Goal: Task Accomplishment & Management: Use online tool/utility

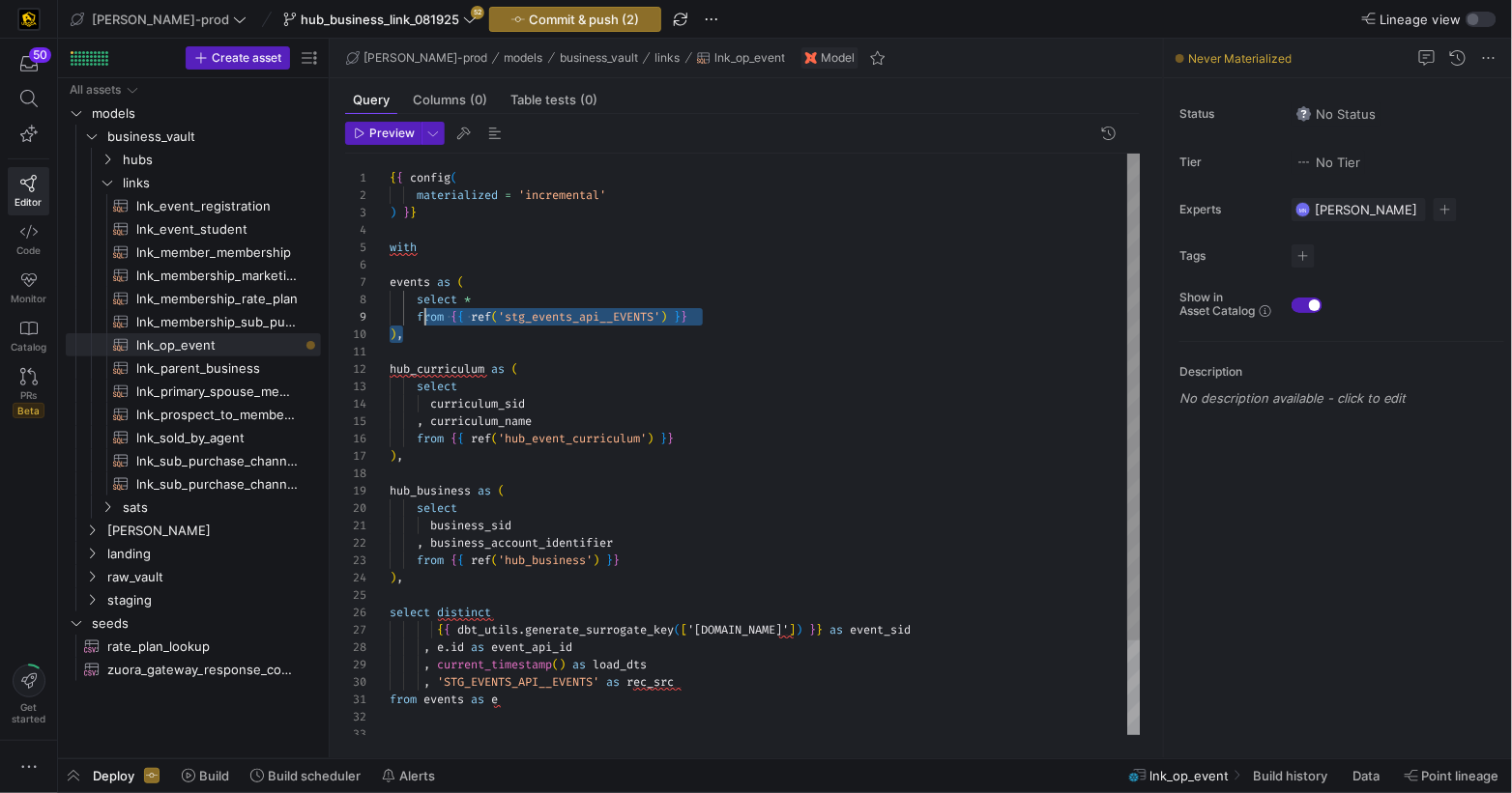
scroll to position [104, 6]
drag, startPoint x: 438, startPoint y: 323, endPoint x: 432, endPoint y: 291, distance: 32.6
click at [394, 287] on div "hub_business as ( select business_sid , business_account_identifier from { { re…" at bounding box center [765, 500] width 752 height 694
click at [534, 345] on div at bounding box center [765, 352] width 752 height 17
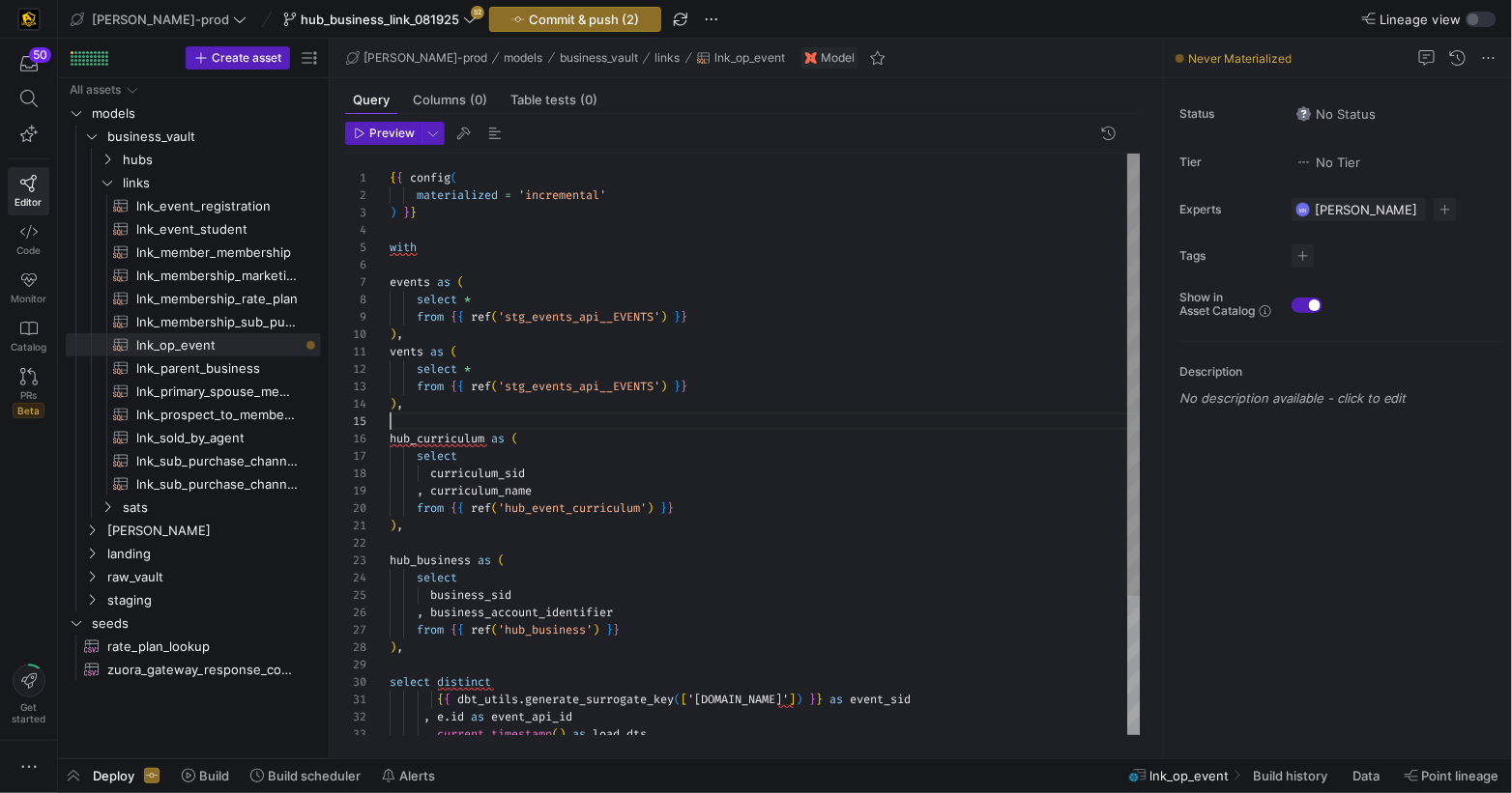
scroll to position [69, 0]
drag, startPoint x: 662, startPoint y: 383, endPoint x: 691, endPoint y: 365, distance: 34.1
click at [661, 381] on div at bounding box center [756, 396] width 1512 height 793
drag, startPoint x: 623, startPoint y: 388, endPoint x: 835, endPoint y: 371, distance: 212.7
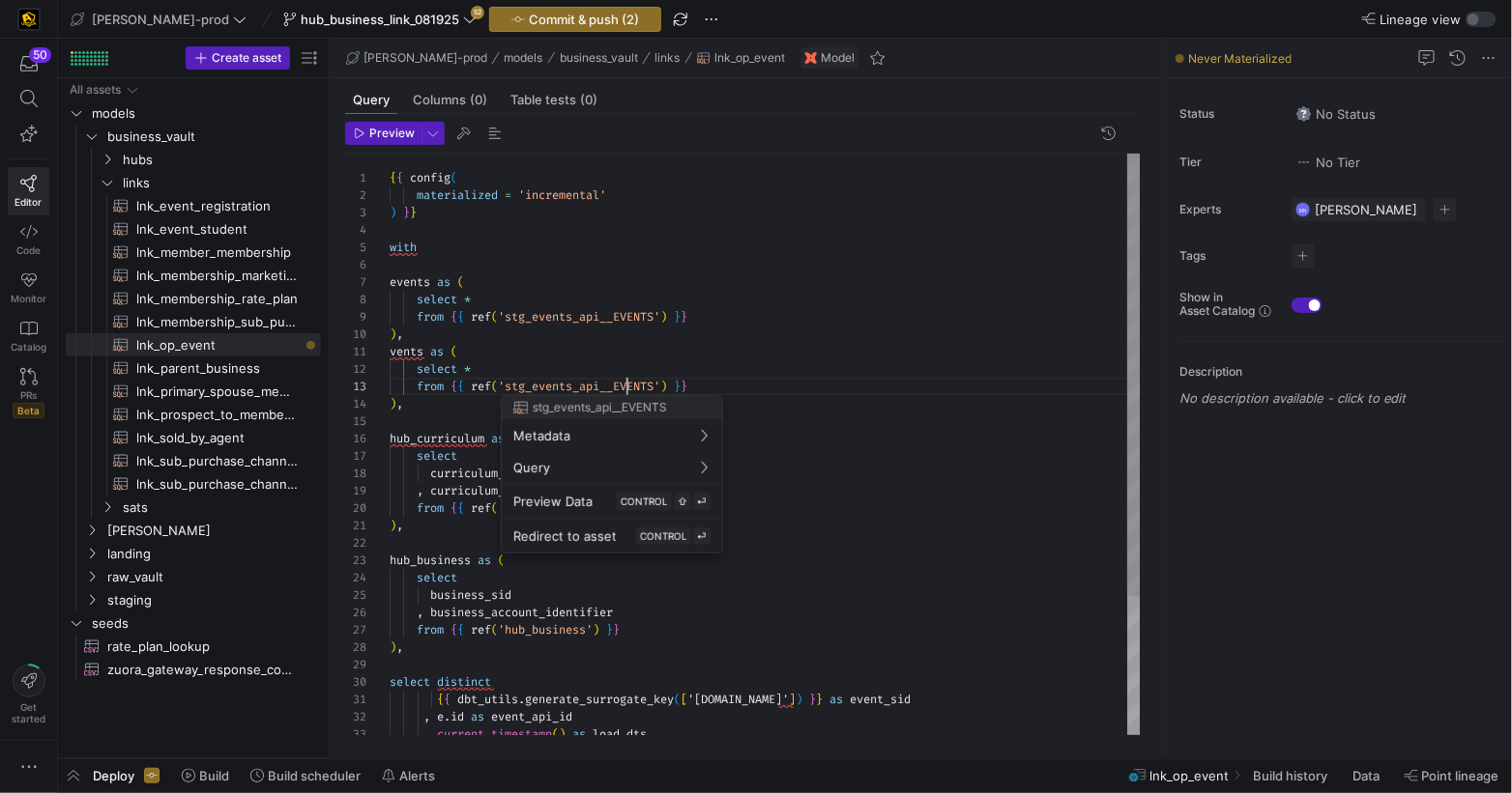
click at [635, 382] on body "50 Editor Code Monitor Catalog PRs Beta Get started [PERSON_NAME]-prod hub_busi…" at bounding box center [756, 396] width 1512 height 793
click at [889, 334] on div at bounding box center [756, 396] width 1512 height 793
click at [415, 350] on div at bounding box center [756, 396] width 1512 height 793
click at [413, 350] on span "vents" at bounding box center [406, 352] width 34 height 16
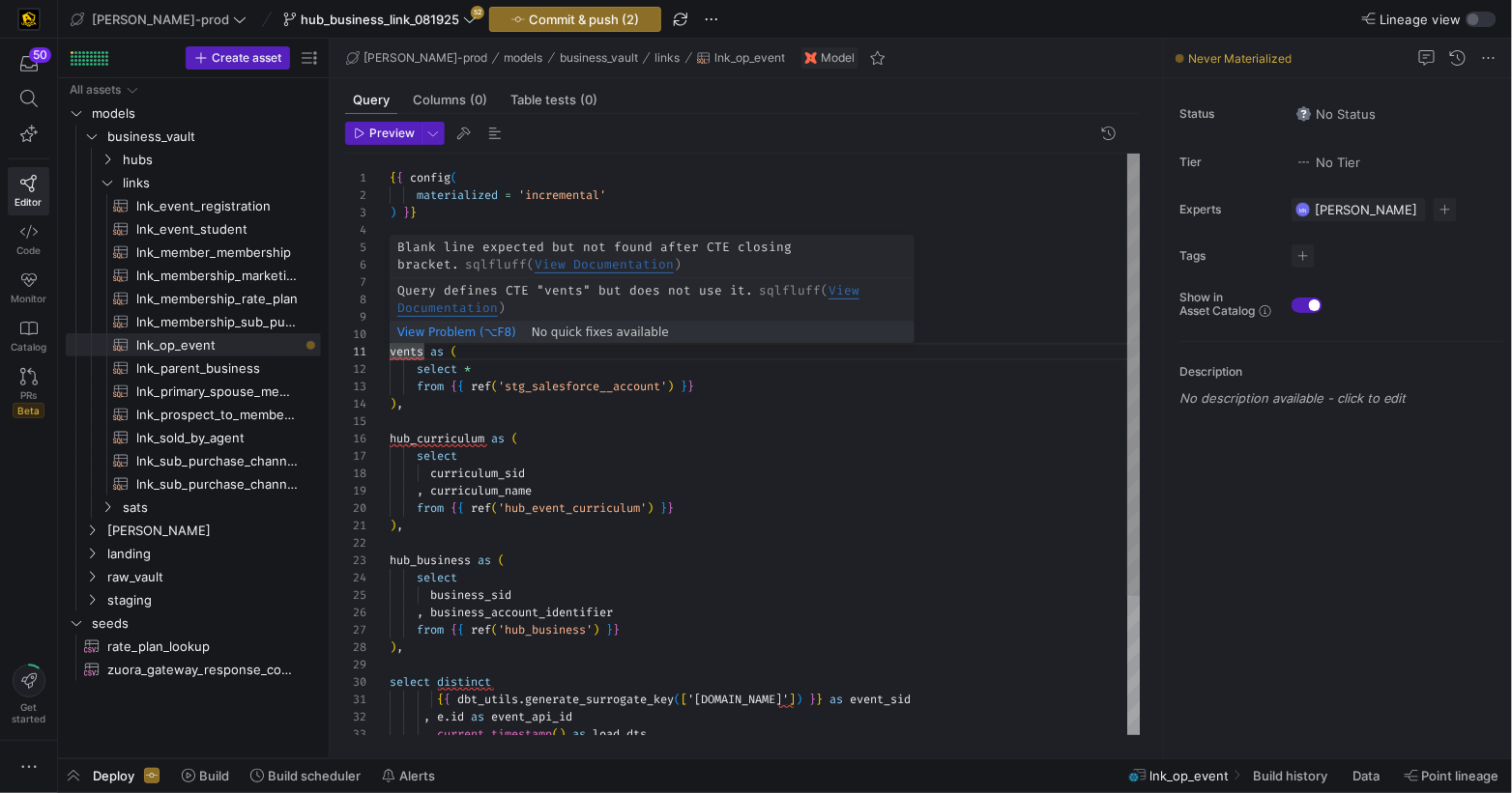
click at [406, 354] on div "hub_business as ( select business_sid , business_account_identifier from { { re…" at bounding box center [765, 535] width 752 height 764
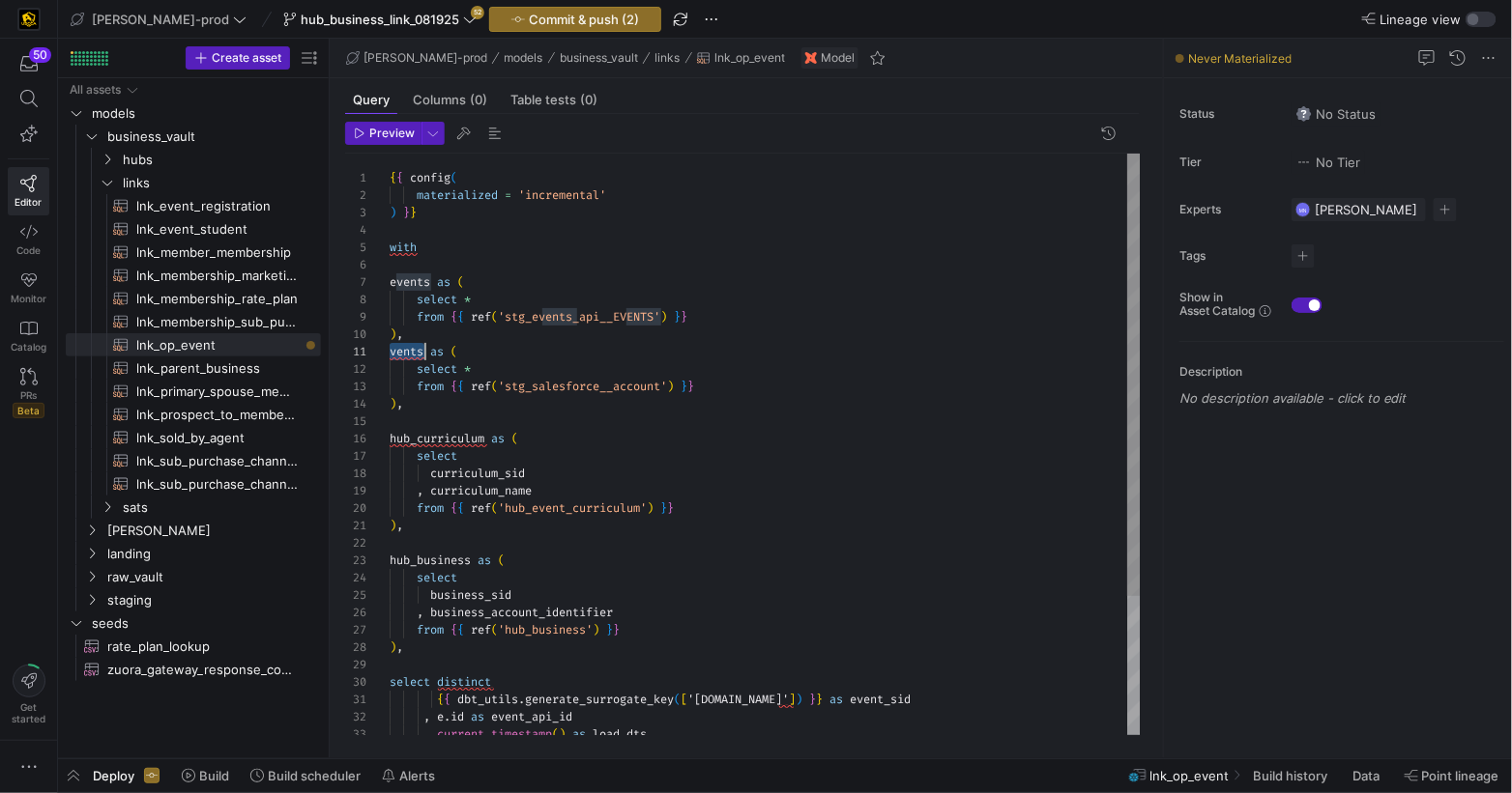
scroll to position [0, 34]
click at [406, 354] on span "vents" at bounding box center [406, 352] width 34 height 16
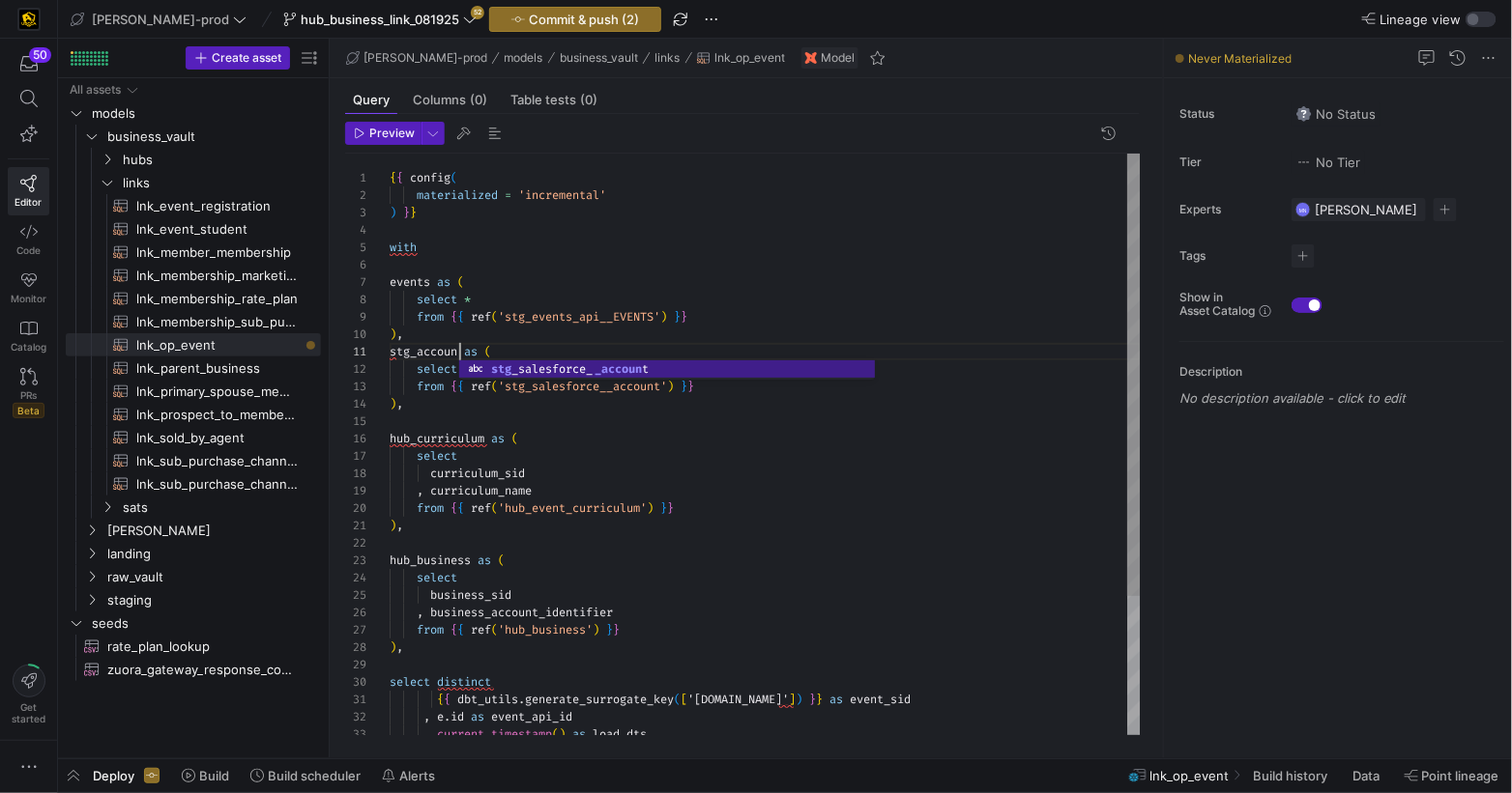
scroll to position [0, 77]
click at [413, 282] on span "events" at bounding box center [410, 282] width 41 height 16
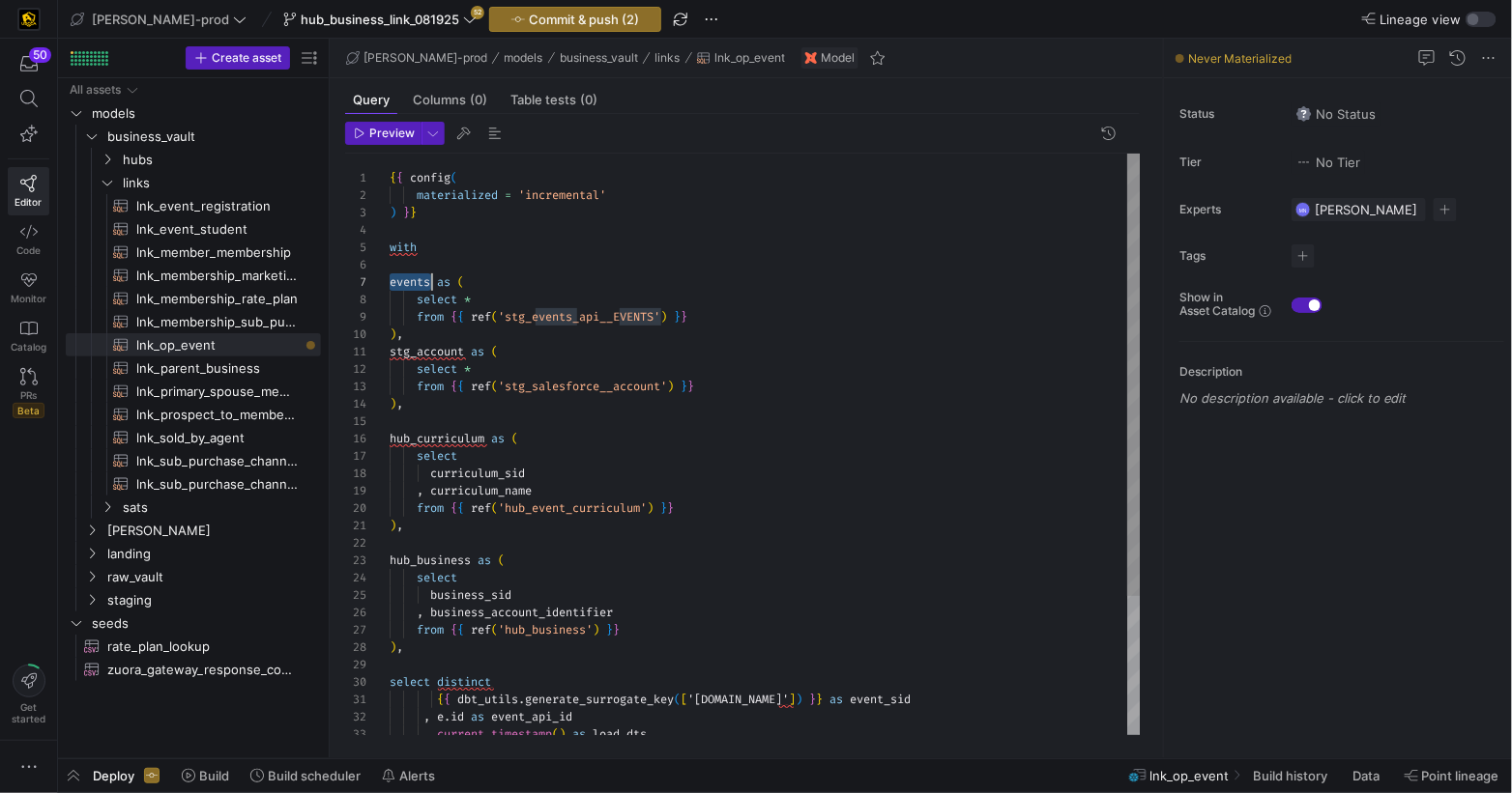
click at [413, 282] on div "hub_business as ( select business_sid , business_account_identifier from { { re…" at bounding box center [765, 535] width 752 height 764
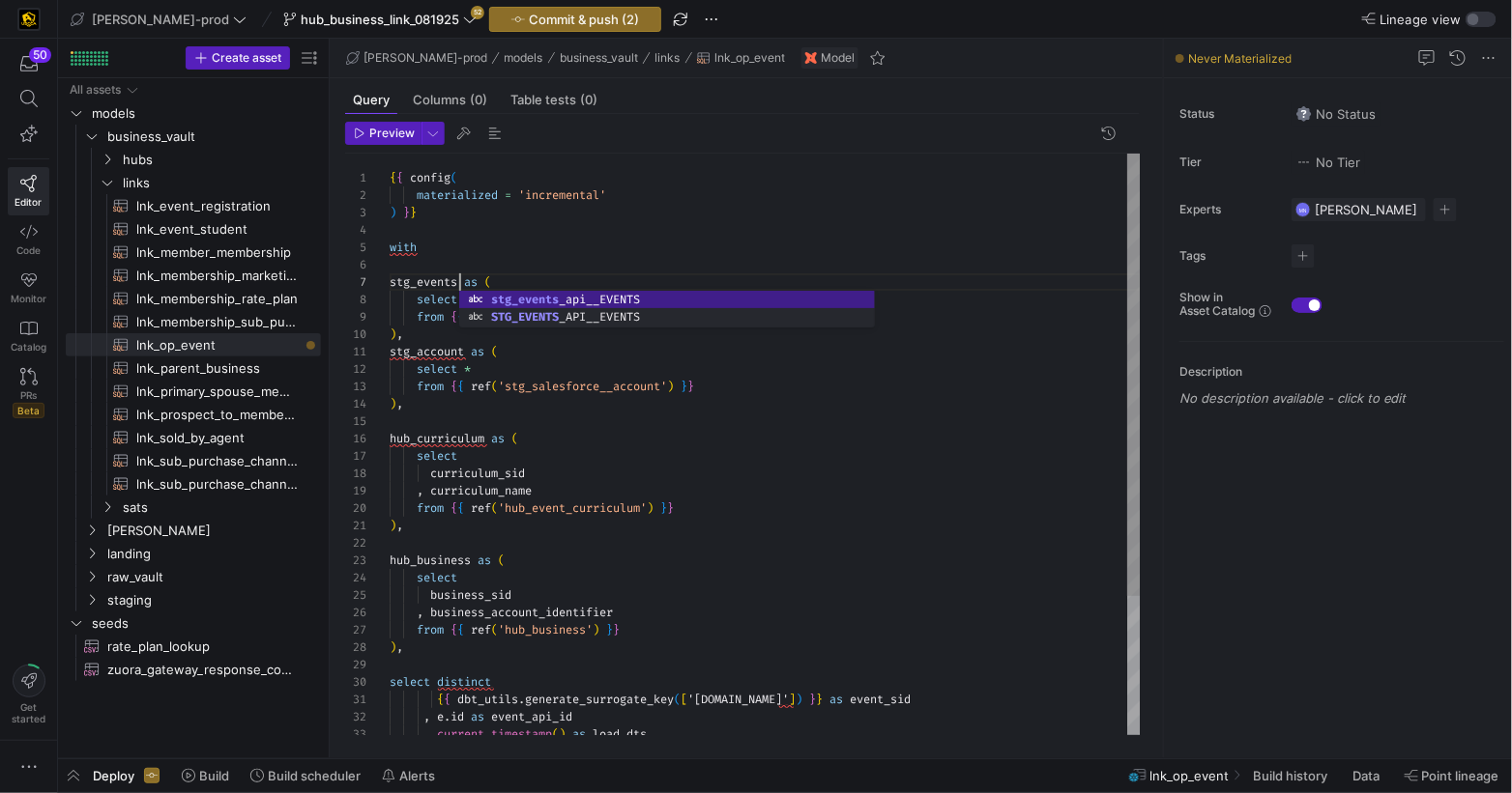
scroll to position [104, 69]
drag, startPoint x: 429, startPoint y: 341, endPoint x: 449, endPoint y: 346, distance: 20.6
click at [428, 341] on div "hub_business as ( select business_sid , business_account_identifier from { { re…" at bounding box center [765, 535] width 752 height 764
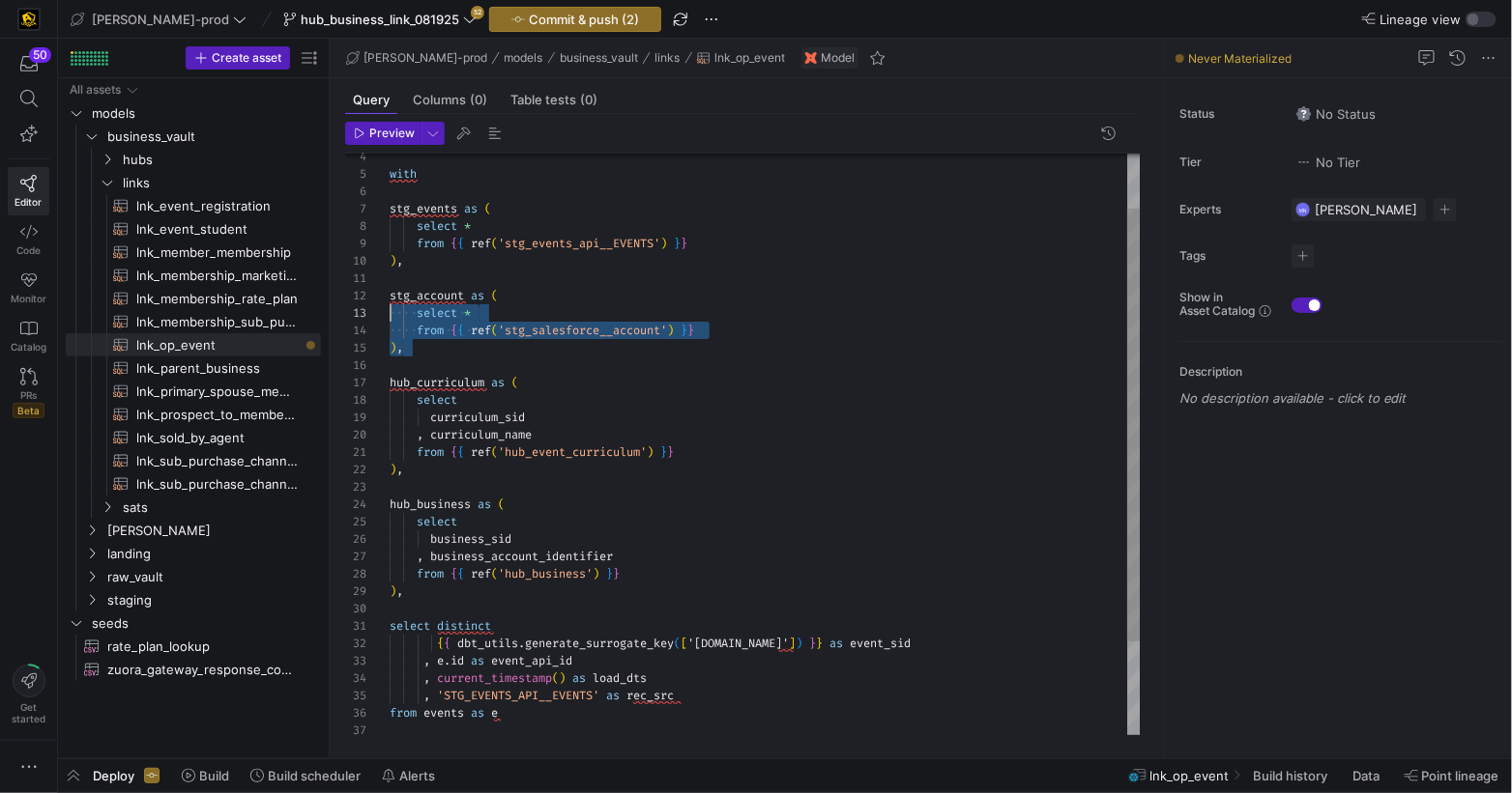
scroll to position [17, 0]
drag, startPoint x: 432, startPoint y: 349, endPoint x: 368, endPoint y: 300, distance: 80.6
click at [368, 298] on div "24 25 26 27 28 29 12 17 18 19 20 21 22 23 10 9 8 30 31 32 33 7 6 5 13 14 15 16 …" at bounding box center [743, 444] width 795 height 582
click at [519, 355] on div "hub_business as ( select business_sid , business_account_identifier from { { re…" at bounding box center [765, 470] width 752 height 780
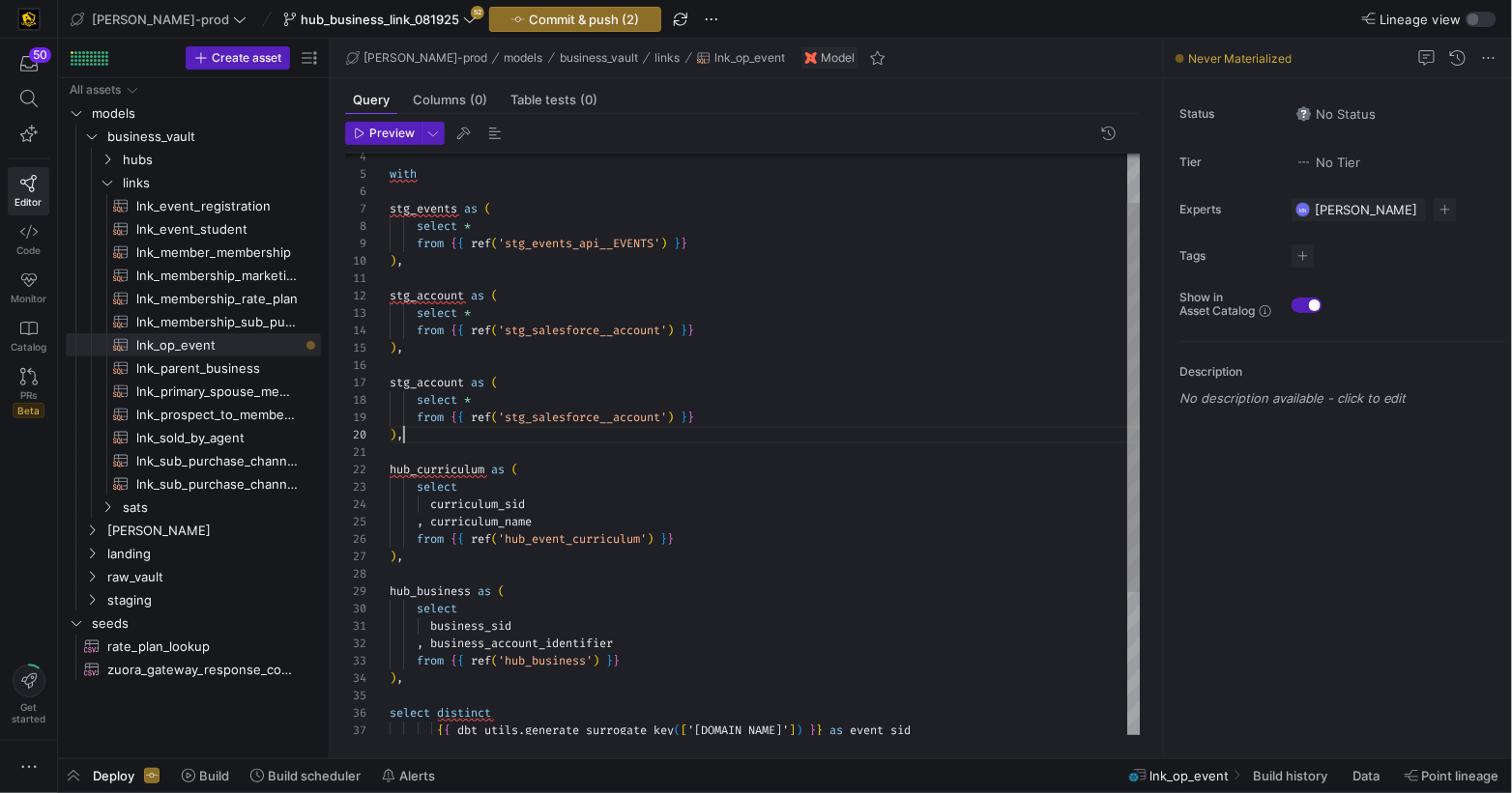
scroll to position [155, 14]
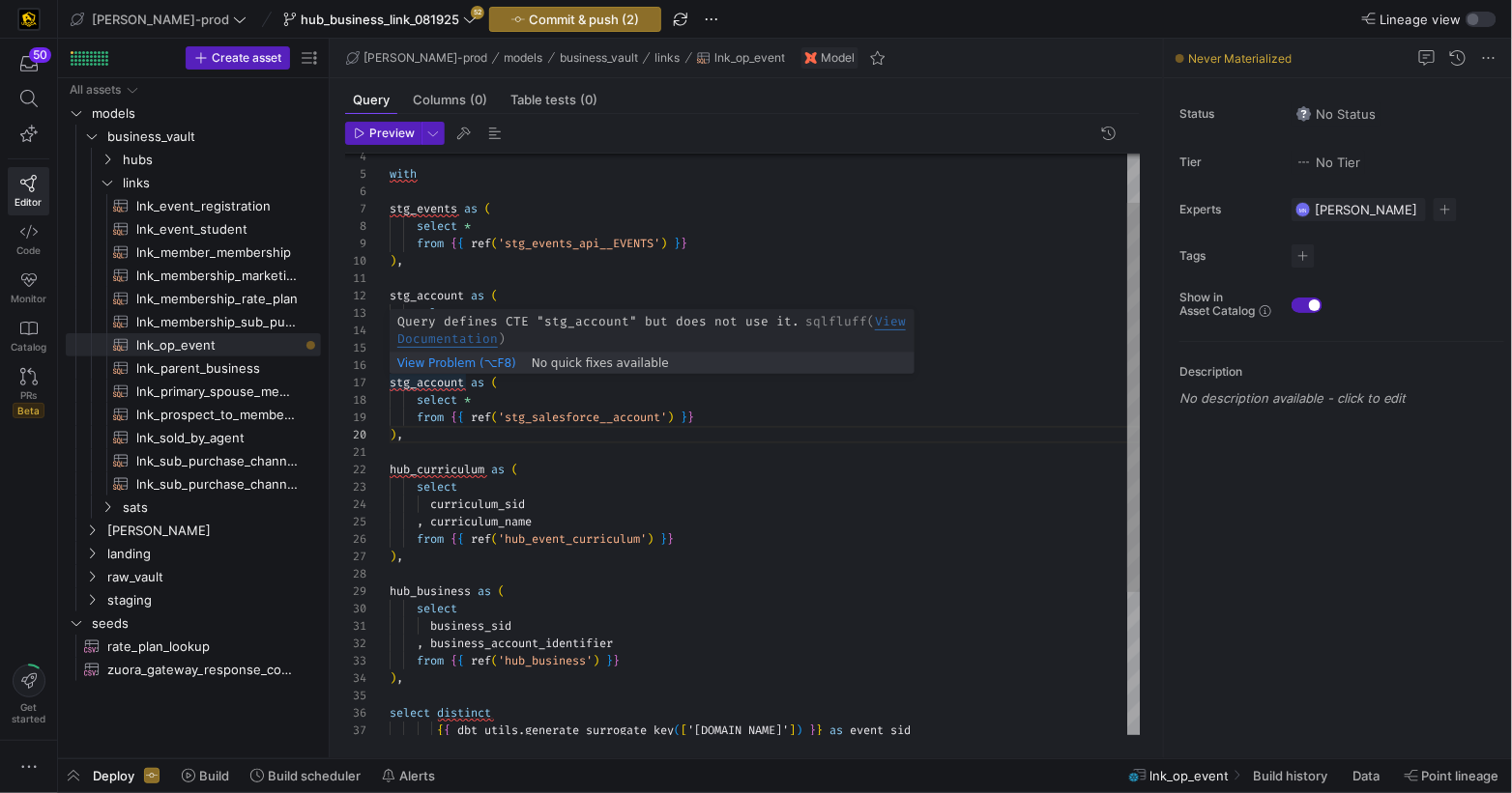
click at [451, 384] on div "hub_business as ( select business_sid , business_account_identifier from { { re…" at bounding box center [765, 514] width 752 height 868
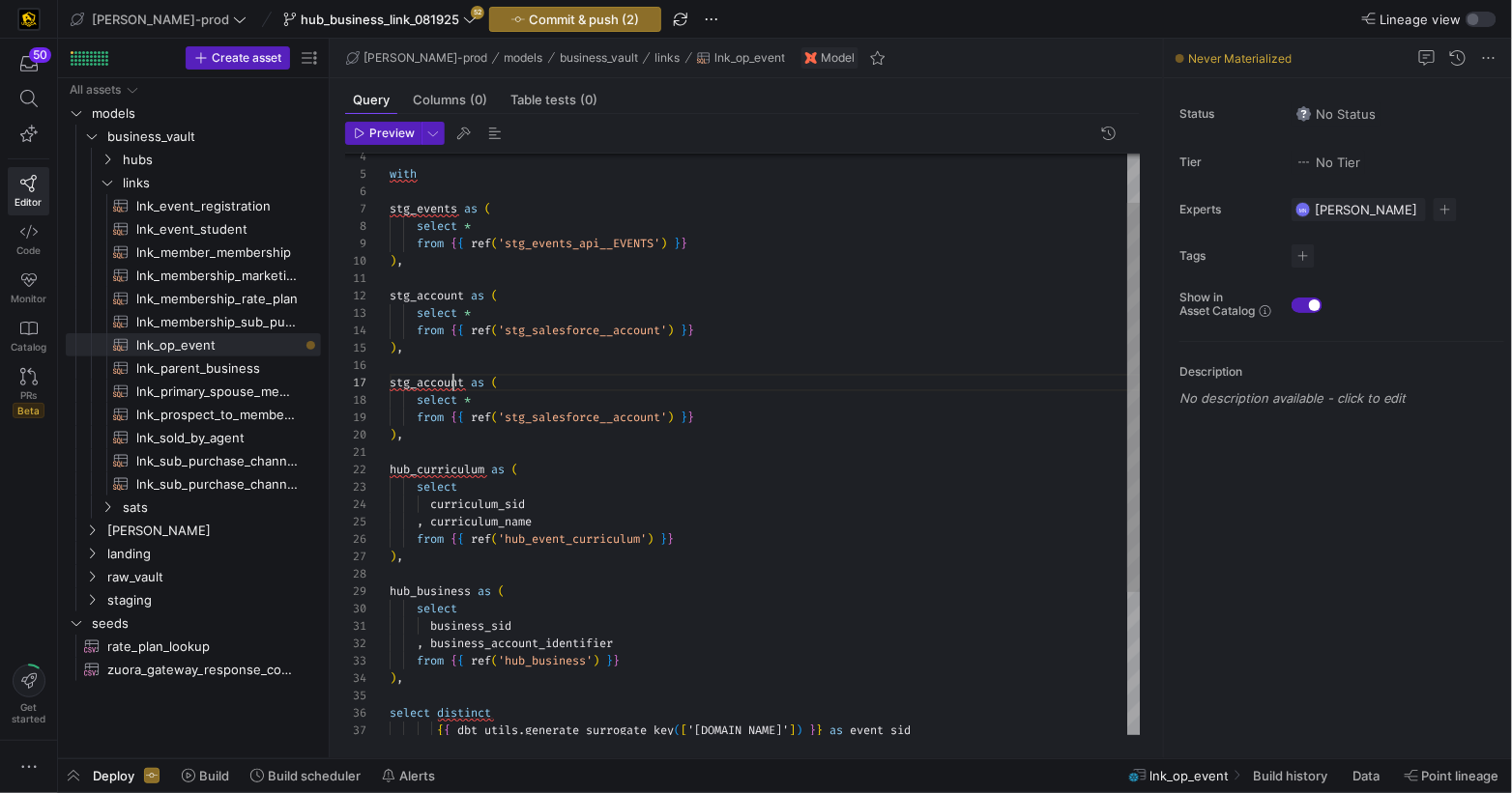
drag, startPoint x: 451, startPoint y: 384, endPoint x: 571, endPoint y: 391, distance: 120.2
click at [452, 383] on span "stg_account" at bounding box center [427, 383] width 75 height 16
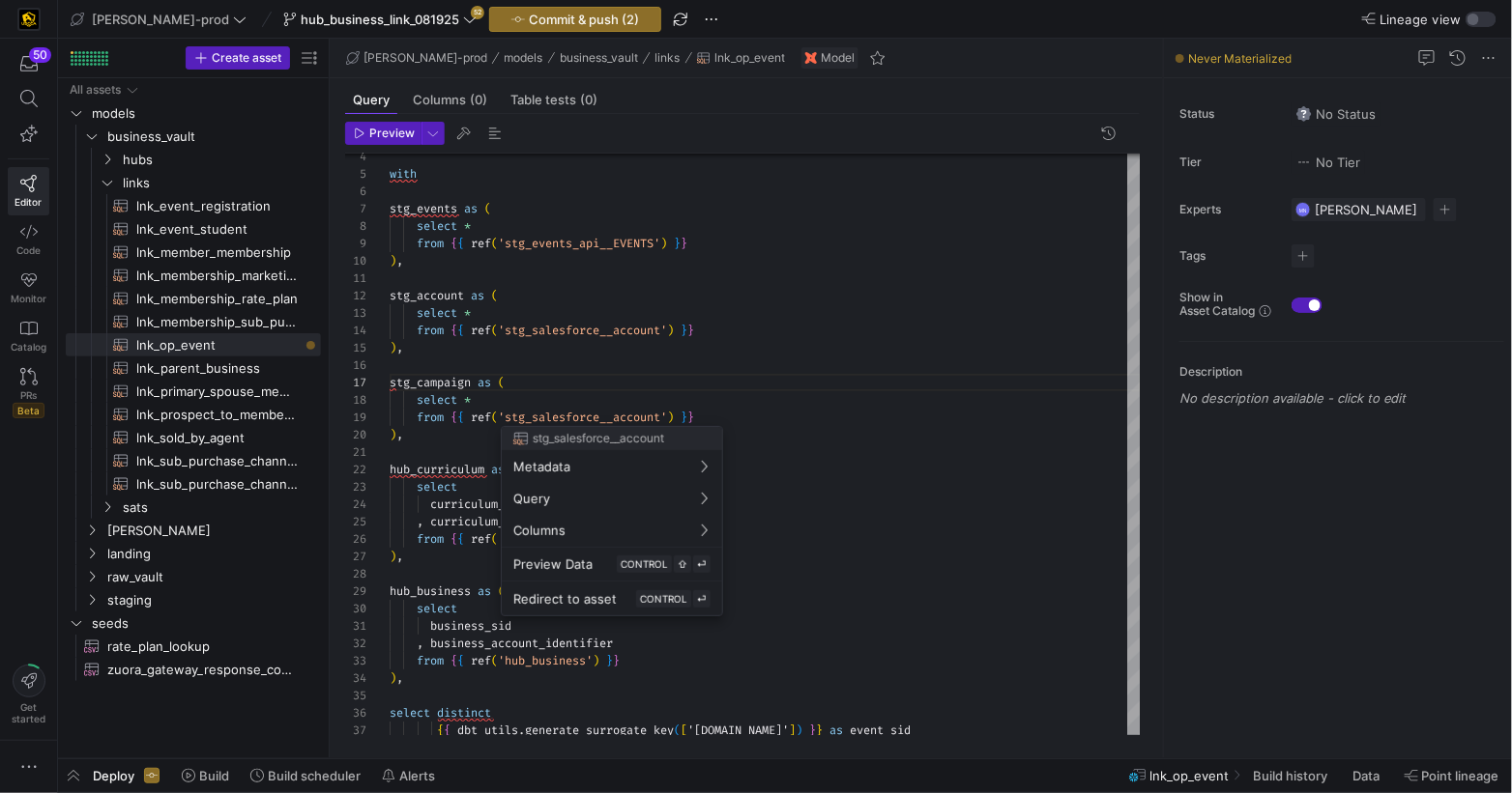
drag, startPoint x: 669, startPoint y: 414, endPoint x: 774, endPoint y: 382, distance: 109.8
click at [668, 413] on div at bounding box center [756, 396] width 1512 height 793
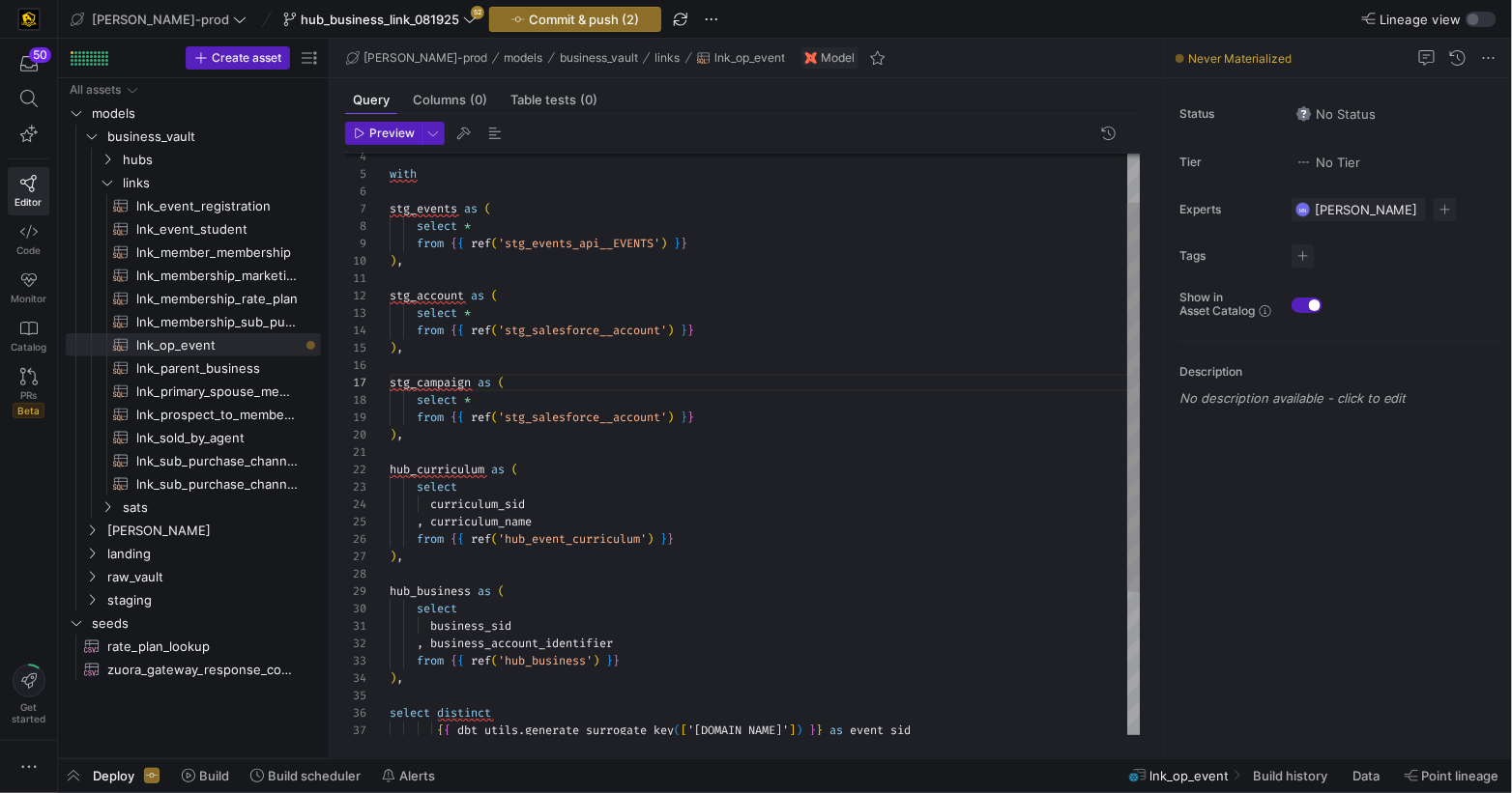
drag, startPoint x: 680, startPoint y: 417, endPoint x: 704, endPoint y: 409, distance: 25.3
click at [691, 411] on span "from { { ref ( 'stg_salesforce__account' ) } }" at bounding box center [542, 418] width 304 height 16
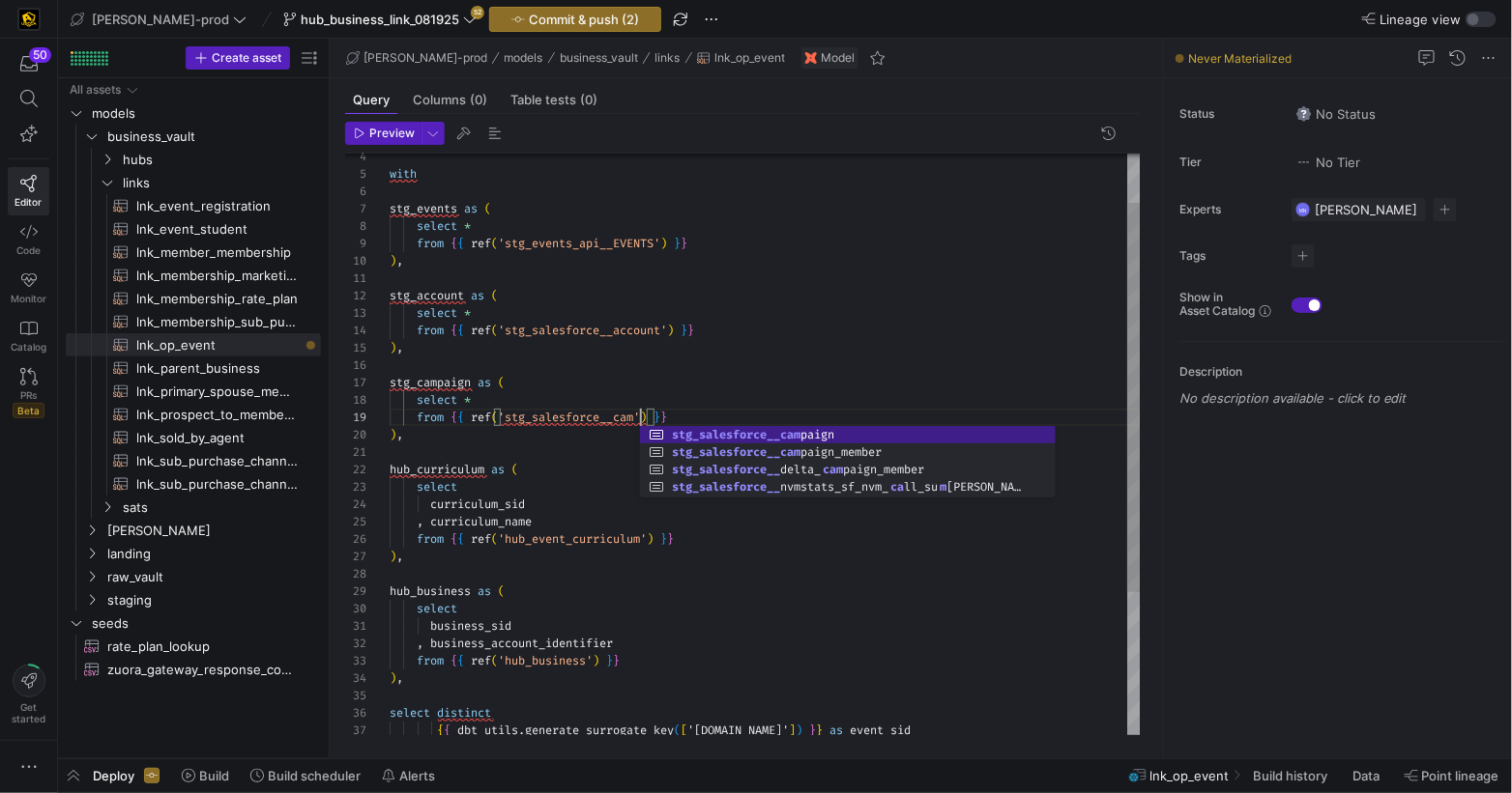
scroll to position [139, 285]
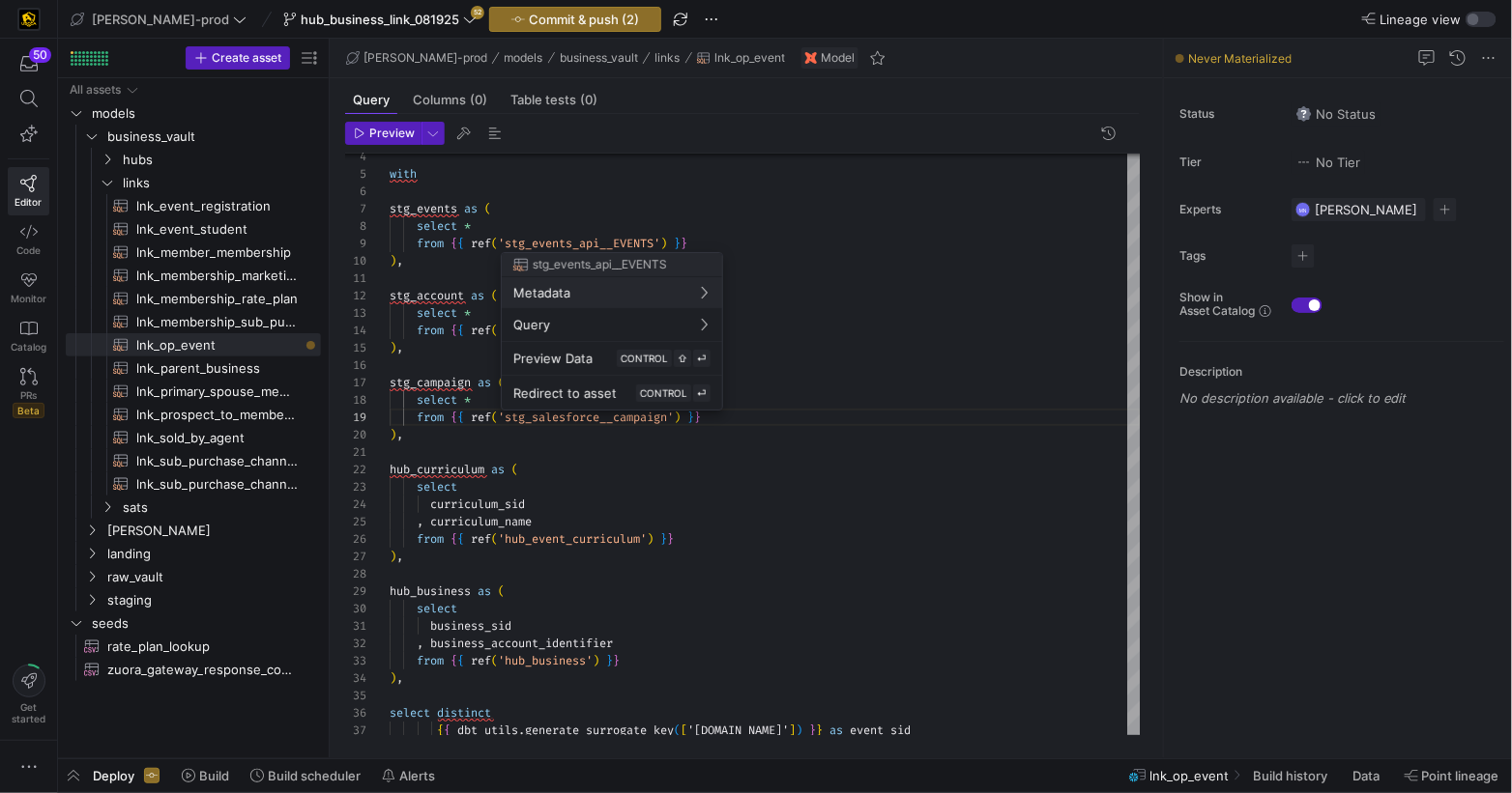
click at [494, 225] on div at bounding box center [756, 396] width 1512 height 793
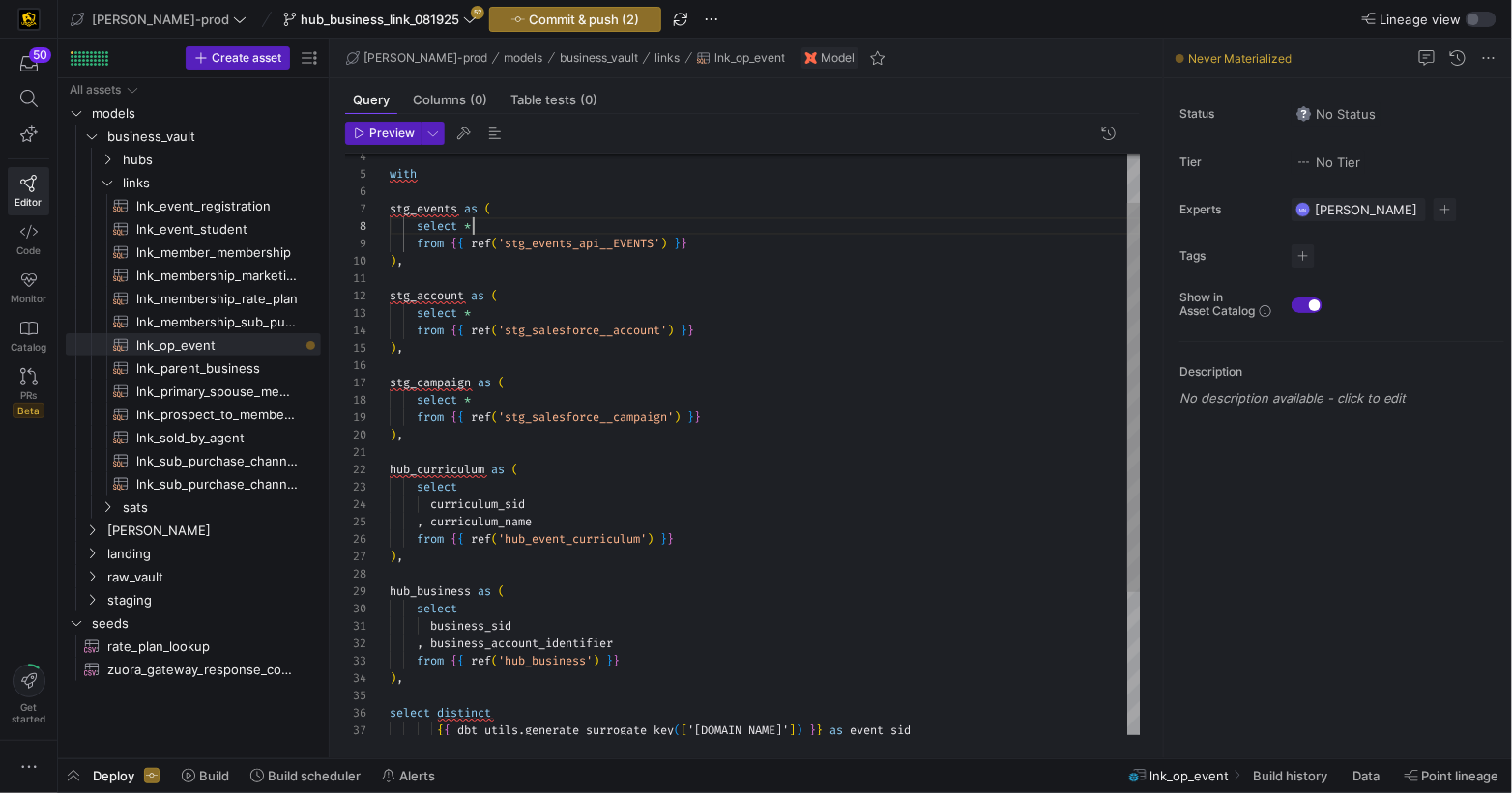
scroll to position [121, 83]
click at [500, 225] on div "select *" at bounding box center [765, 226] width 752 height 17
click at [475, 231] on div "hub_business as ( select business_sid , business_account_identifier from { { re…" at bounding box center [765, 508] width 752 height 885
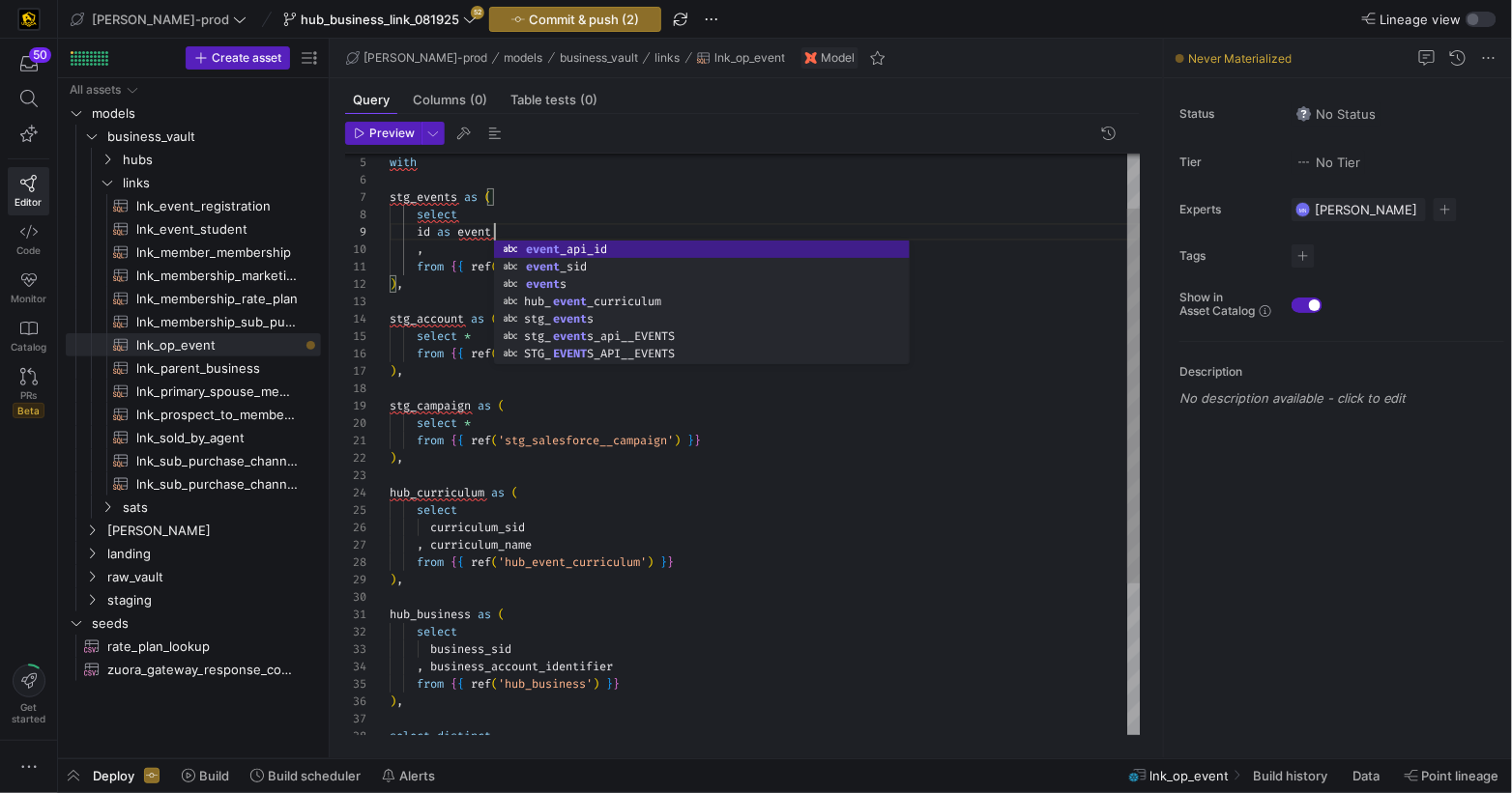
scroll to position [139, 153]
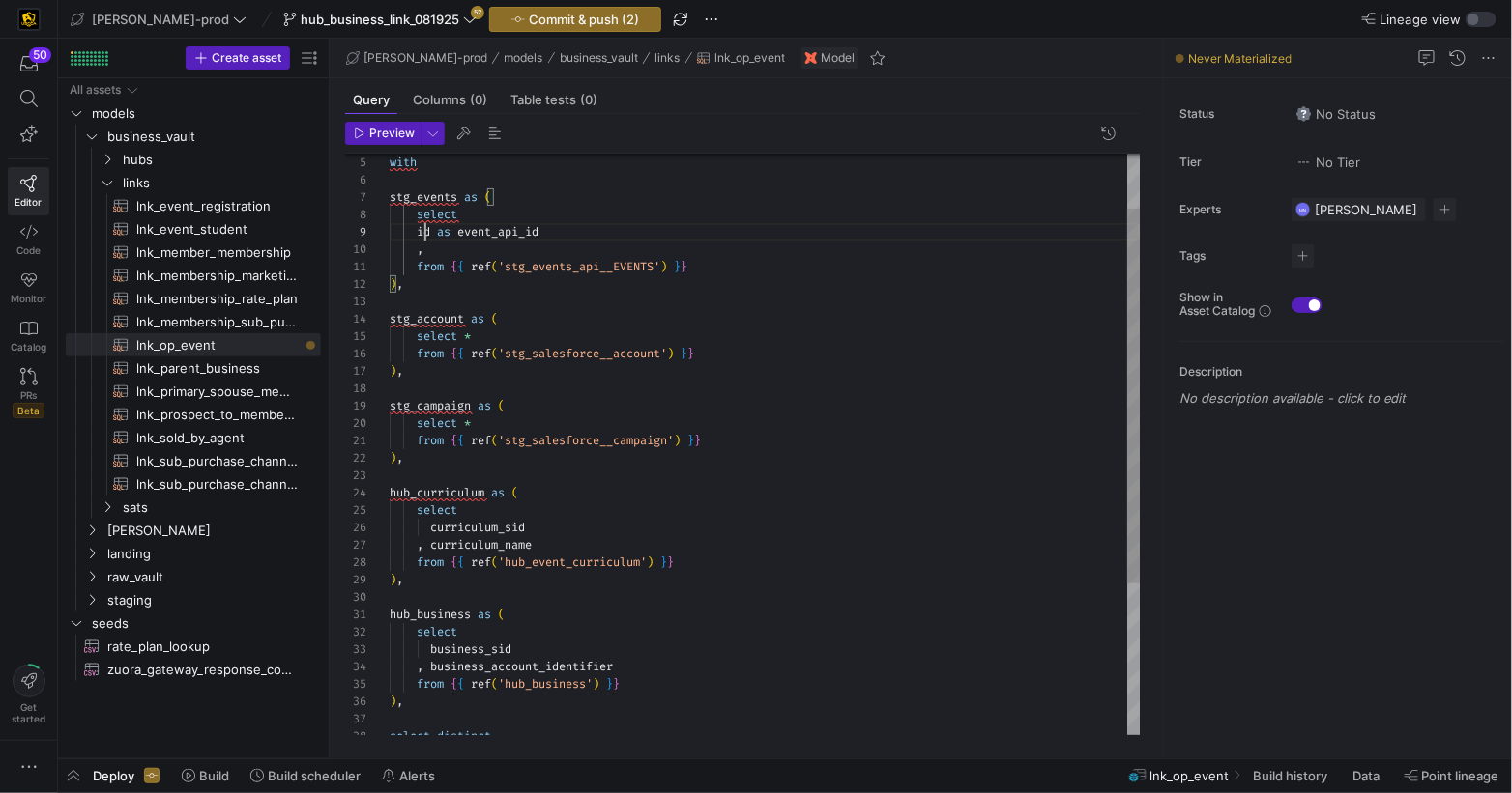
click at [425, 231] on div "hub_business as ( select business_sid , business_account_identifier from { { re…" at bounding box center [765, 520] width 752 height 903
click at [441, 253] on div "," at bounding box center [765, 250] width 752 height 17
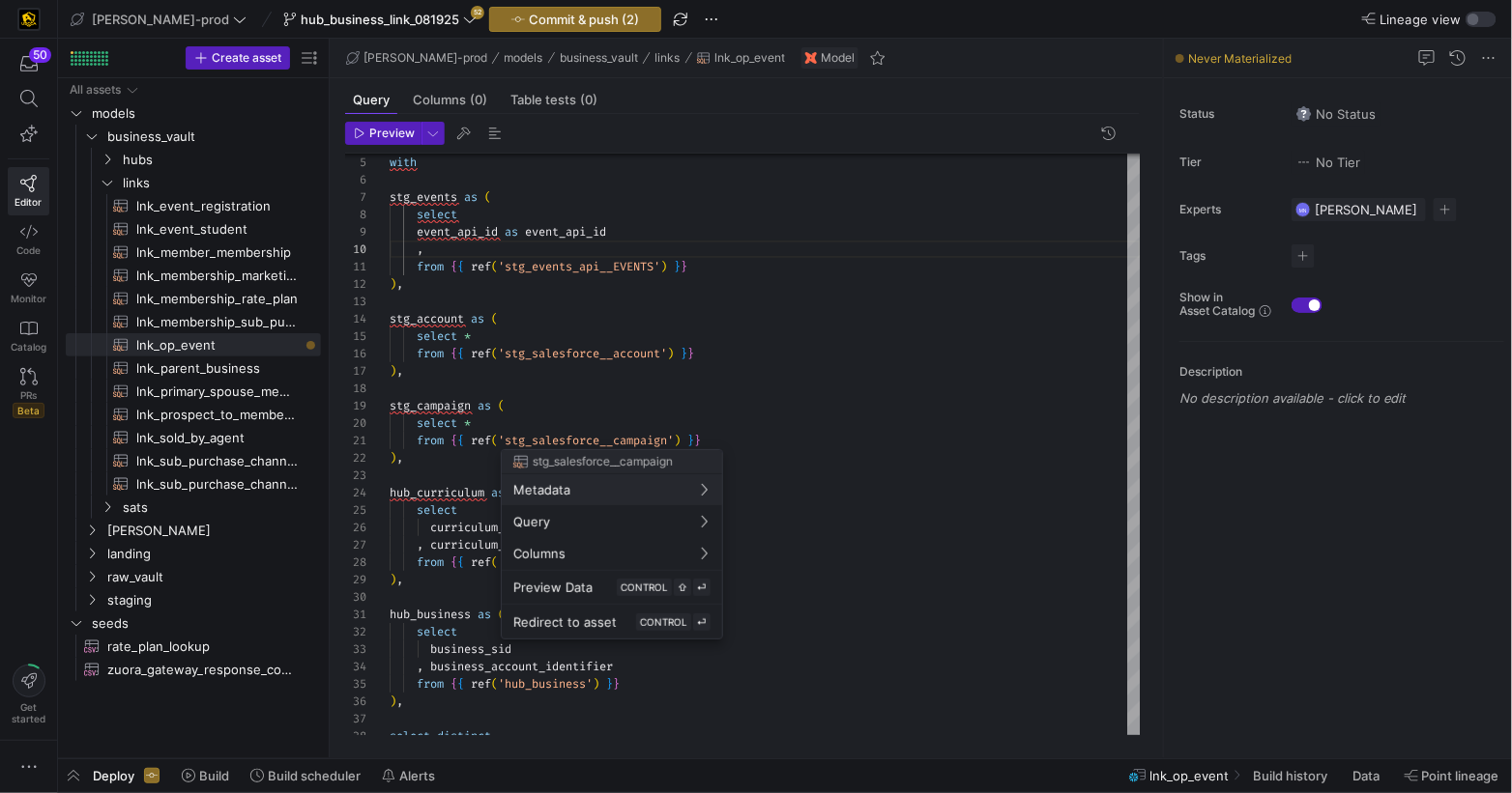
click at [501, 427] on div at bounding box center [756, 396] width 1512 height 793
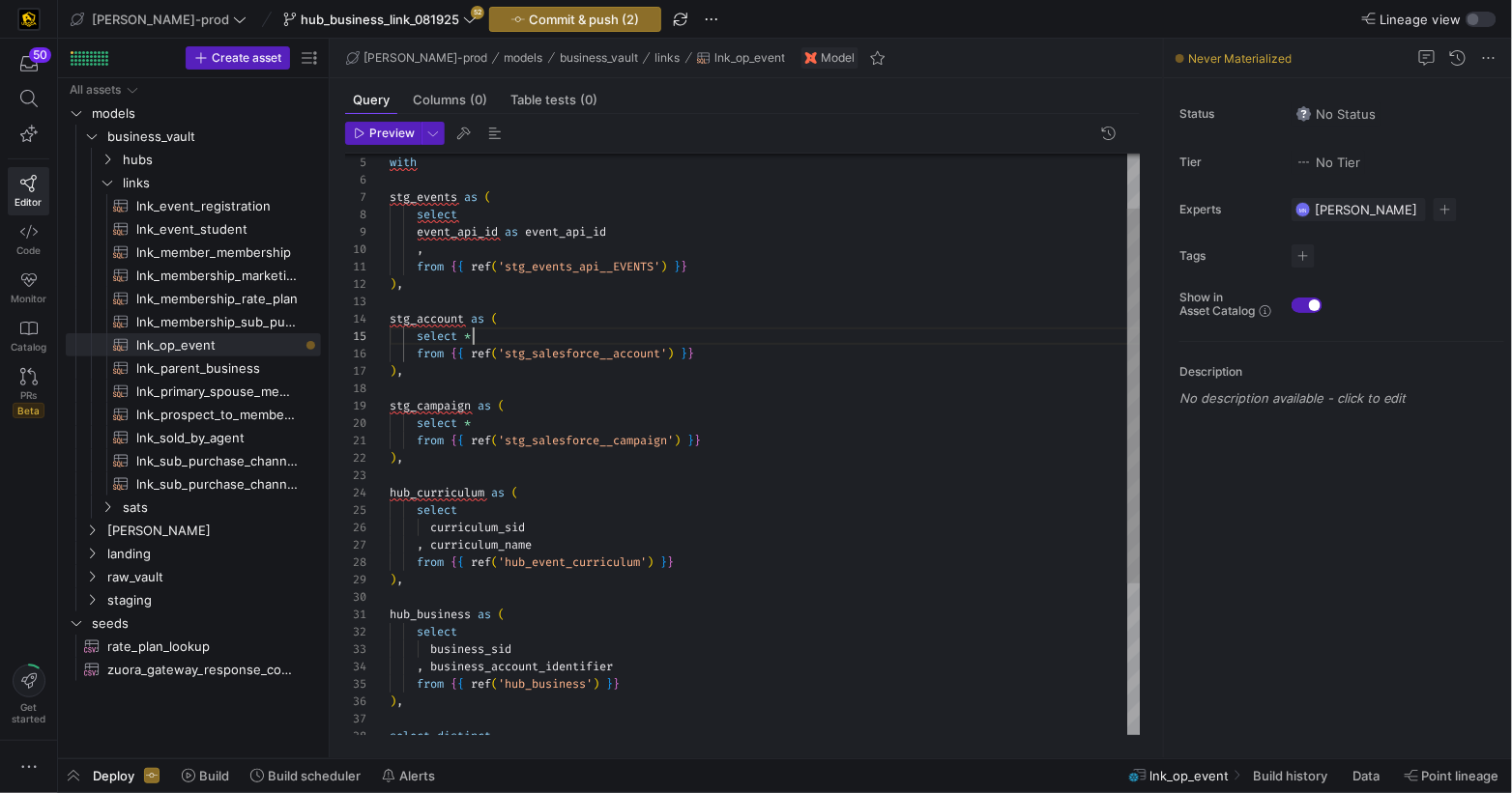
click at [499, 330] on div "select *" at bounding box center [765, 336] width 752 height 17
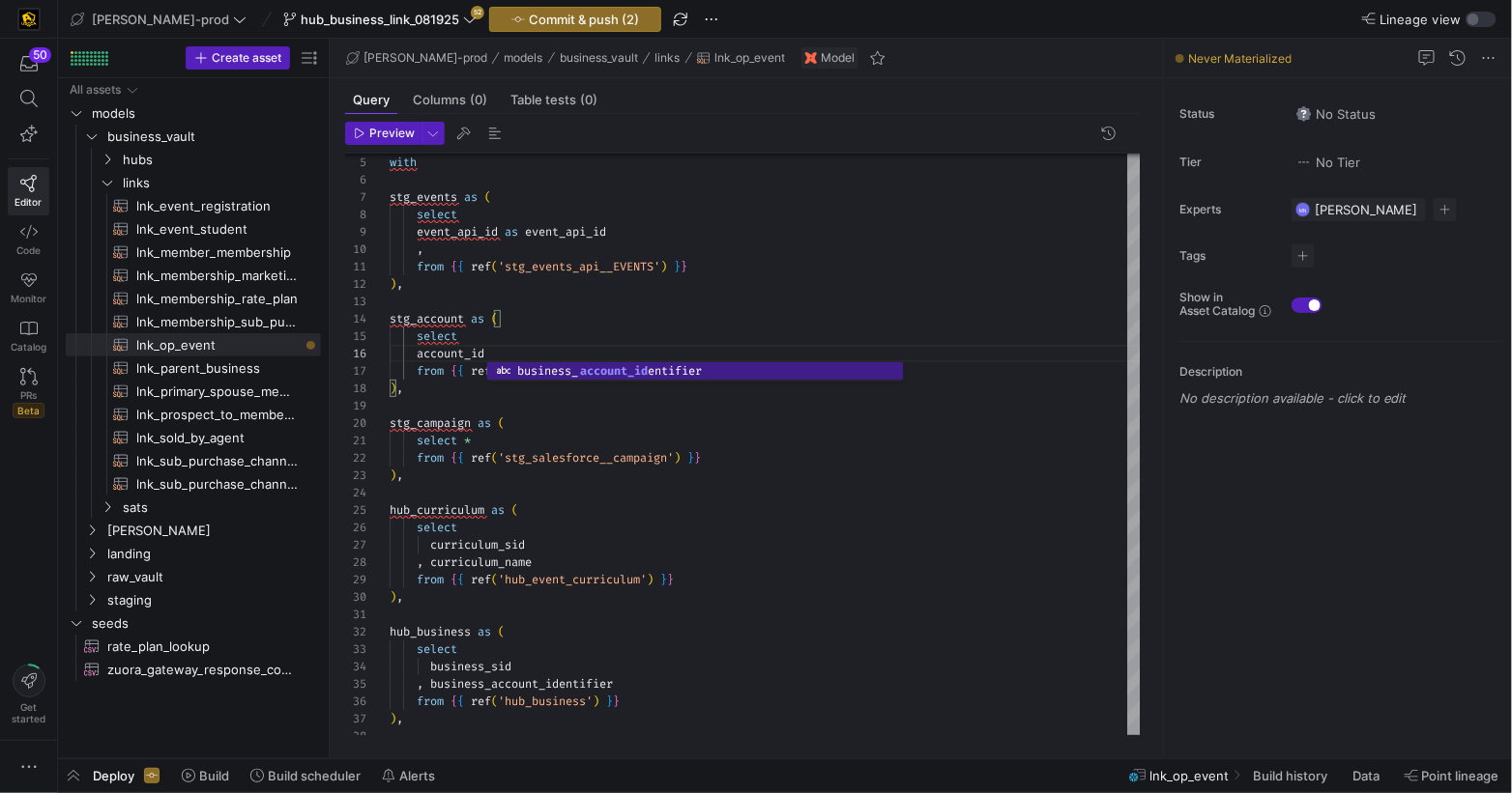
scroll to position [86, 216]
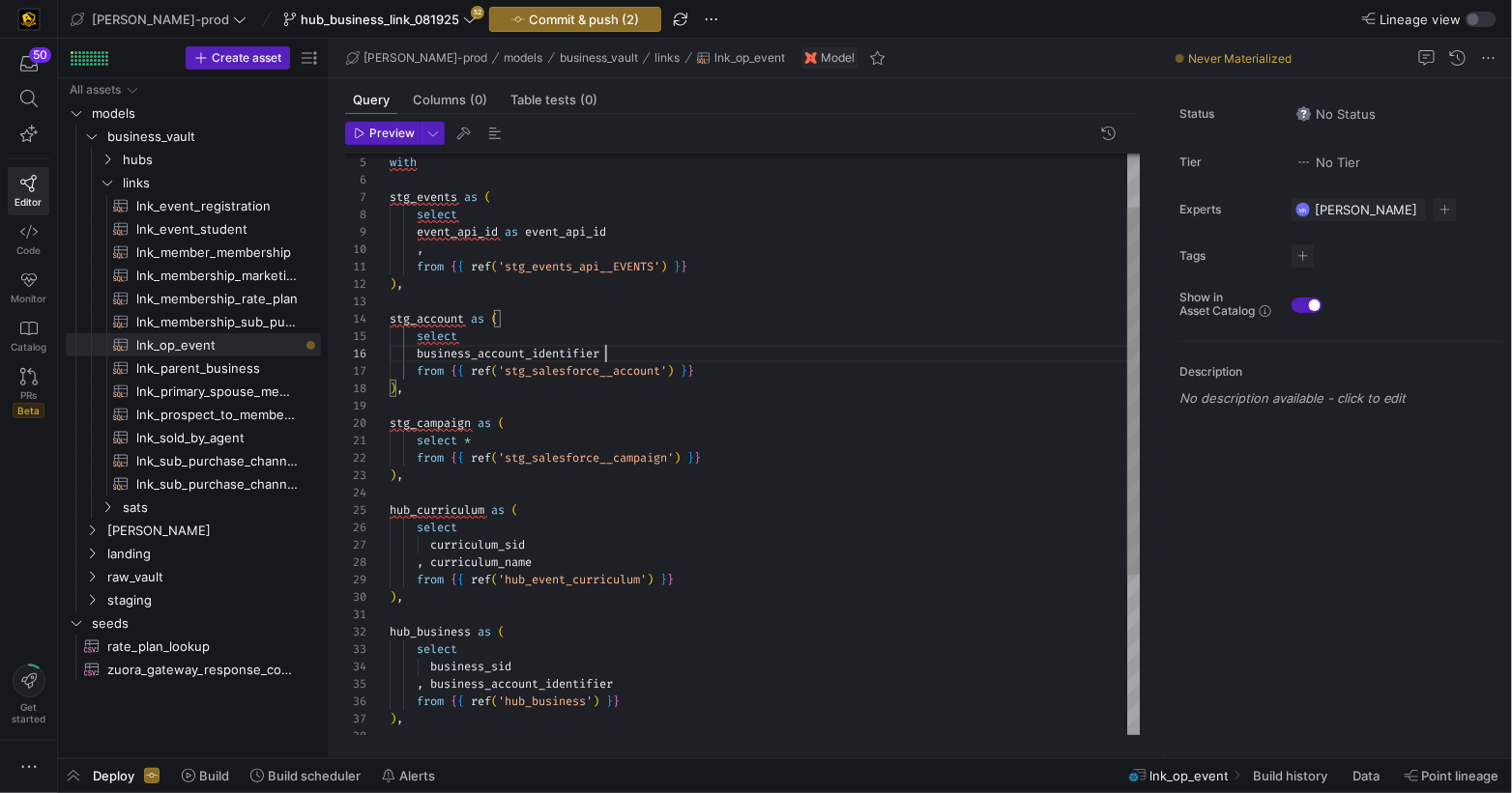
type textarea "from {{ ref('stg_events_api__EVENTS') }} ), stg_account as ( select business_ac…"
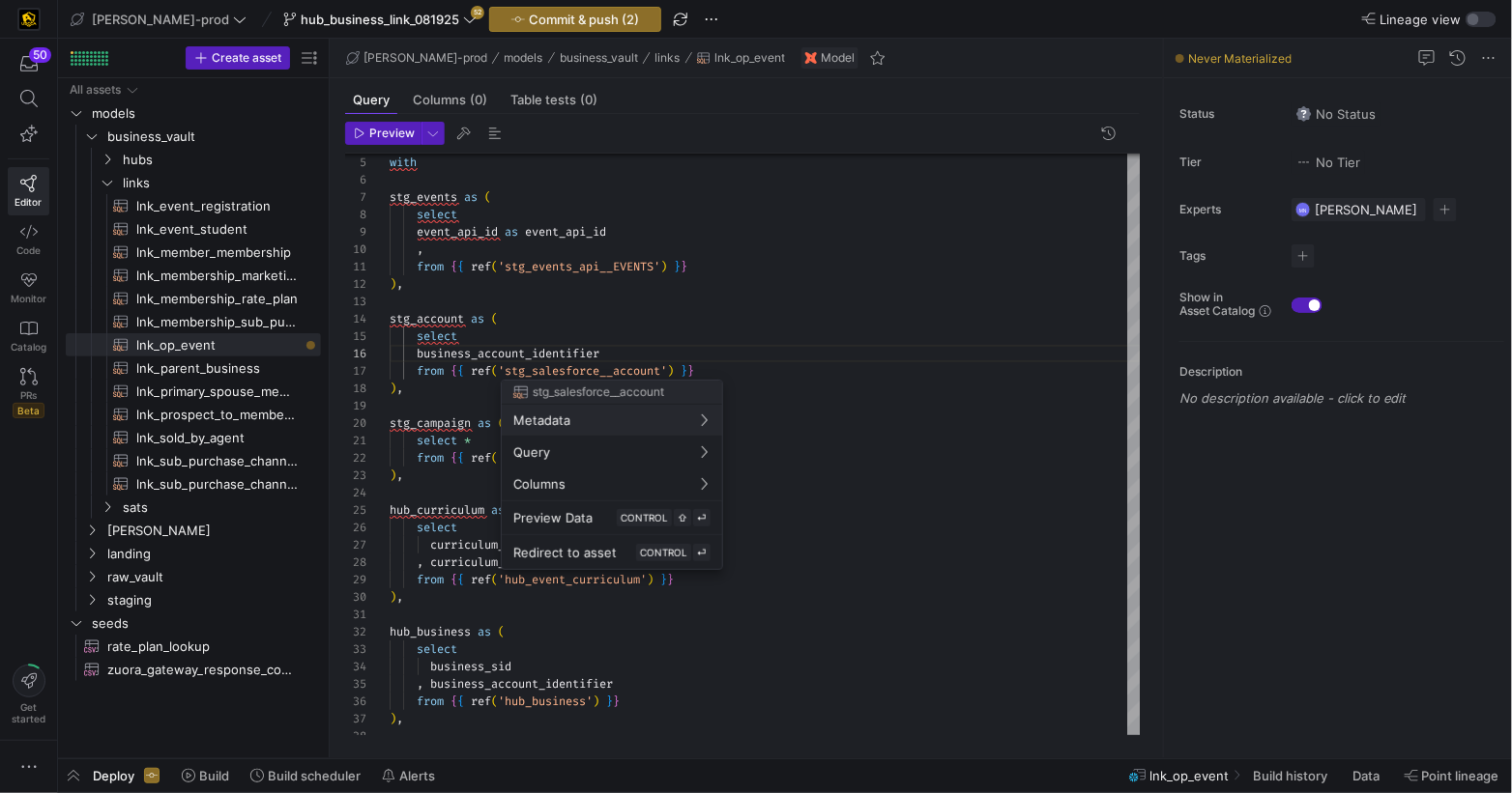
drag, startPoint x: 536, startPoint y: 338, endPoint x: 593, endPoint y: 327, distance: 58.1
click at [536, 338] on div at bounding box center [756, 396] width 1512 height 793
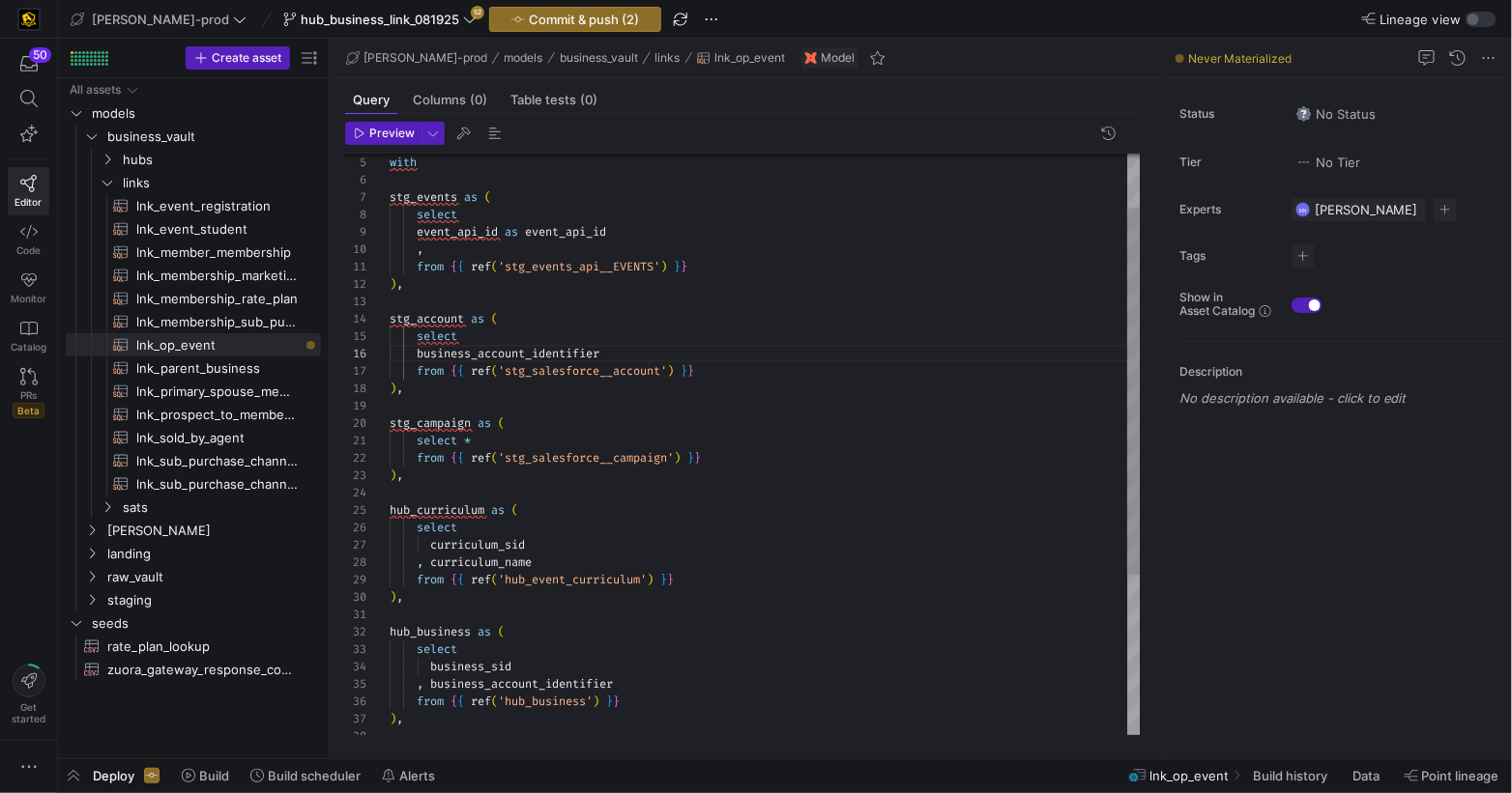
scroll to position [69, 69]
click at [480, 344] on div "hub_business as ( select business_sid , business_account_identifier from { { re…" at bounding box center [765, 529] width 752 height 920
click at [595, 350] on div "hub_business as ( select business_sid , business_account_identifier from { { re…" at bounding box center [765, 529] width 752 height 920
click at [595, 349] on div "hub_business as ( select business_sid , business_account_identifier from { { re…" at bounding box center [765, 529] width 752 height 920
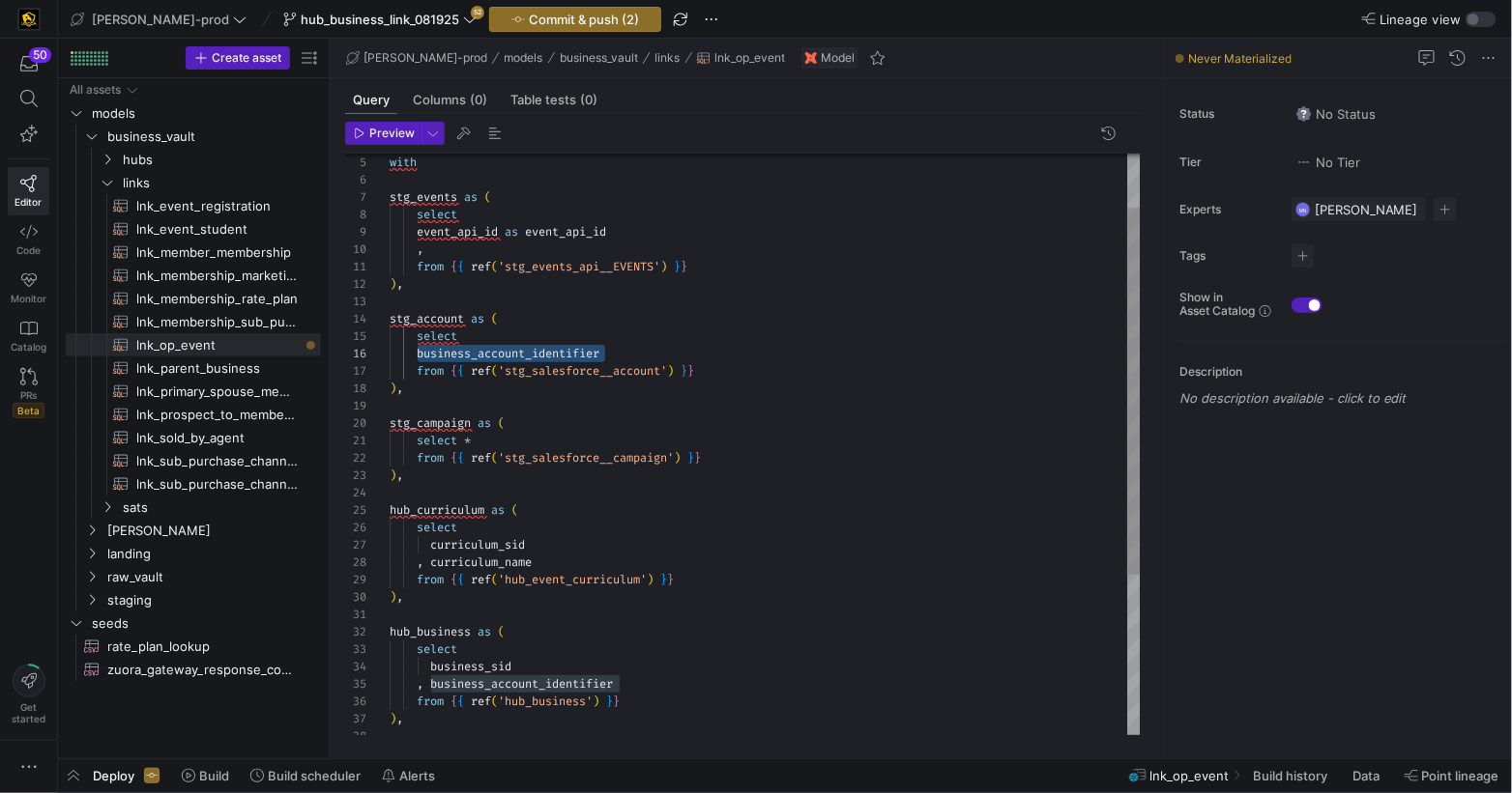
scroll to position [139, 0]
drag, startPoint x: 551, startPoint y: 397, endPoint x: 615, endPoint y: 396, distance: 64.0
click at [551, 397] on div at bounding box center [765, 406] width 752 height 17
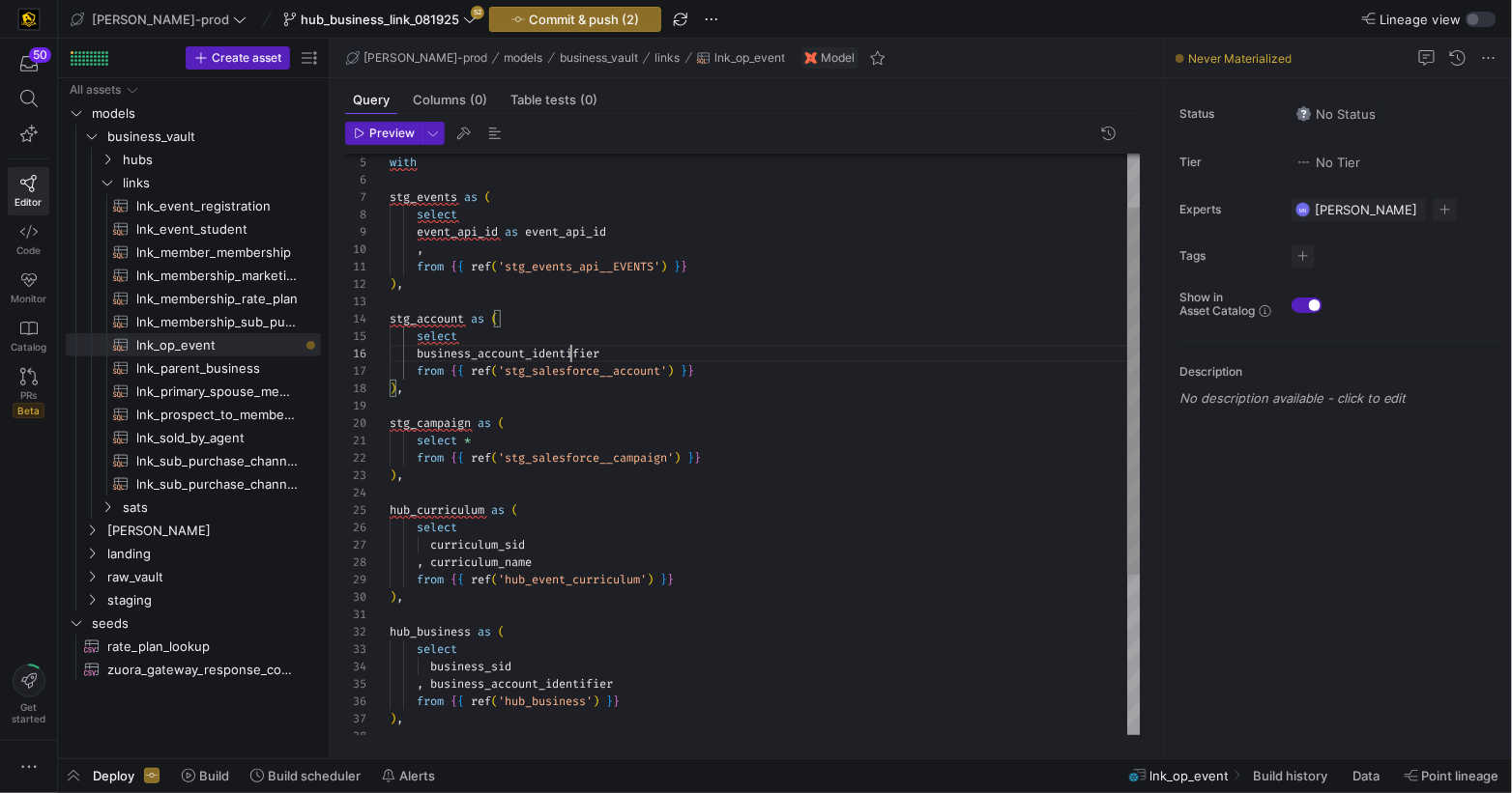
click at [571, 353] on div "hub_business as ( select business_sid , business_account_identifier from { { re…" at bounding box center [765, 529] width 752 height 920
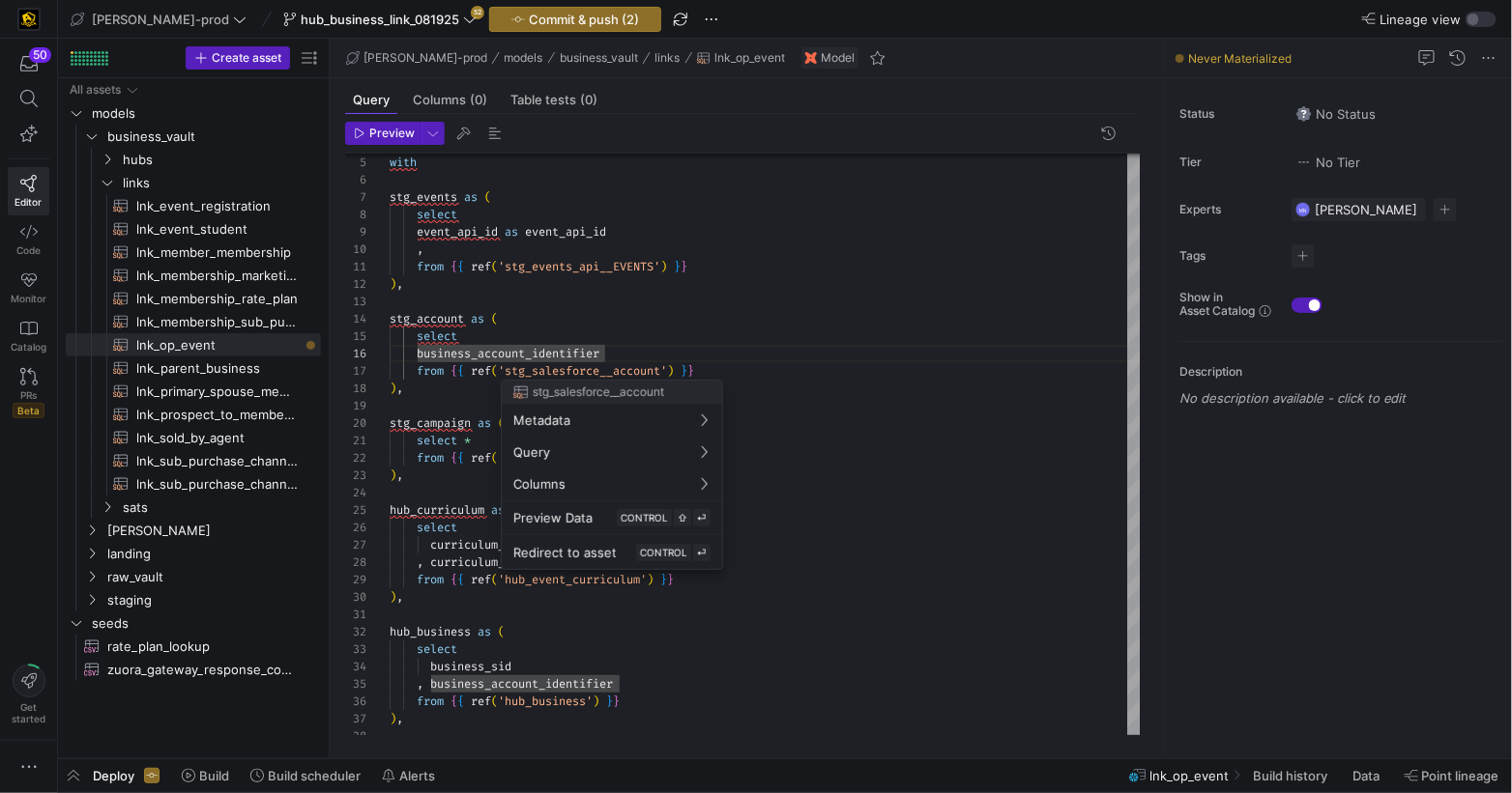
click at [580, 372] on div at bounding box center [756, 396] width 1512 height 793
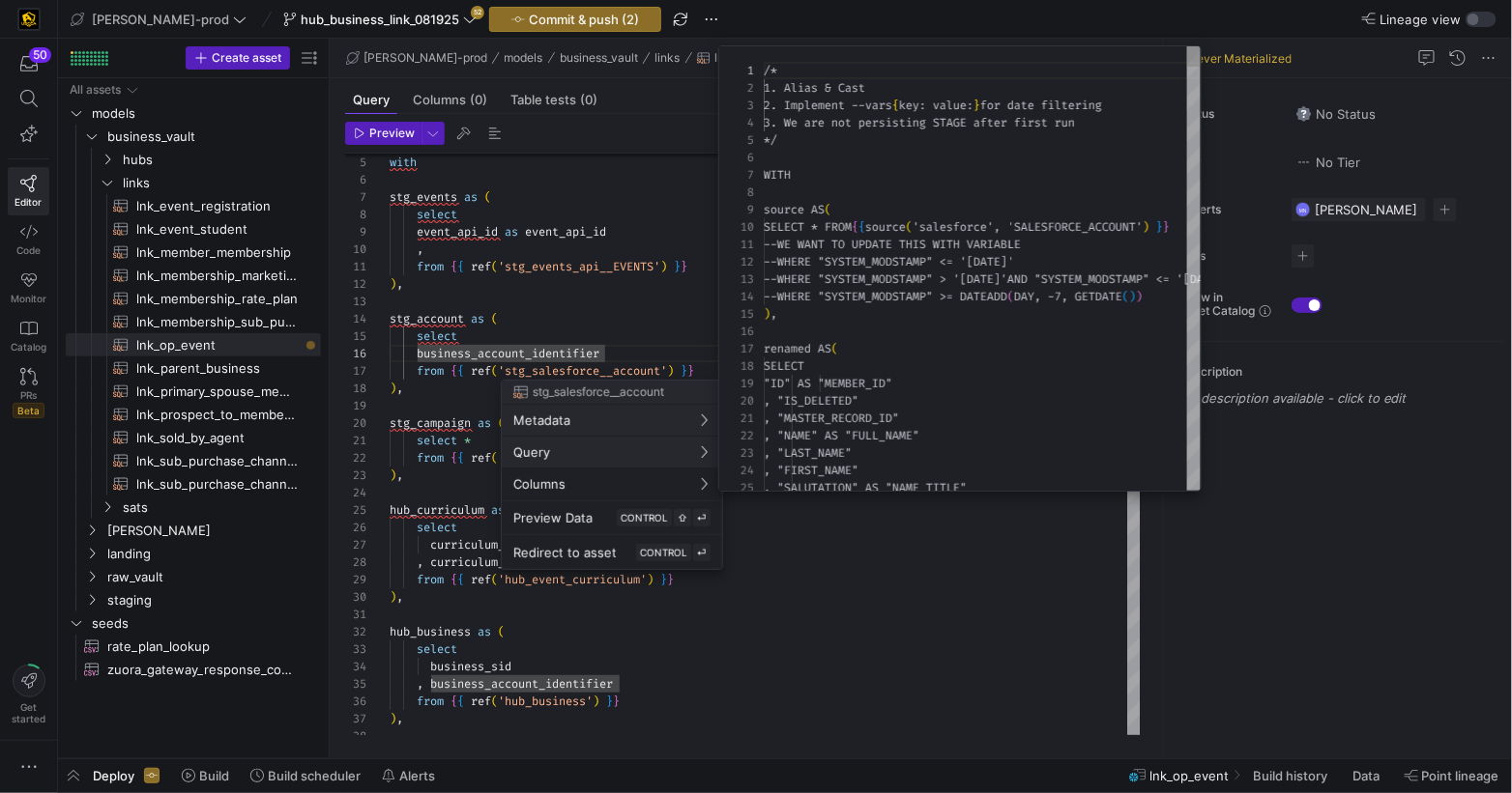
scroll to position [174, 0]
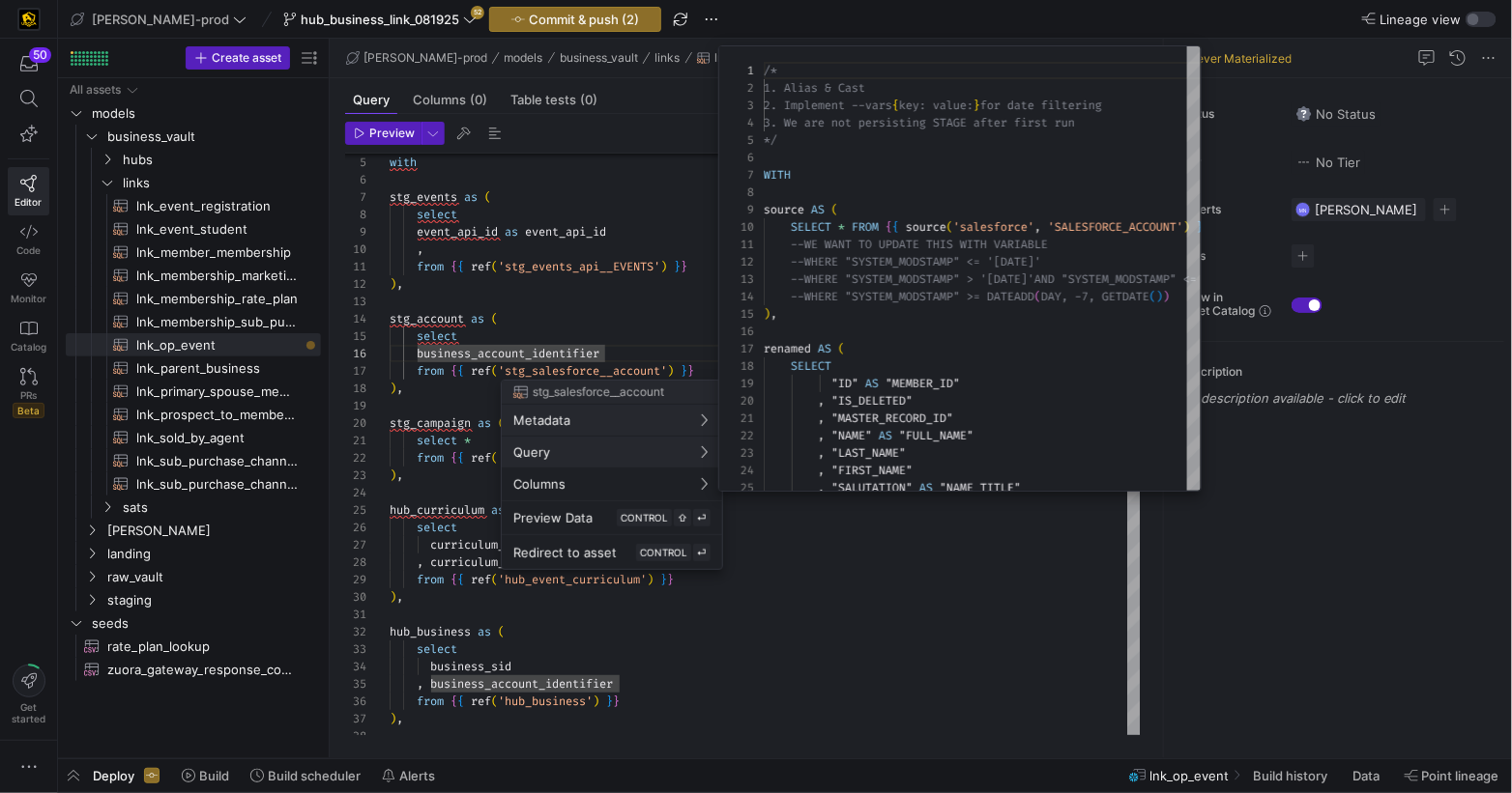
drag, startPoint x: 913, startPoint y: 633, endPoint x: 903, endPoint y: 634, distance: 10.0
click at [910, 634] on div at bounding box center [756, 396] width 1512 height 793
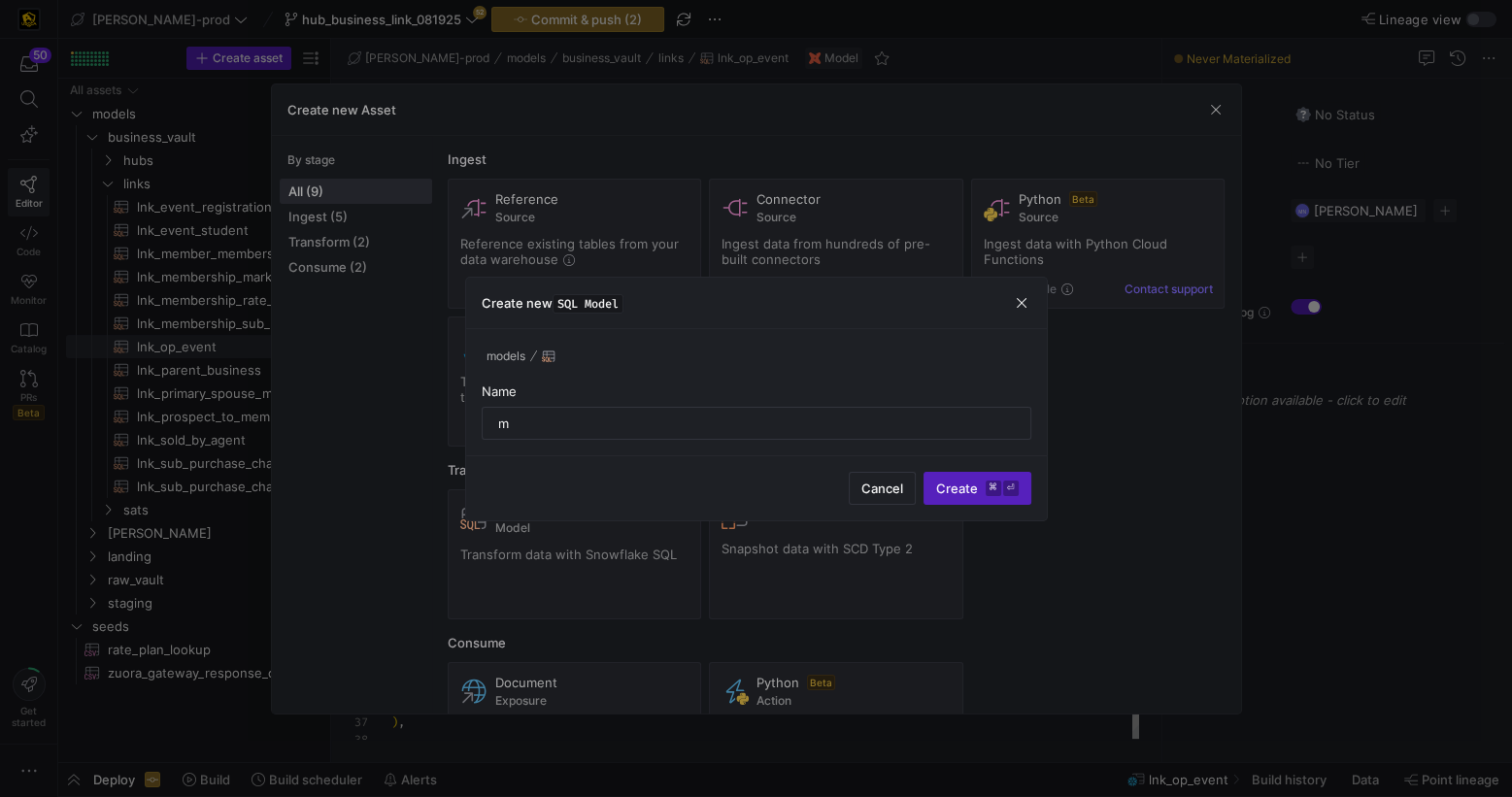
type input "m"
click at [1208, 108] on div at bounding box center [756, 398] width 1512 height 797
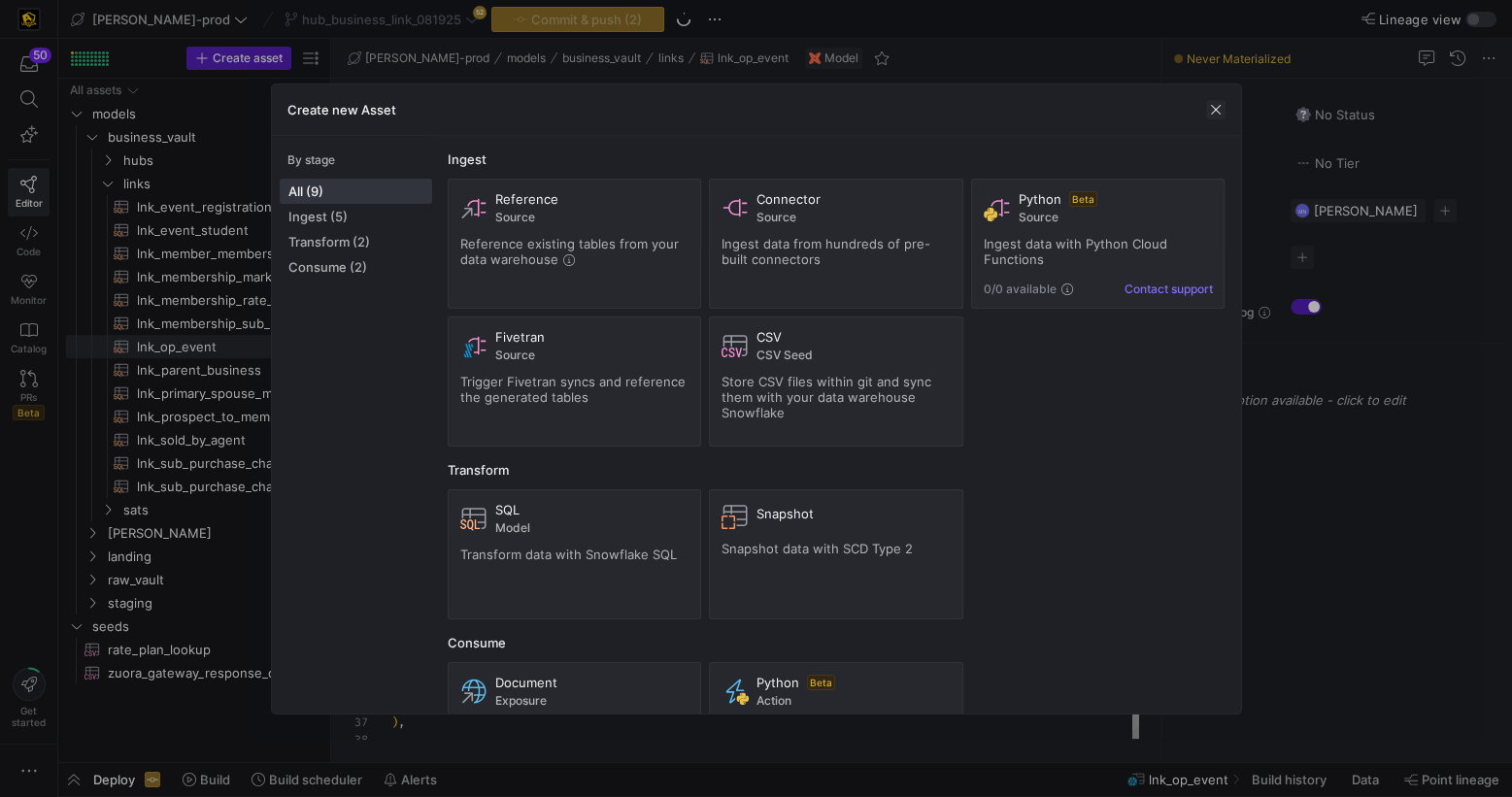
click at [1209, 112] on span "button" at bounding box center [1216, 109] width 20 height 20
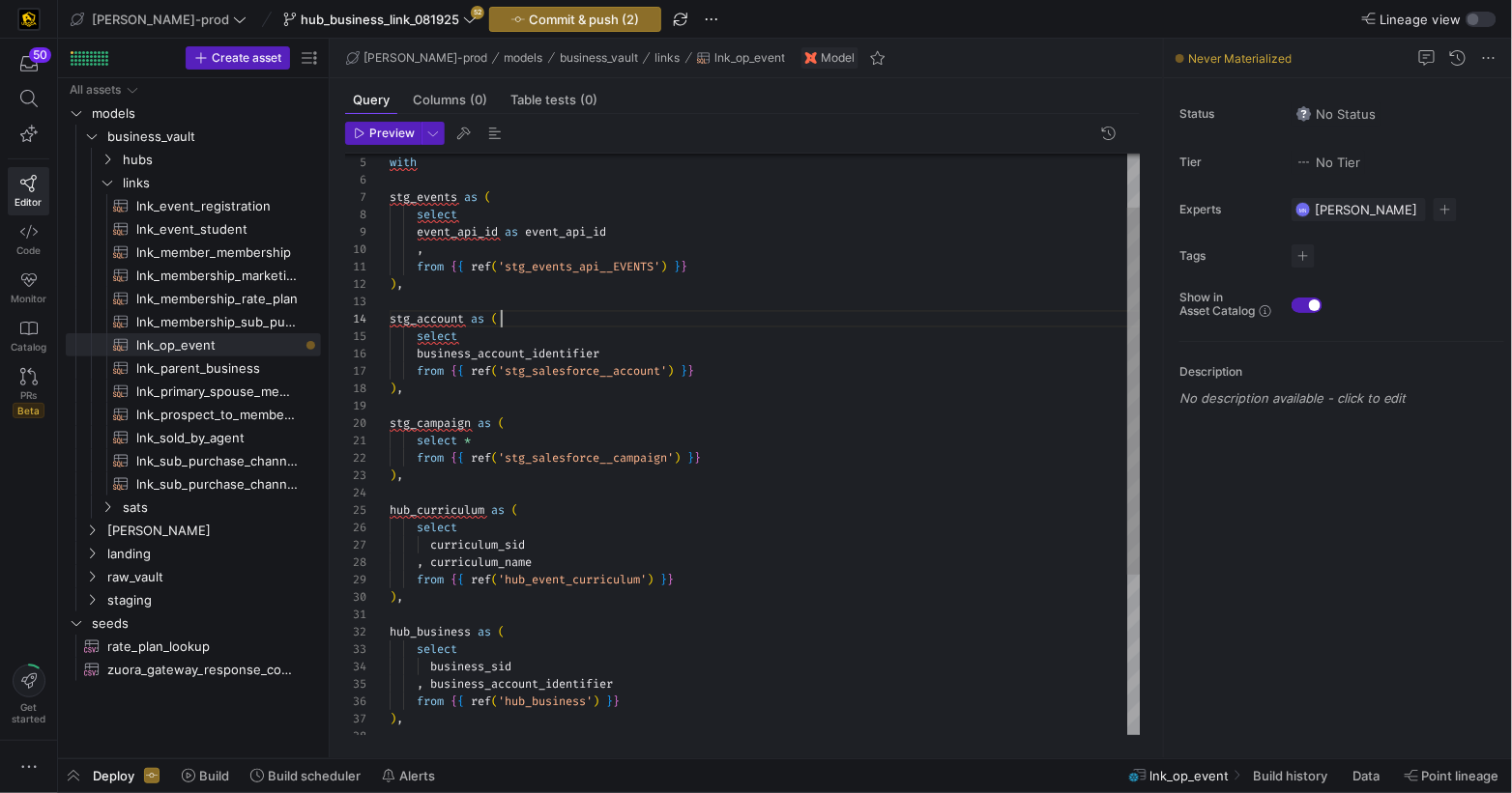
drag, startPoint x: 558, startPoint y: 320, endPoint x: 567, endPoint y: 329, distance: 12.7
click at [558, 320] on div "hub_business as ( select business_sid , business_account_identifier from { { re…" at bounding box center [765, 529] width 752 height 920
click at [564, 349] on div "hub_business as ( select business_sid , business_account_identifier from { { re…" at bounding box center [765, 529] width 752 height 920
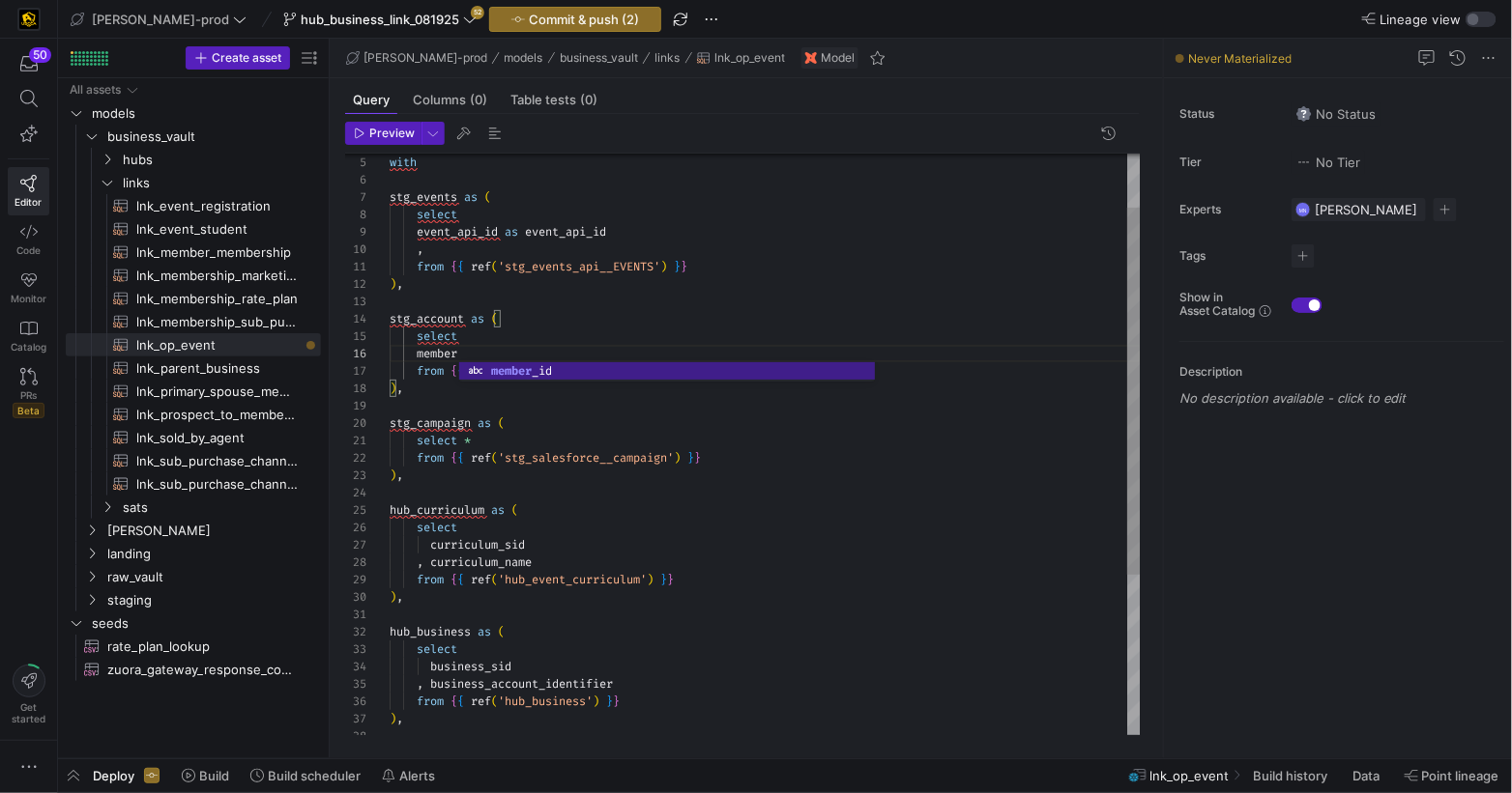
scroll to position [86, 90]
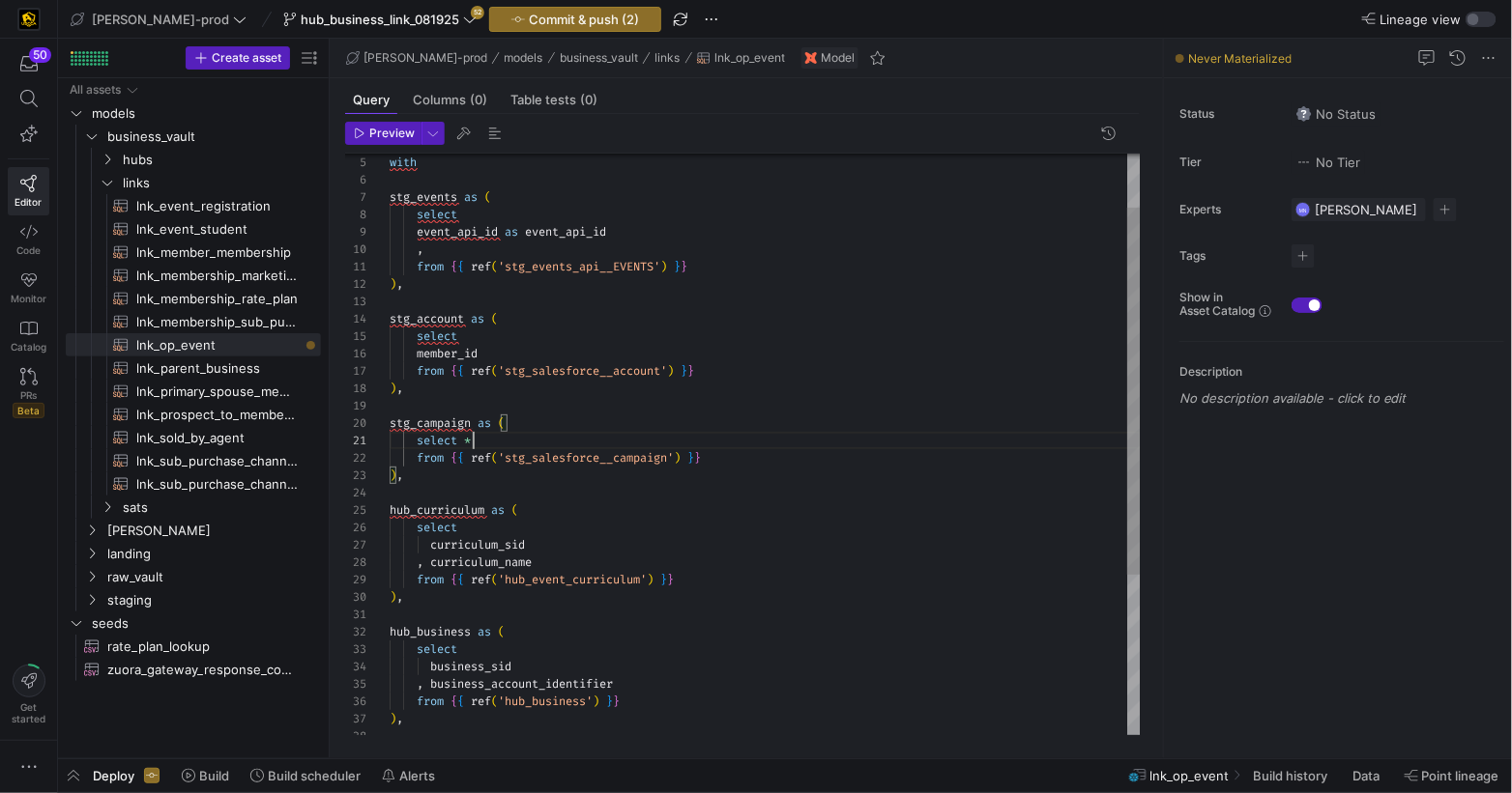
drag, startPoint x: 496, startPoint y: 444, endPoint x: 677, endPoint y: 415, distance: 183.3
click at [497, 442] on div "select *" at bounding box center [765, 440] width 752 height 17
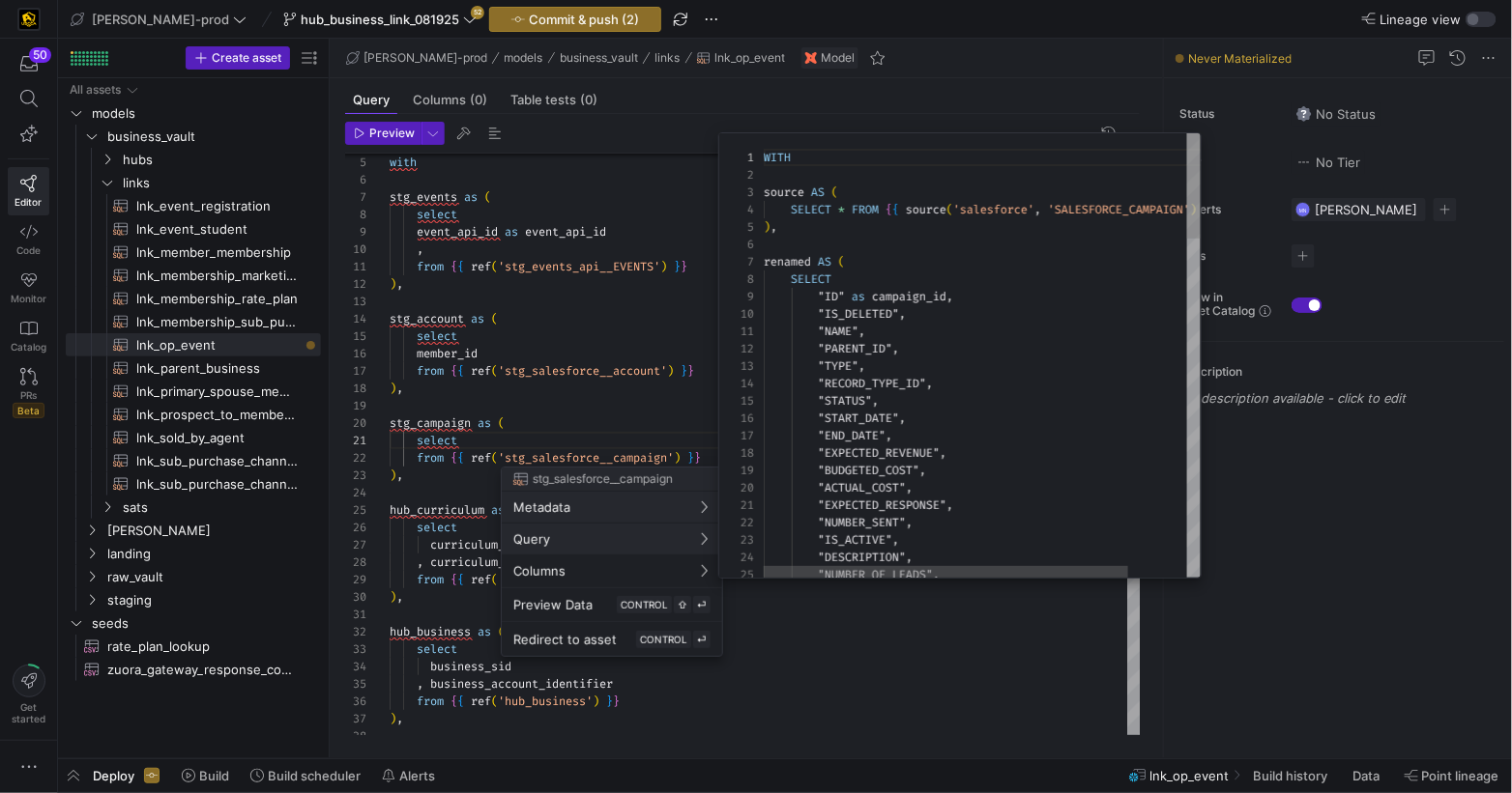
scroll to position [174, 0]
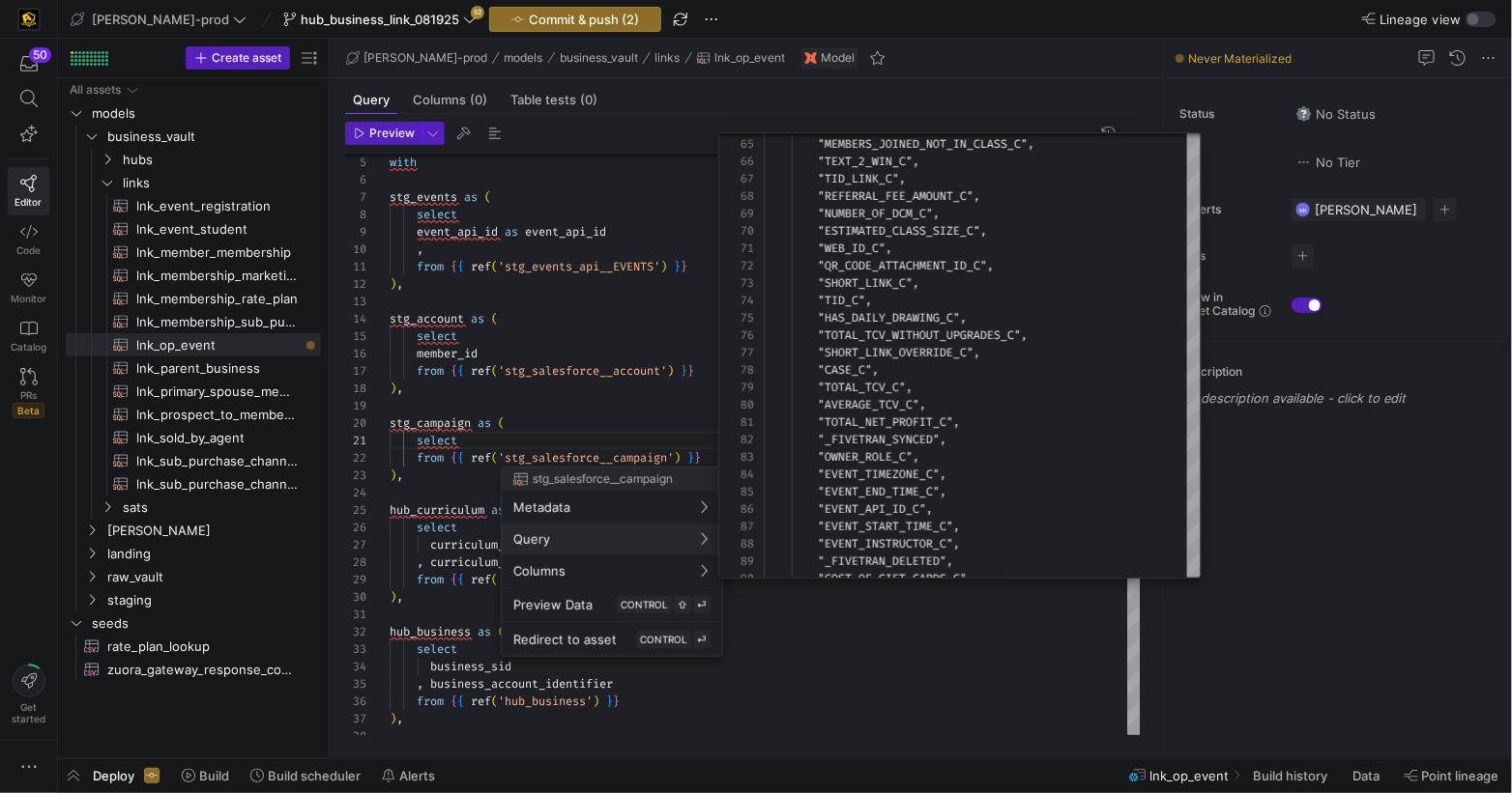
click at [580, 424] on div at bounding box center [756, 396] width 1512 height 793
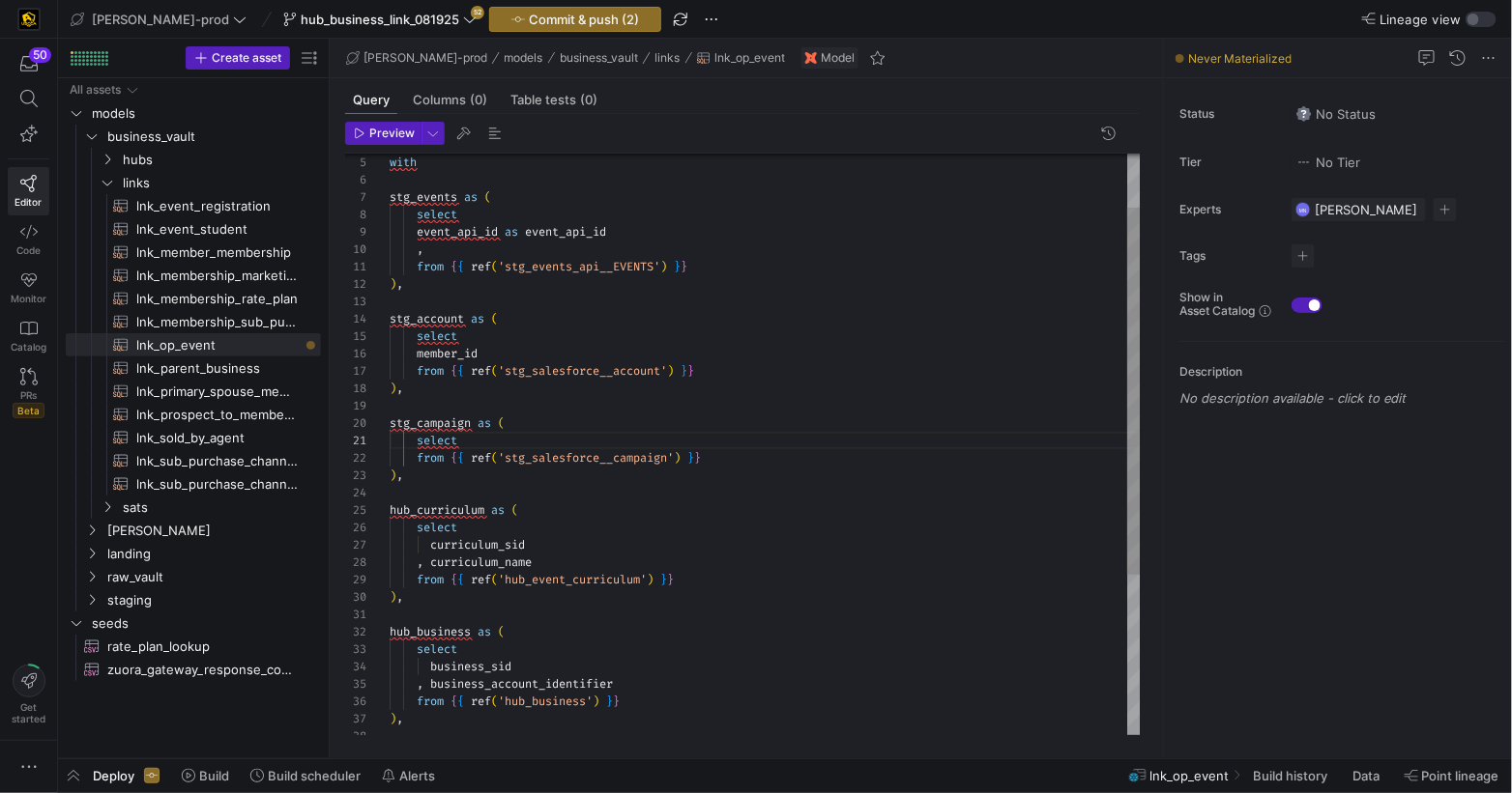
scroll to position [0, 77]
click at [555, 436] on div "select" at bounding box center [765, 440] width 752 height 17
drag, startPoint x: 466, startPoint y: 439, endPoint x: 620, endPoint y: 414, distance: 156.0
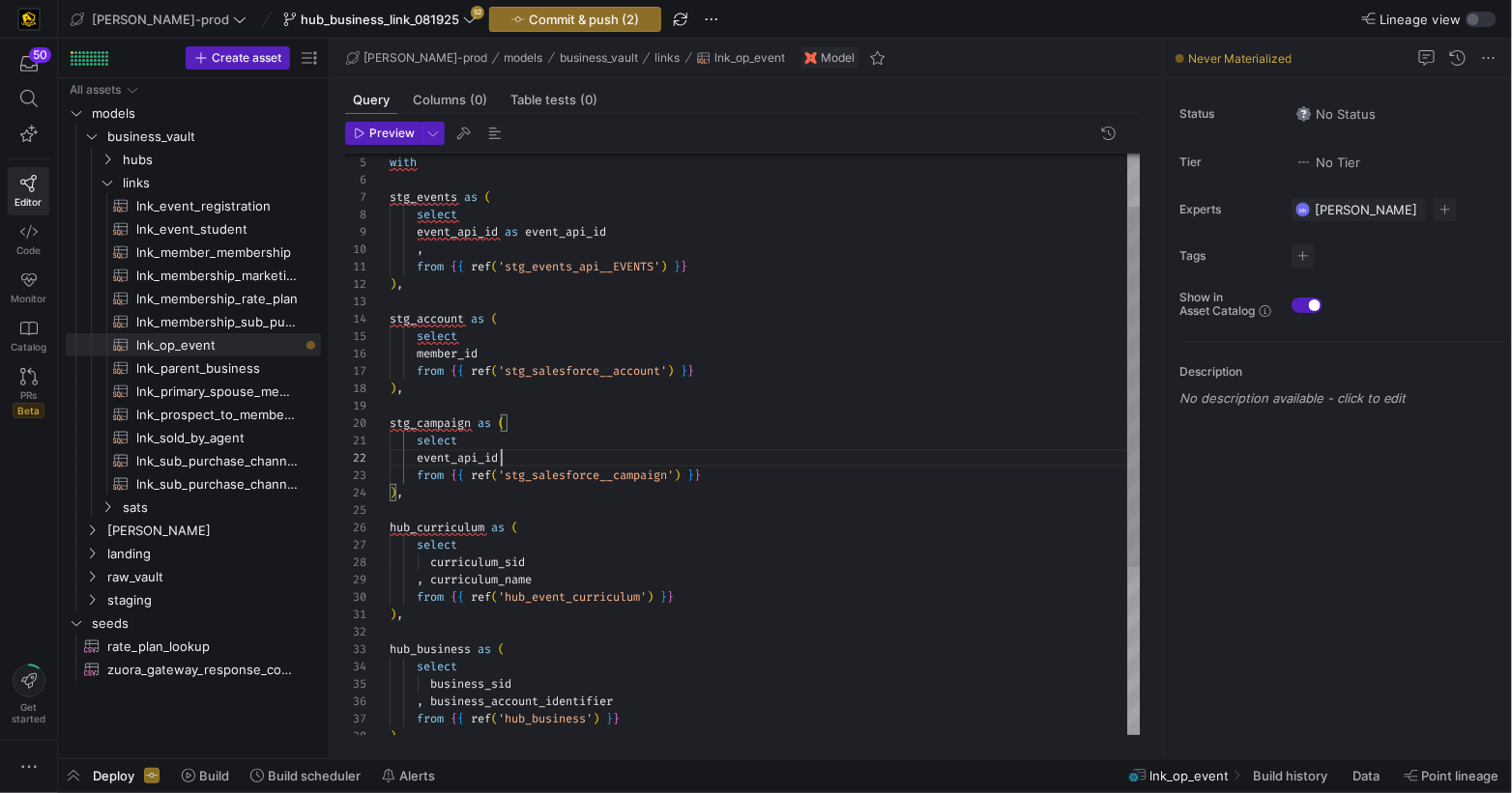
scroll to position [17, 111]
click at [534, 458] on div "event_api_id" at bounding box center [765, 458] width 752 height 17
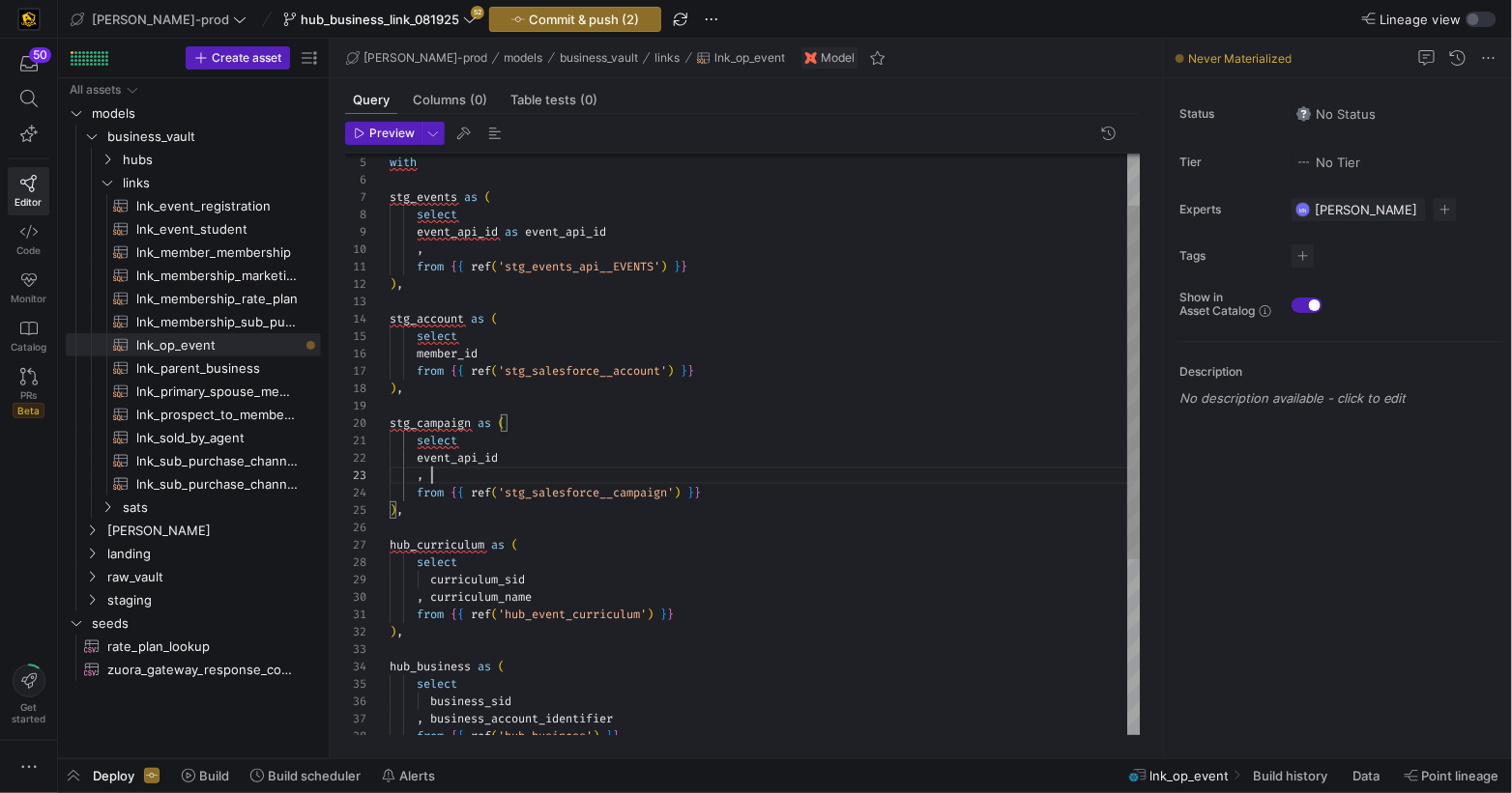
scroll to position [34, 42]
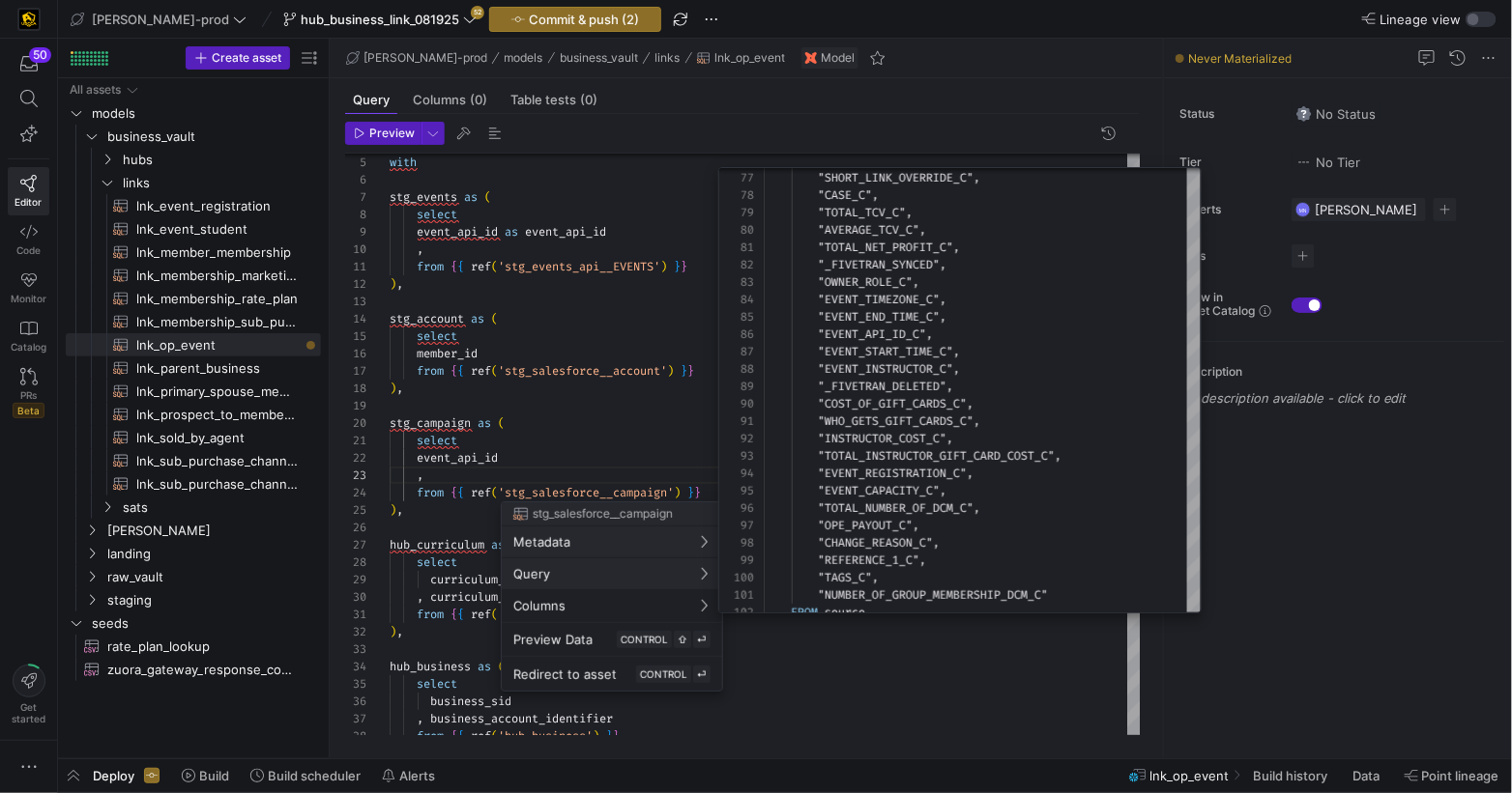
click at [517, 453] on div at bounding box center [756, 396] width 1512 height 793
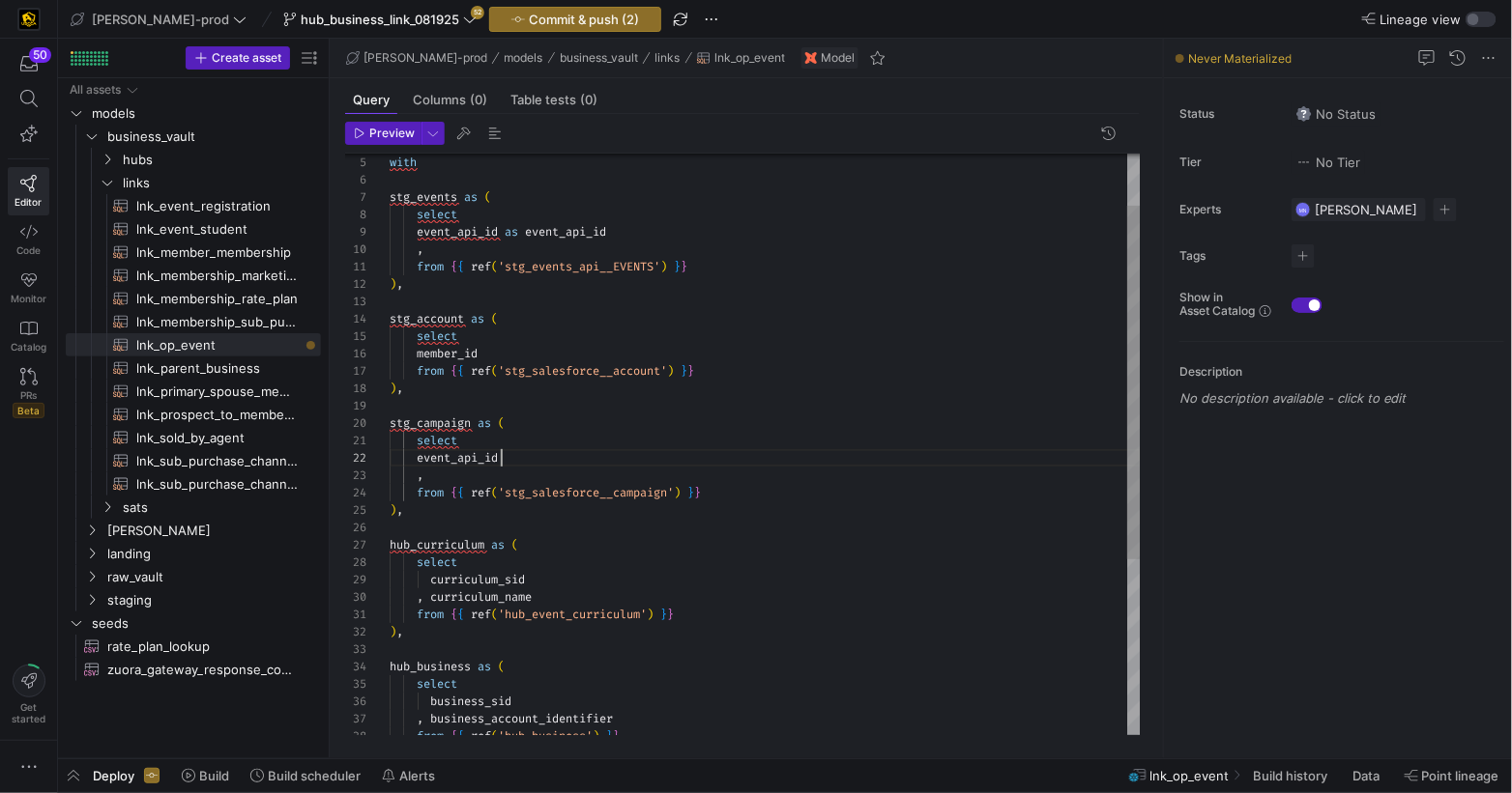
drag, startPoint x: 504, startPoint y: 461, endPoint x: 641, endPoint y: 453, distance: 137.2
click at [513, 460] on div "event_api_id" at bounding box center [765, 458] width 752 height 17
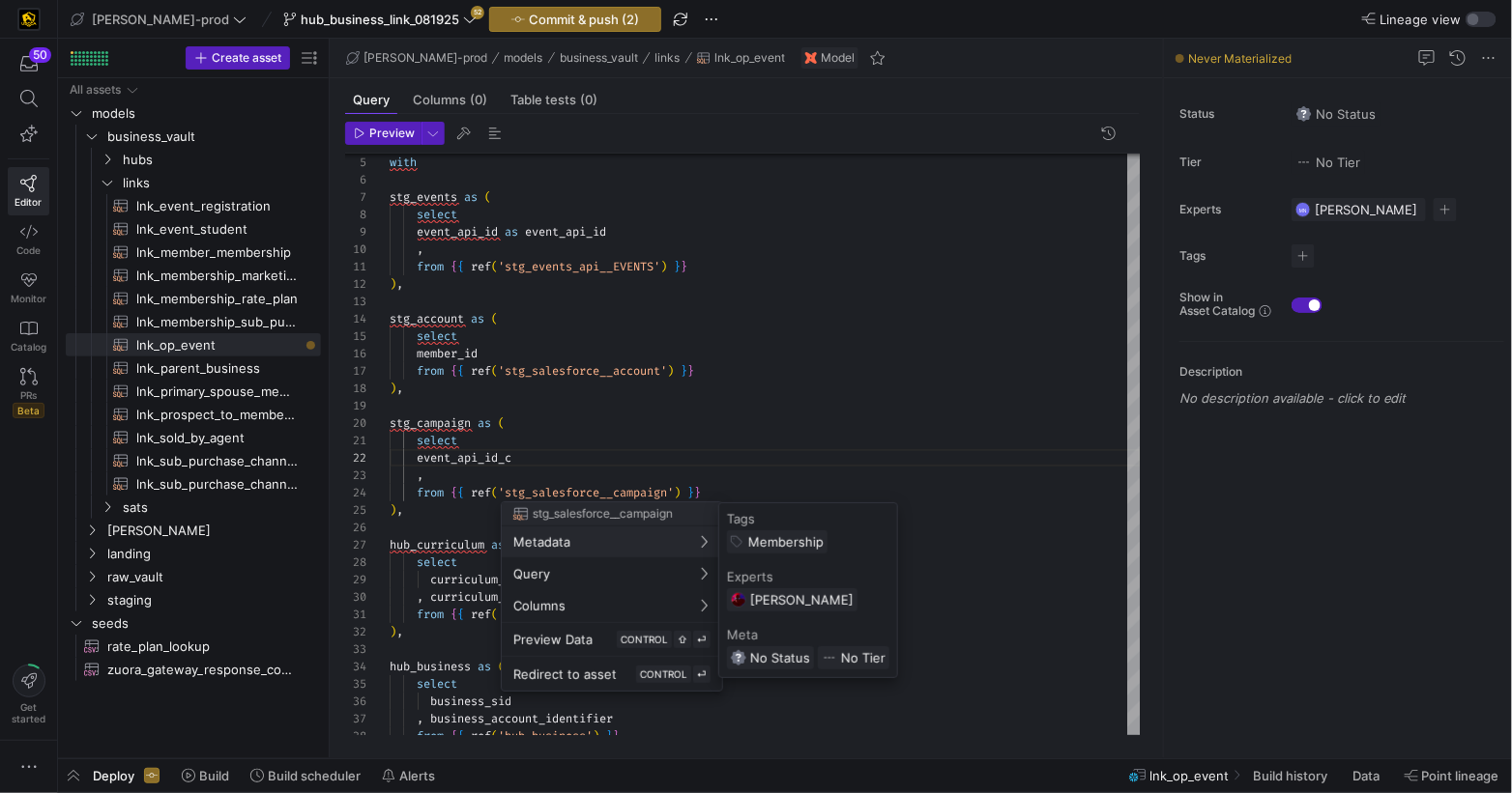
click at [541, 465] on div at bounding box center [756, 396] width 1512 height 793
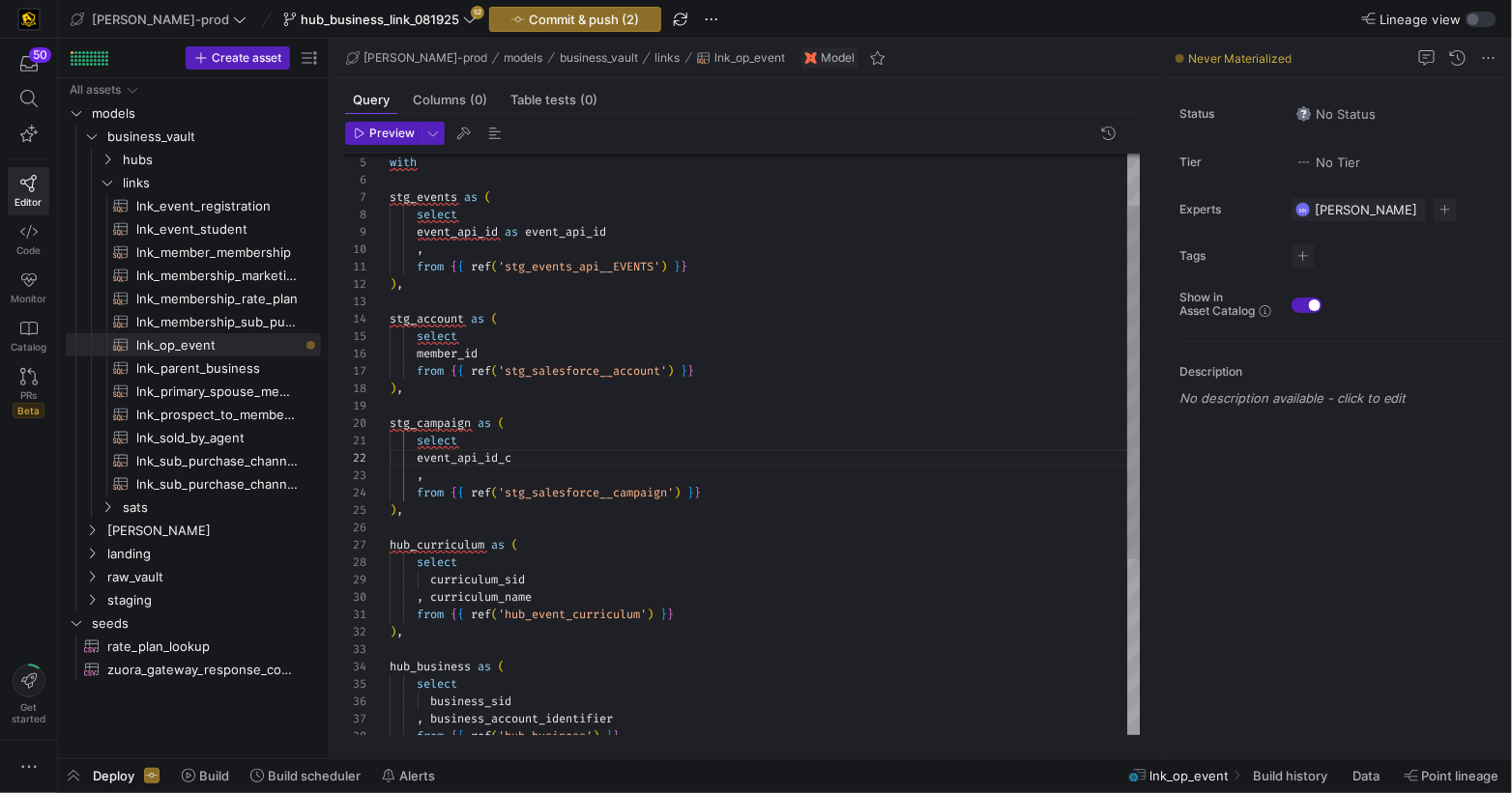
click at [515, 479] on div "," at bounding box center [765, 475] width 752 height 17
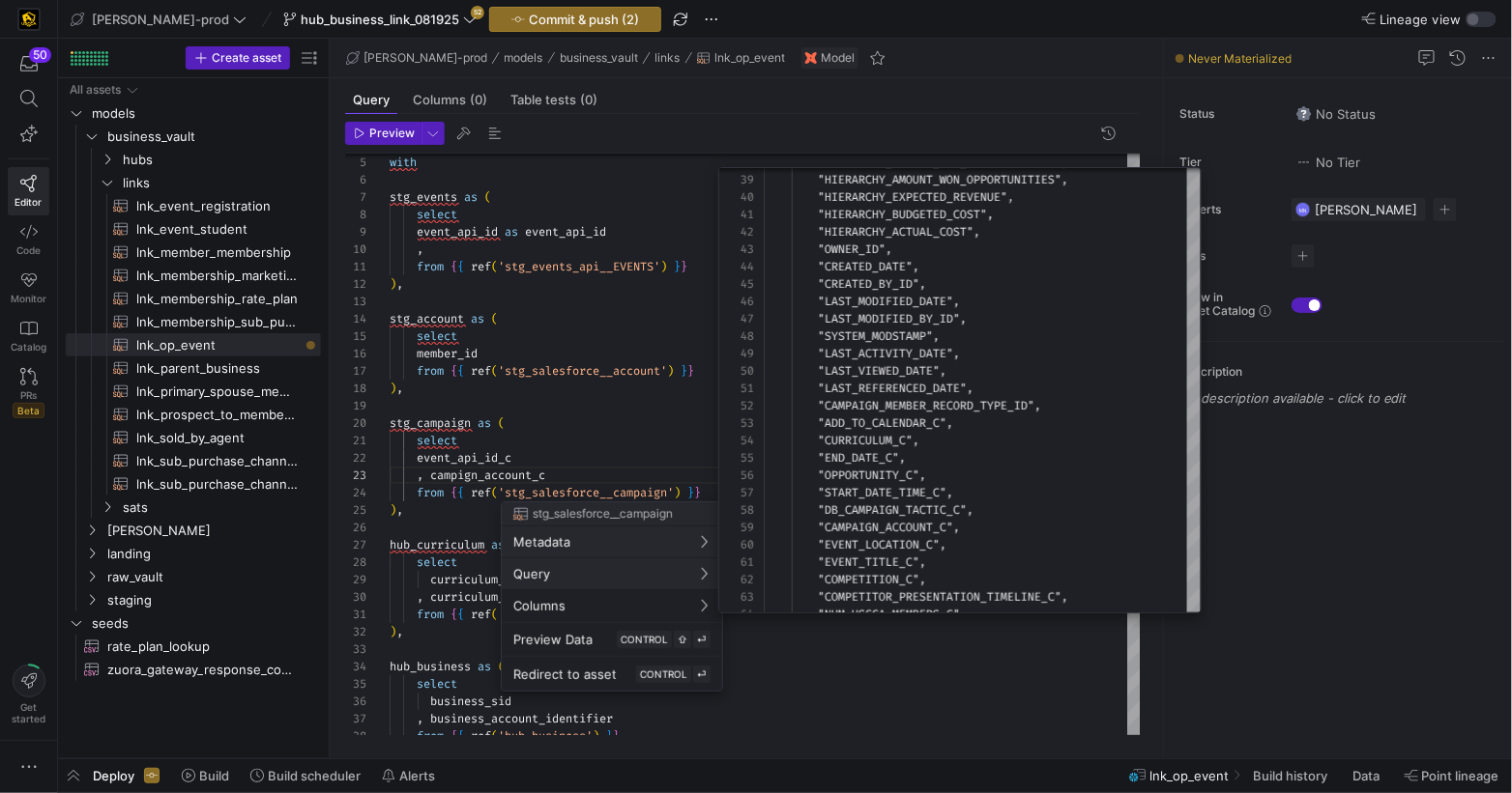
click at [569, 472] on div at bounding box center [756, 396] width 1512 height 793
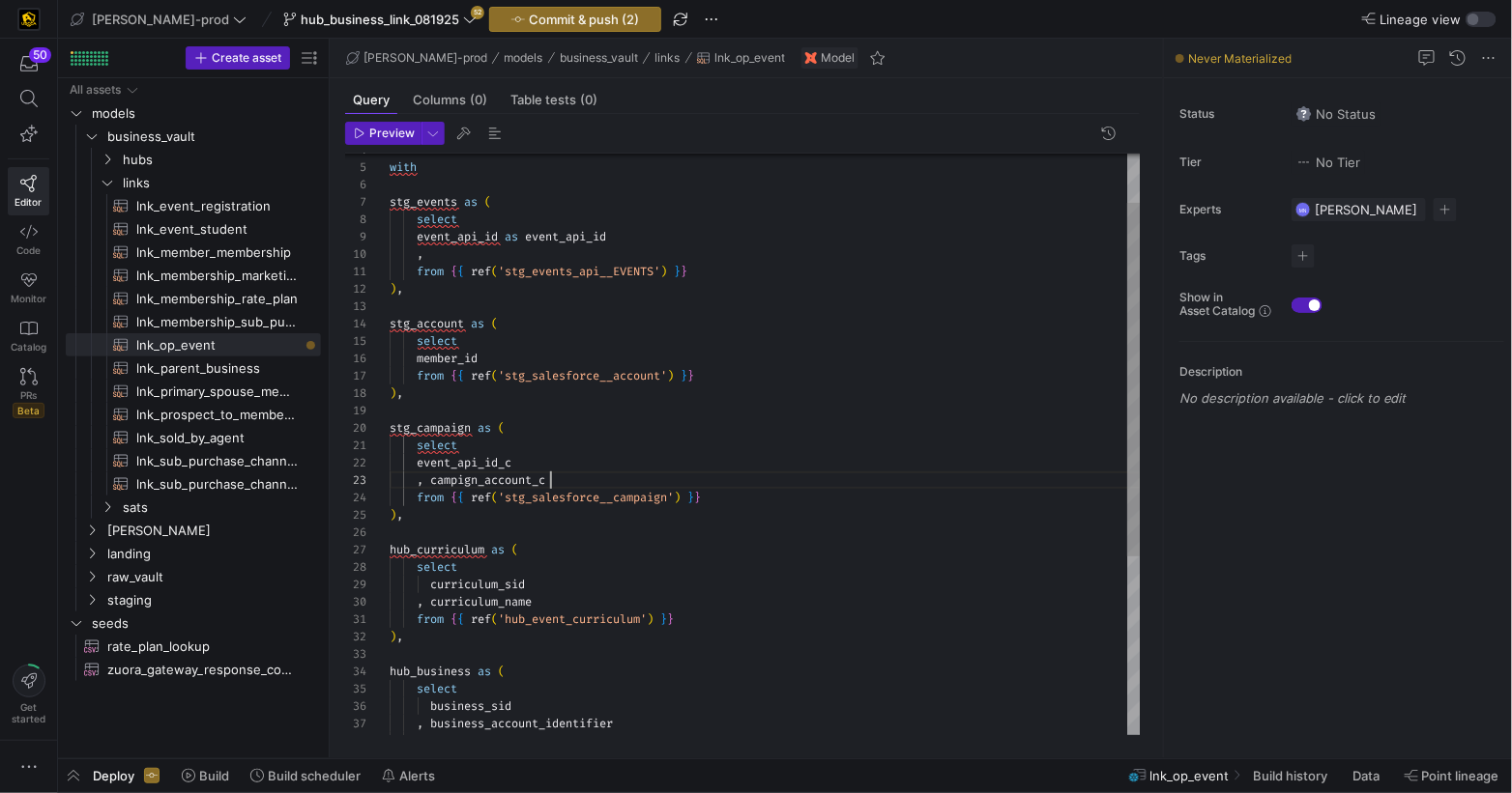
click at [564, 479] on div "hub_business as ( select business_sid , business_account_identifier from { { re…" at bounding box center [765, 551] width 752 height 954
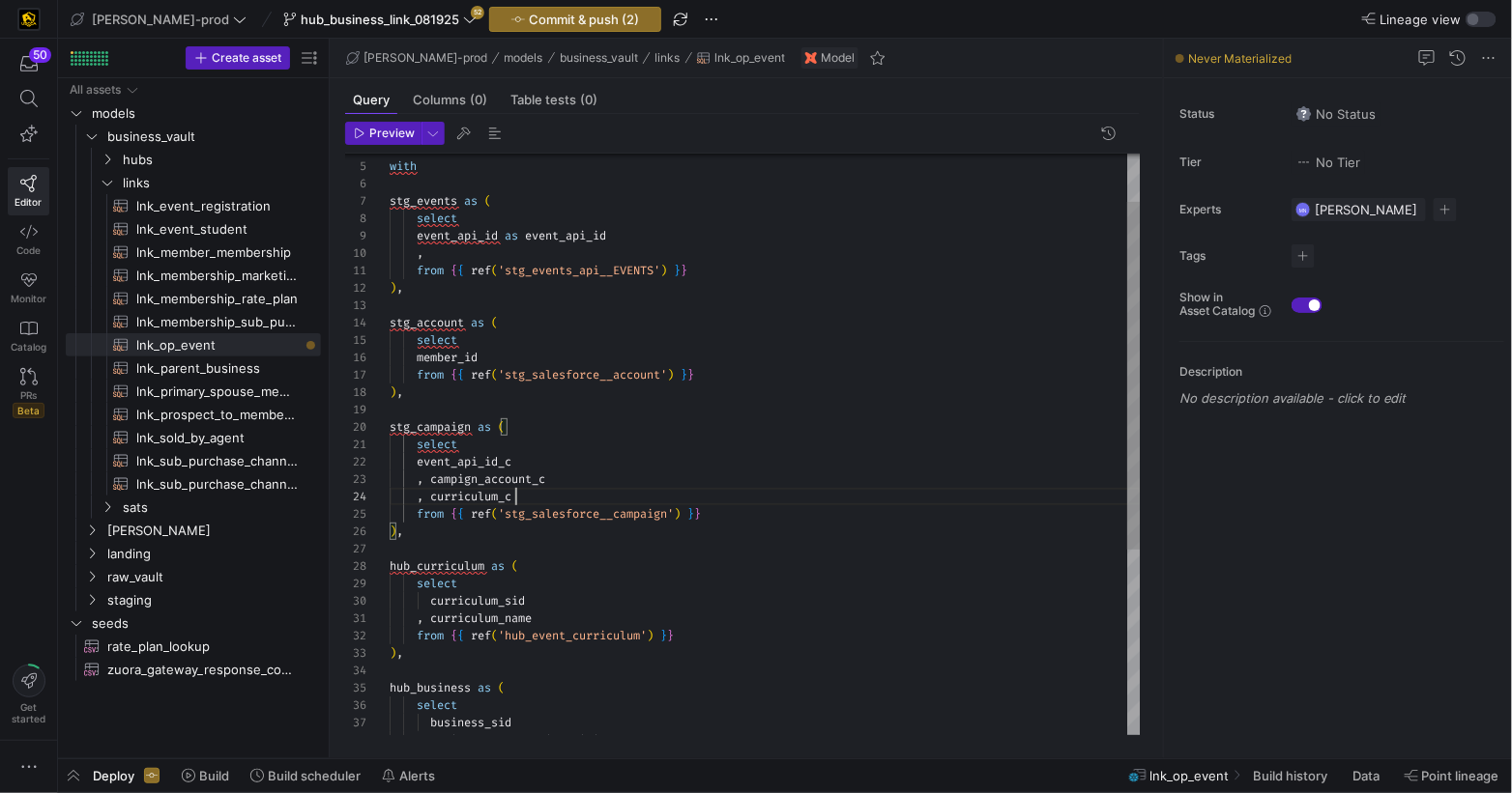
scroll to position [0, 77]
click at [744, 440] on div "hub_business as ( select business_sid , business_account_identifier stg_account…" at bounding box center [765, 559] width 752 height 972
drag, startPoint x: 773, startPoint y: 522, endPoint x: 805, endPoint y: 531, distance: 33.2
click at [773, 522] on div ") ," at bounding box center [765, 530] width 752 height 17
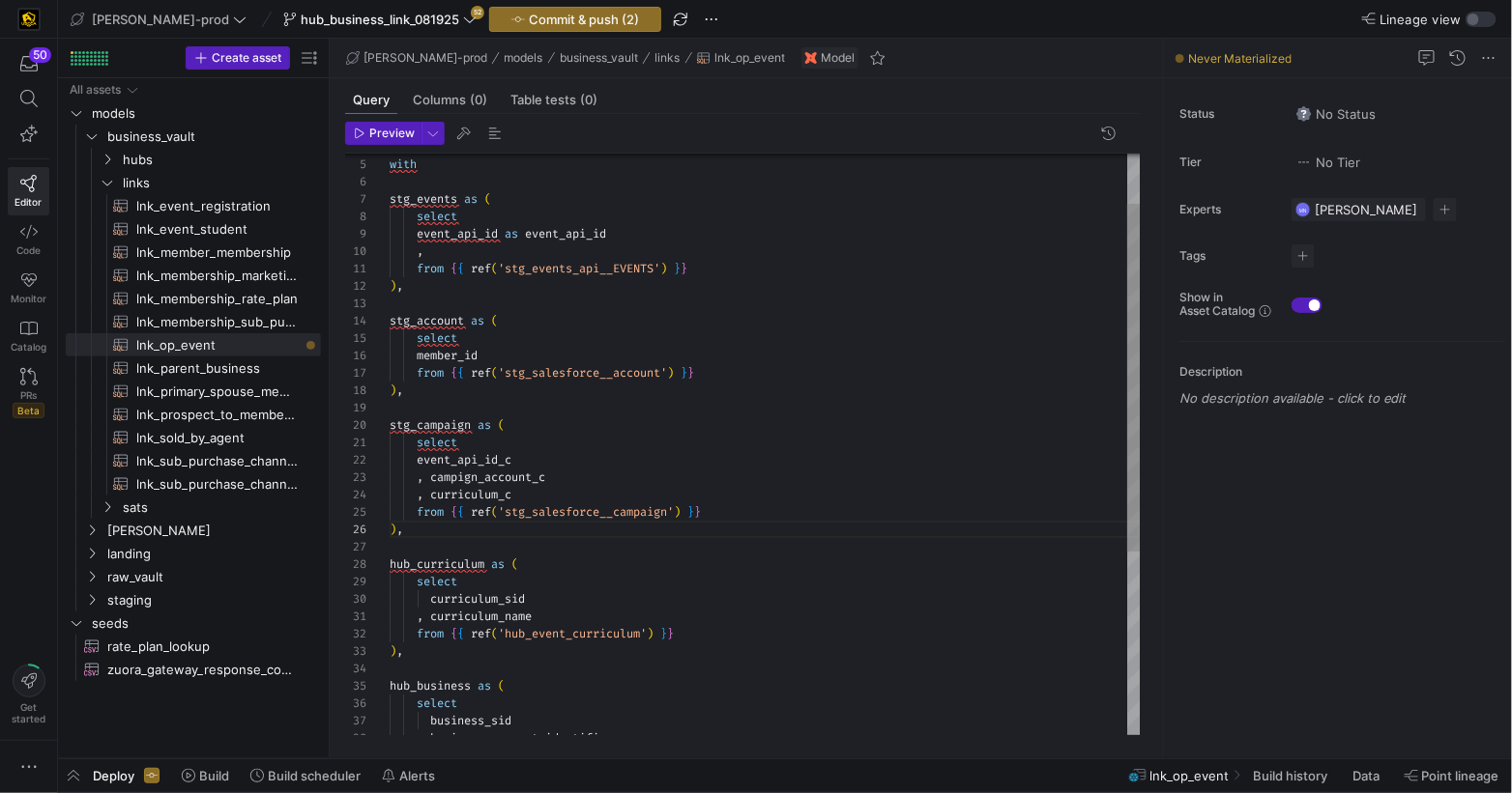
scroll to position [69, 14]
click at [784, 518] on div "hub_business as ( select business_sid , business_account_identifier stg_account…" at bounding box center [765, 557] width 752 height 972
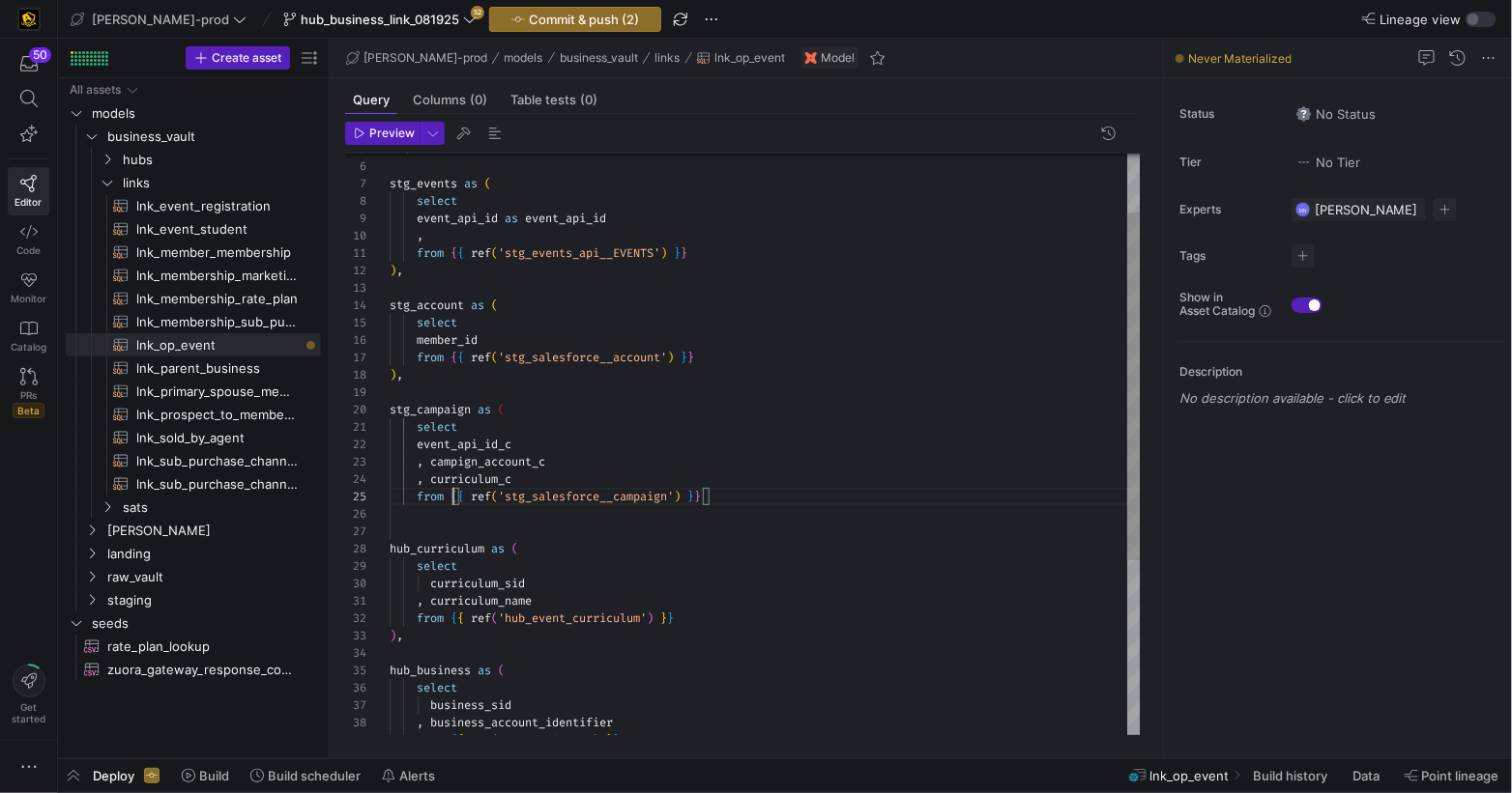
scroll to position [69, 69]
drag, startPoint x: 453, startPoint y: 497, endPoint x: 659, endPoint y: 487, distance: 206.2
click at [456, 497] on span "{" at bounding box center [453, 497] width 7 height 16
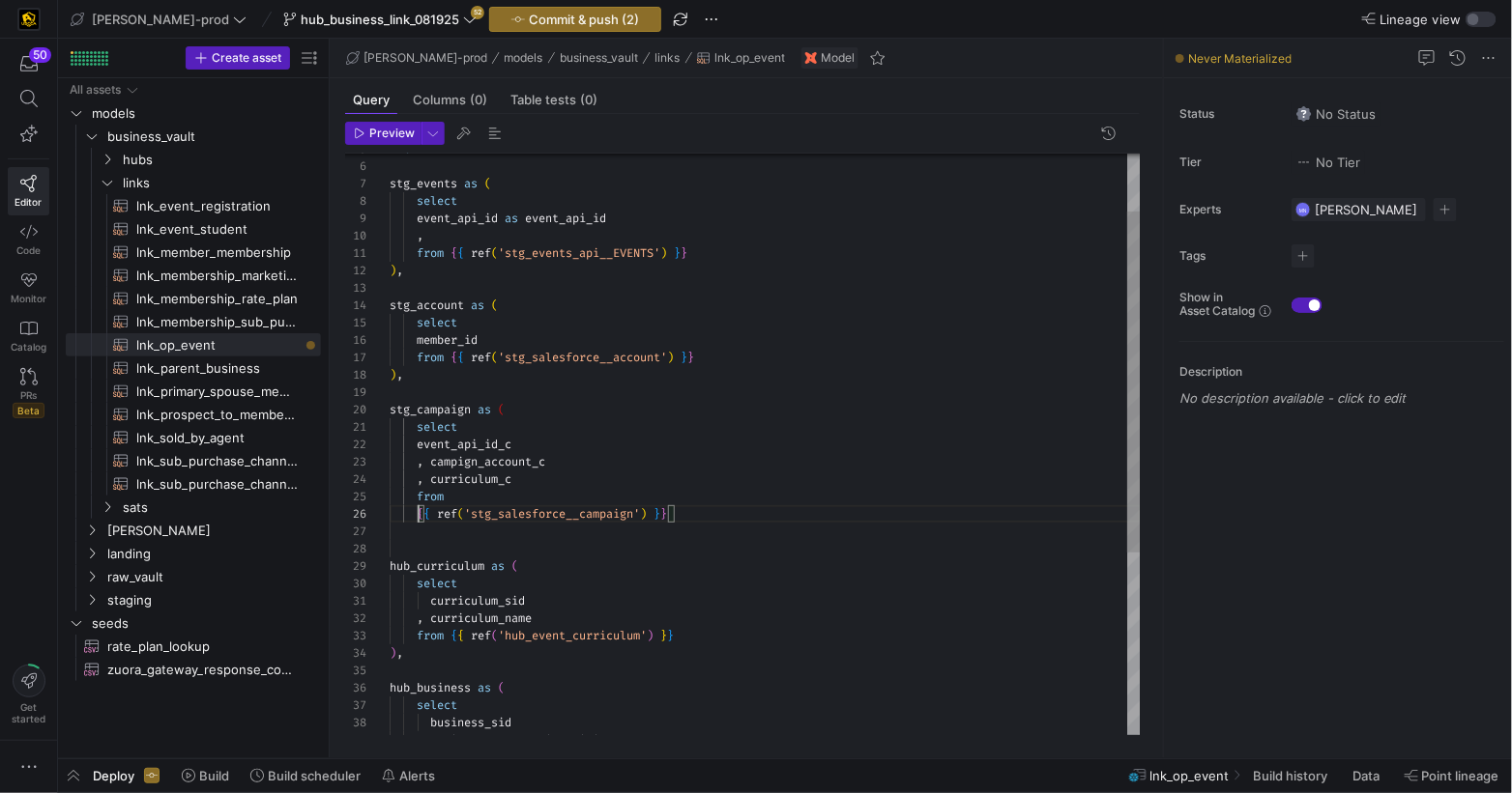
scroll to position [86, 28]
click at [726, 513] on div "{ { ref ( 'stg_salesforce__campaign' ) } }" at bounding box center [765, 514] width 752 height 17
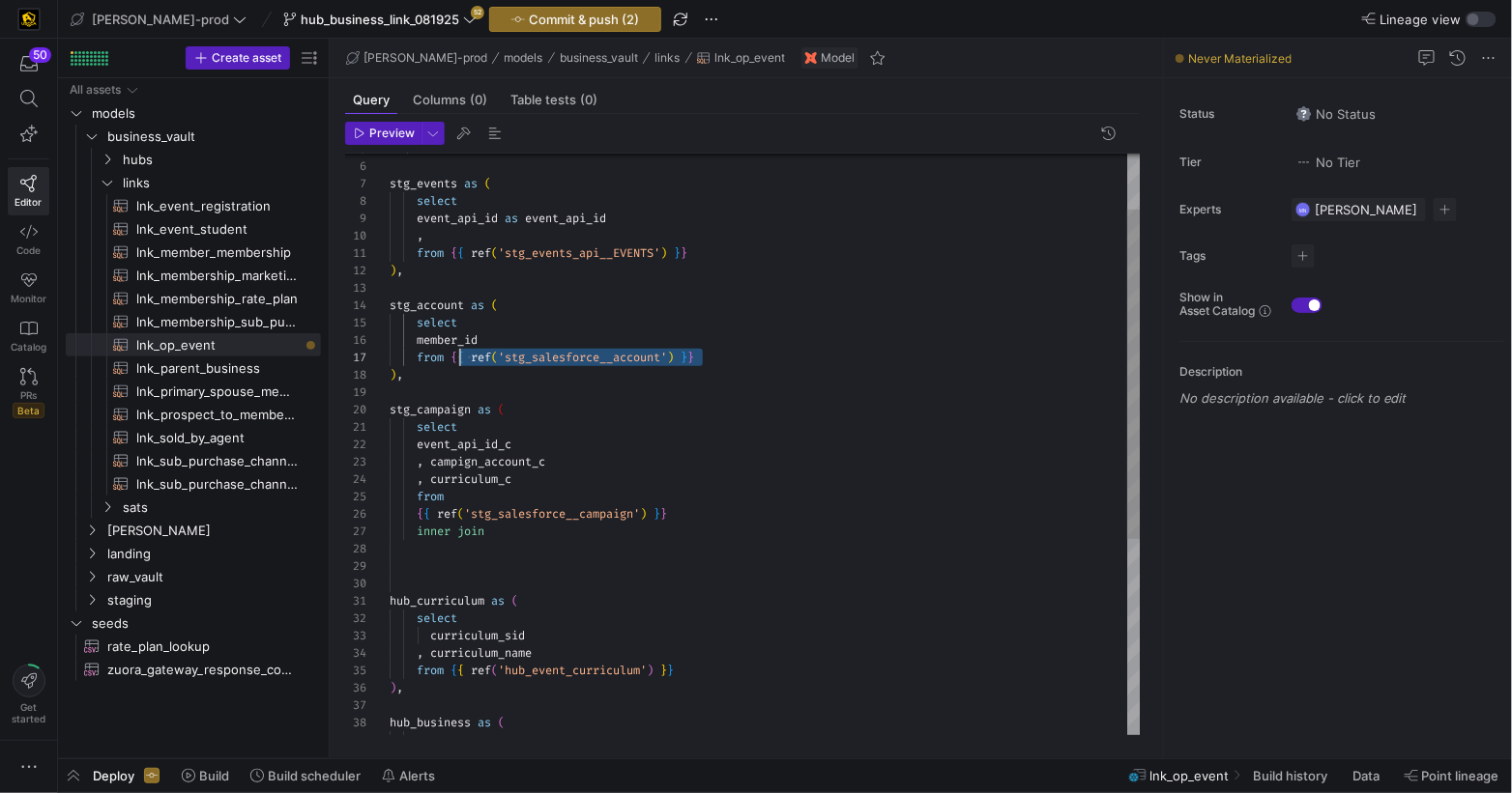
scroll to position [104, 63]
drag, startPoint x: 753, startPoint y: 362, endPoint x: 475, endPoint y: 407, distance: 281.6
click at [451, 359] on div "hub_business as ( select stg_account as ( hub_curriculum as ( select curriculum…" at bounding box center [765, 563] width 752 height 1024
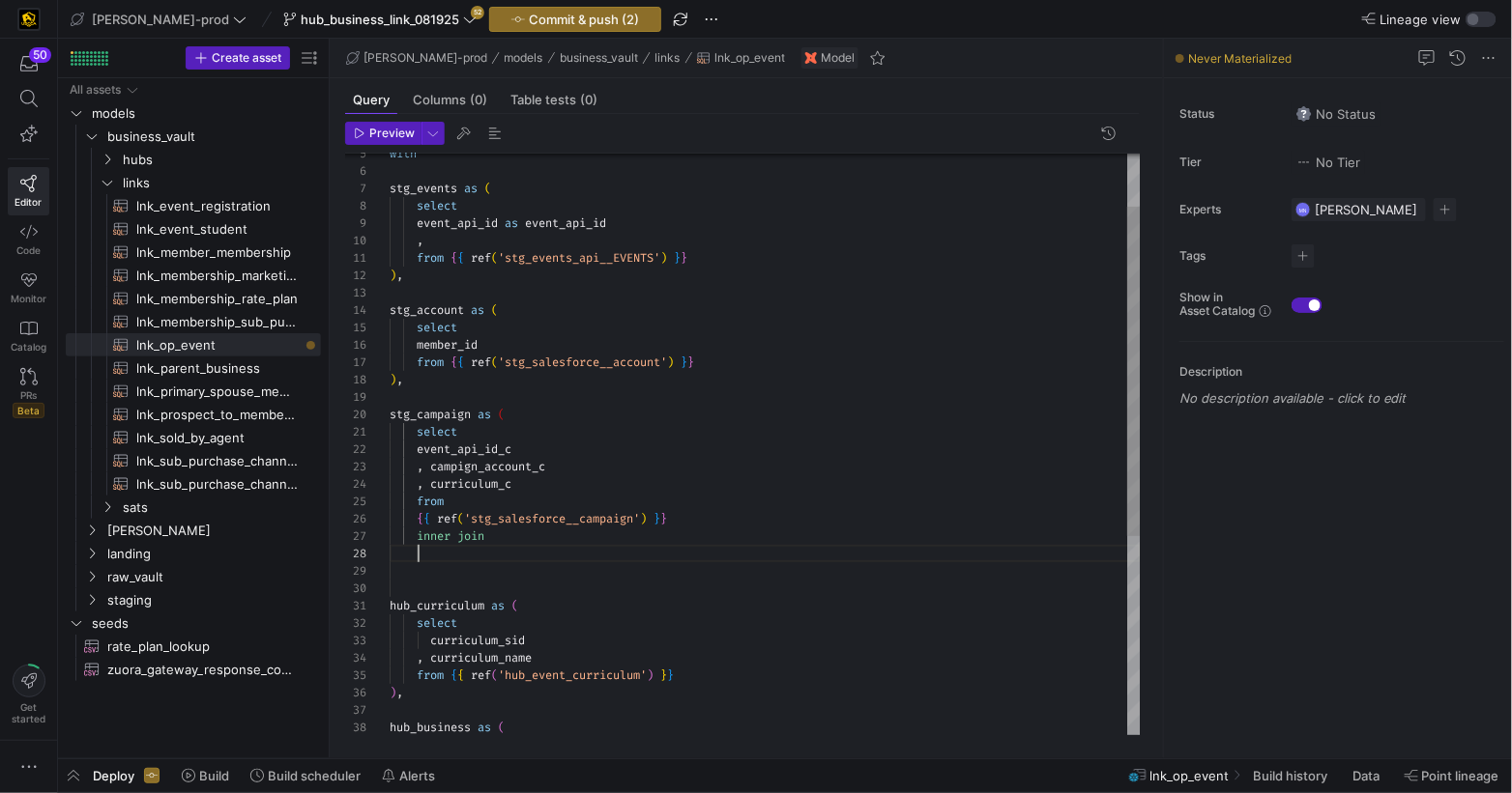
click at [485, 559] on div at bounding box center [765, 554] width 752 height 17
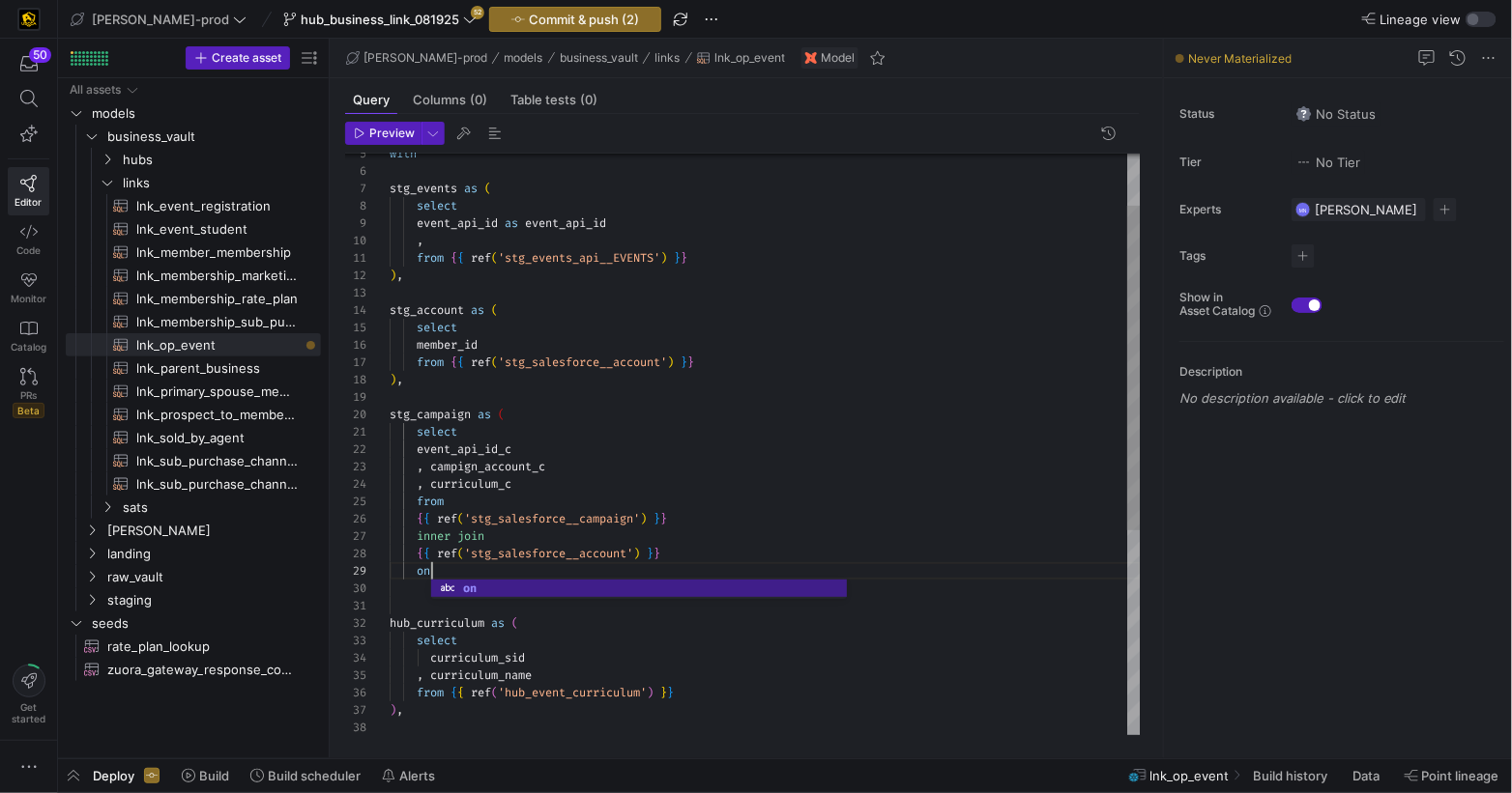
scroll to position [139, 49]
click at [765, 517] on div "{ { ref ( 'stg_salesforce__campaign' ) } }" at bounding box center [765, 519] width 752 height 17
click at [694, 561] on div "stg_account as ( hub_curriculum as ( select curriculum_sid , curriculum_name fr…" at bounding box center [765, 581] width 752 height 1042
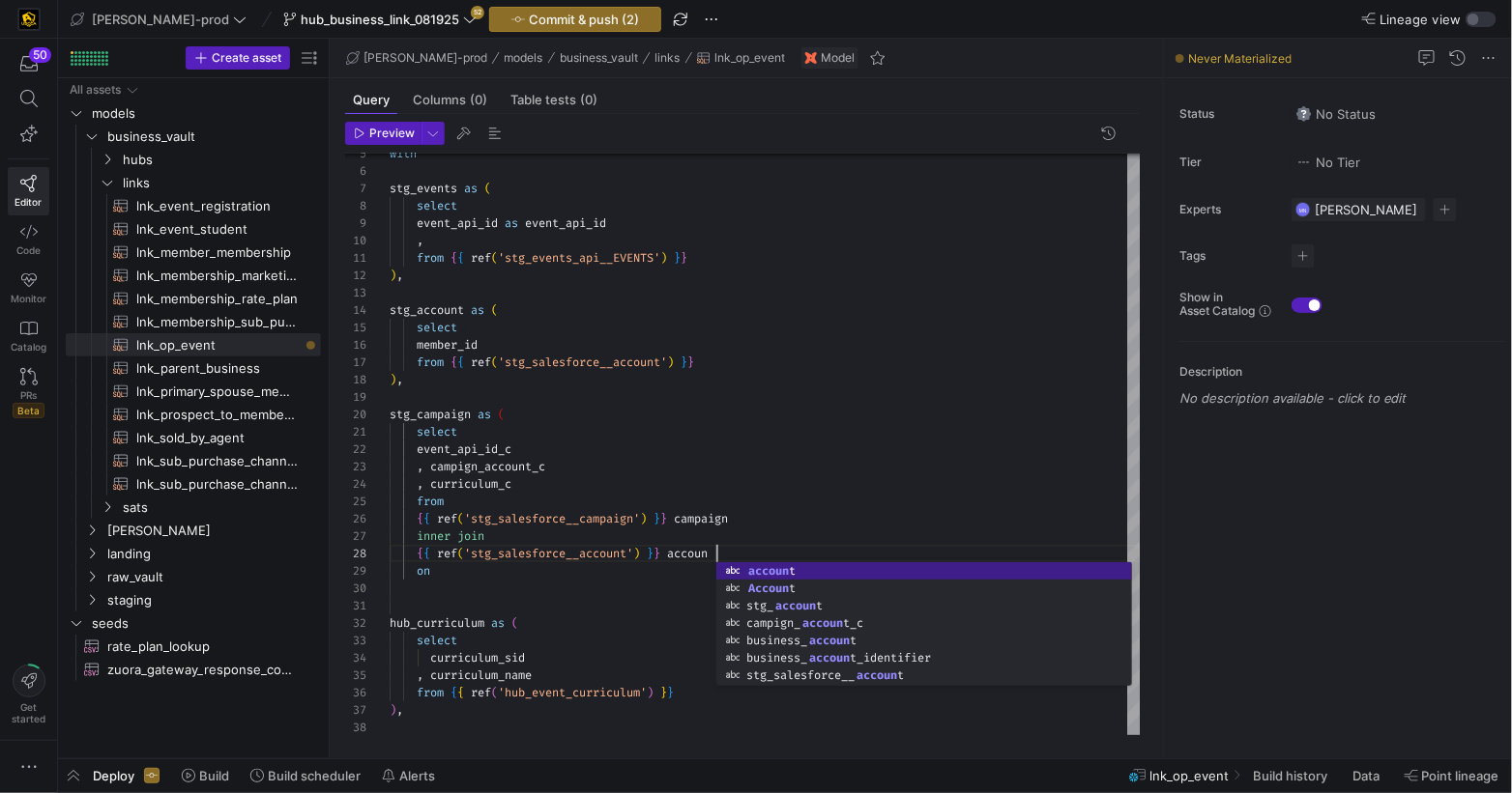
scroll to position [121, 334]
click at [543, 573] on div "stg_account as ( hub_curriculum as ( select curriculum_sid , curriculum_name fr…" at bounding box center [765, 581] width 752 height 1042
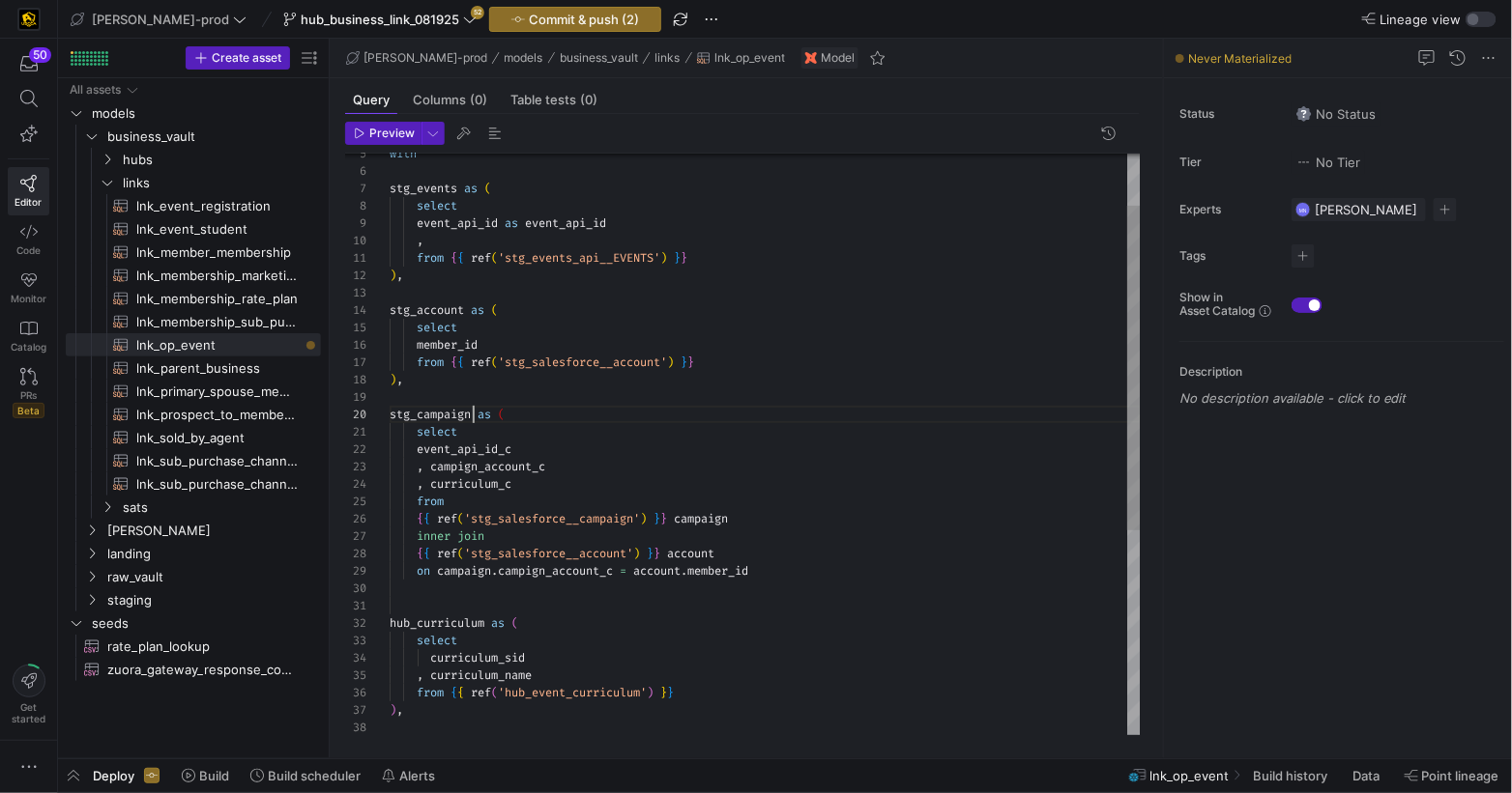
scroll to position [155, 83]
drag, startPoint x: 475, startPoint y: 417, endPoint x: 471, endPoint y: 439, distance: 22.4
click at [475, 417] on div "stg_account as ( hub_curriculum as ( select curriculum_sid , curriculum_name fr…" at bounding box center [765, 581] width 752 height 1042
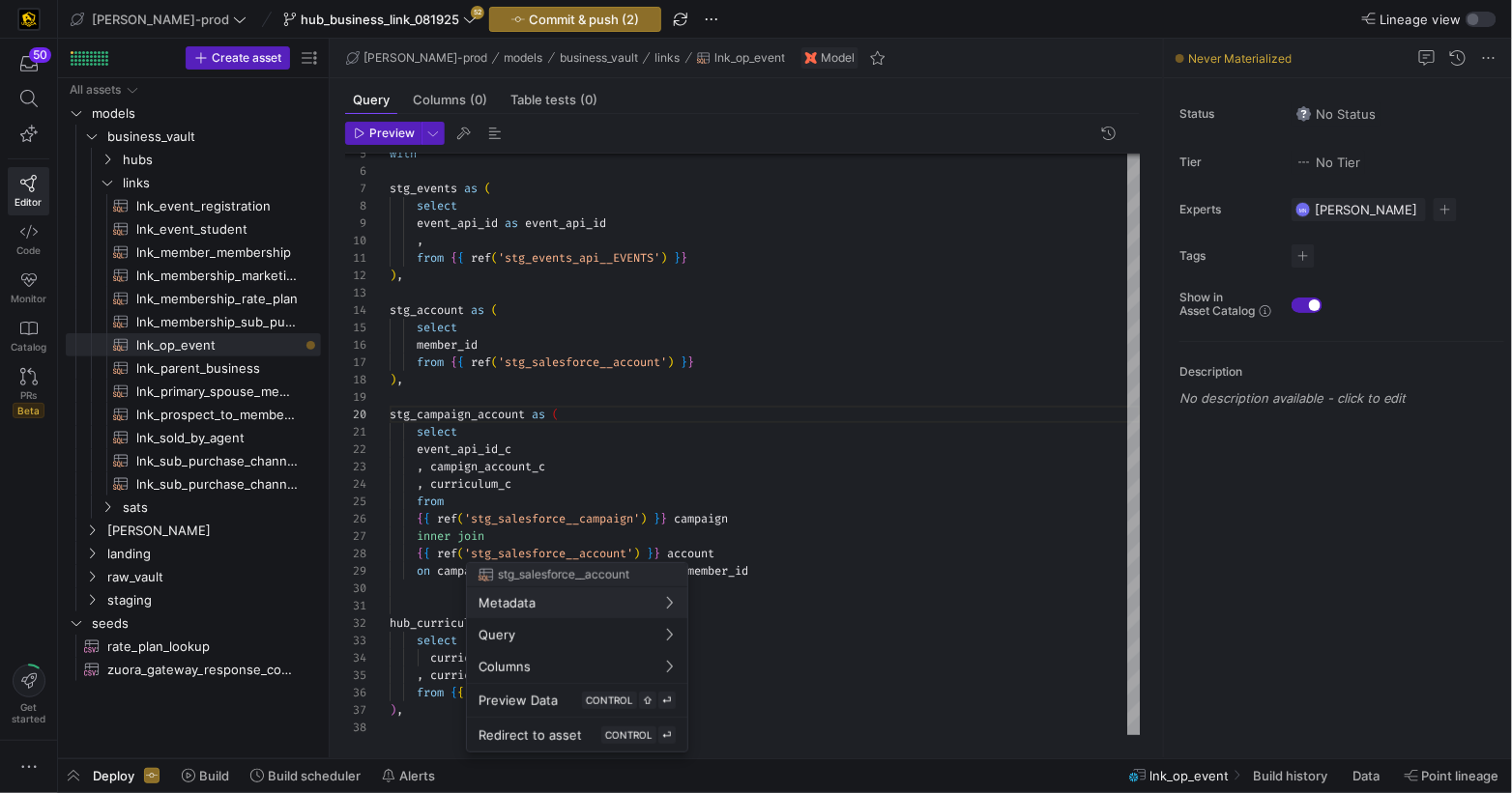
click at [581, 489] on div at bounding box center [756, 396] width 1512 height 793
drag, startPoint x: 420, startPoint y: 418, endPoint x: 667, endPoint y: 385, distance: 249.2
click at [421, 417] on span "stg_campaign_account" at bounding box center [457, 415] width 135 height 16
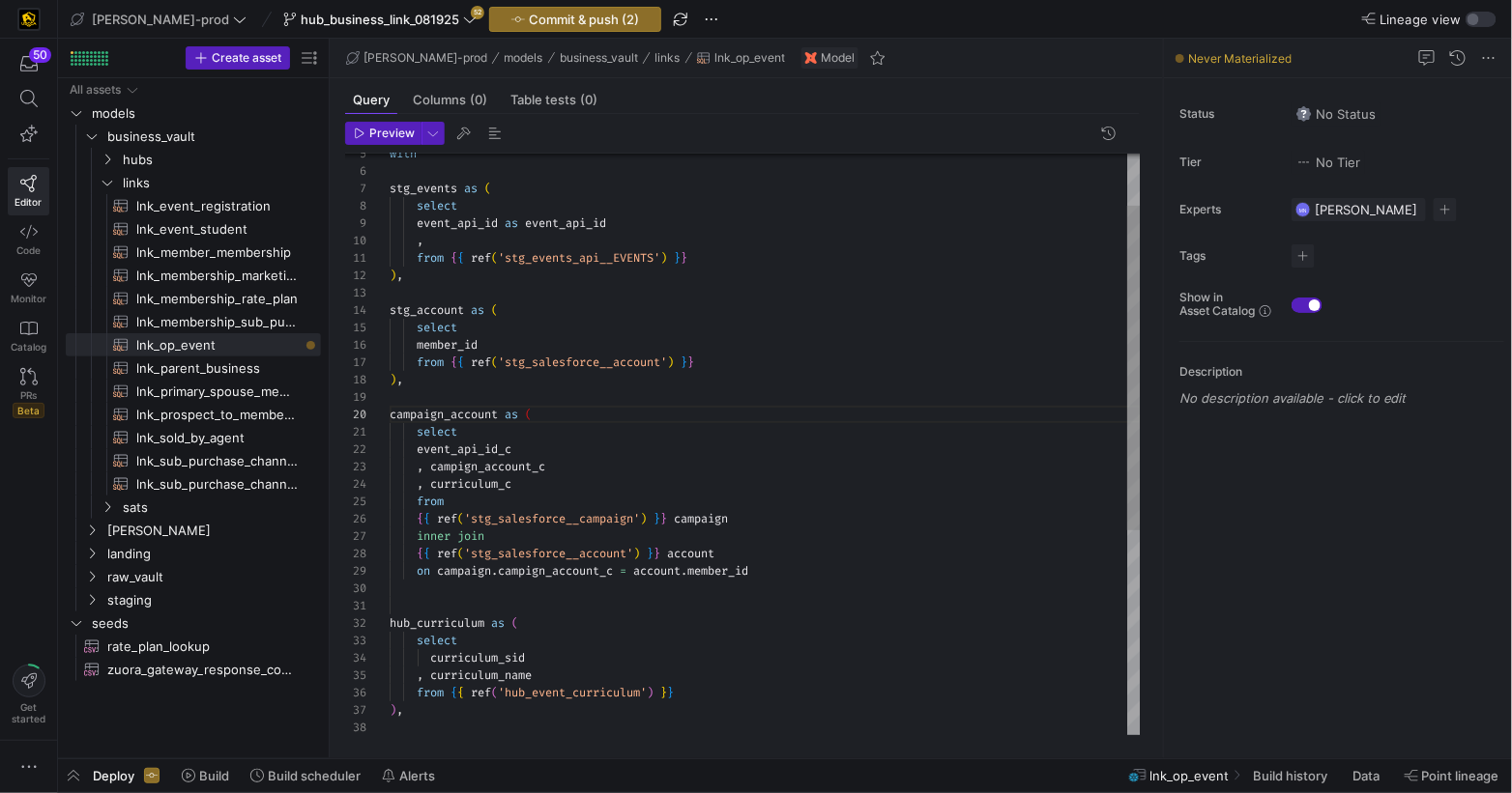
click at [819, 578] on div "stg_account as ( hub_curriculum as ( select curriculum_sid , curriculum_name fr…" at bounding box center [765, 581] width 752 height 1042
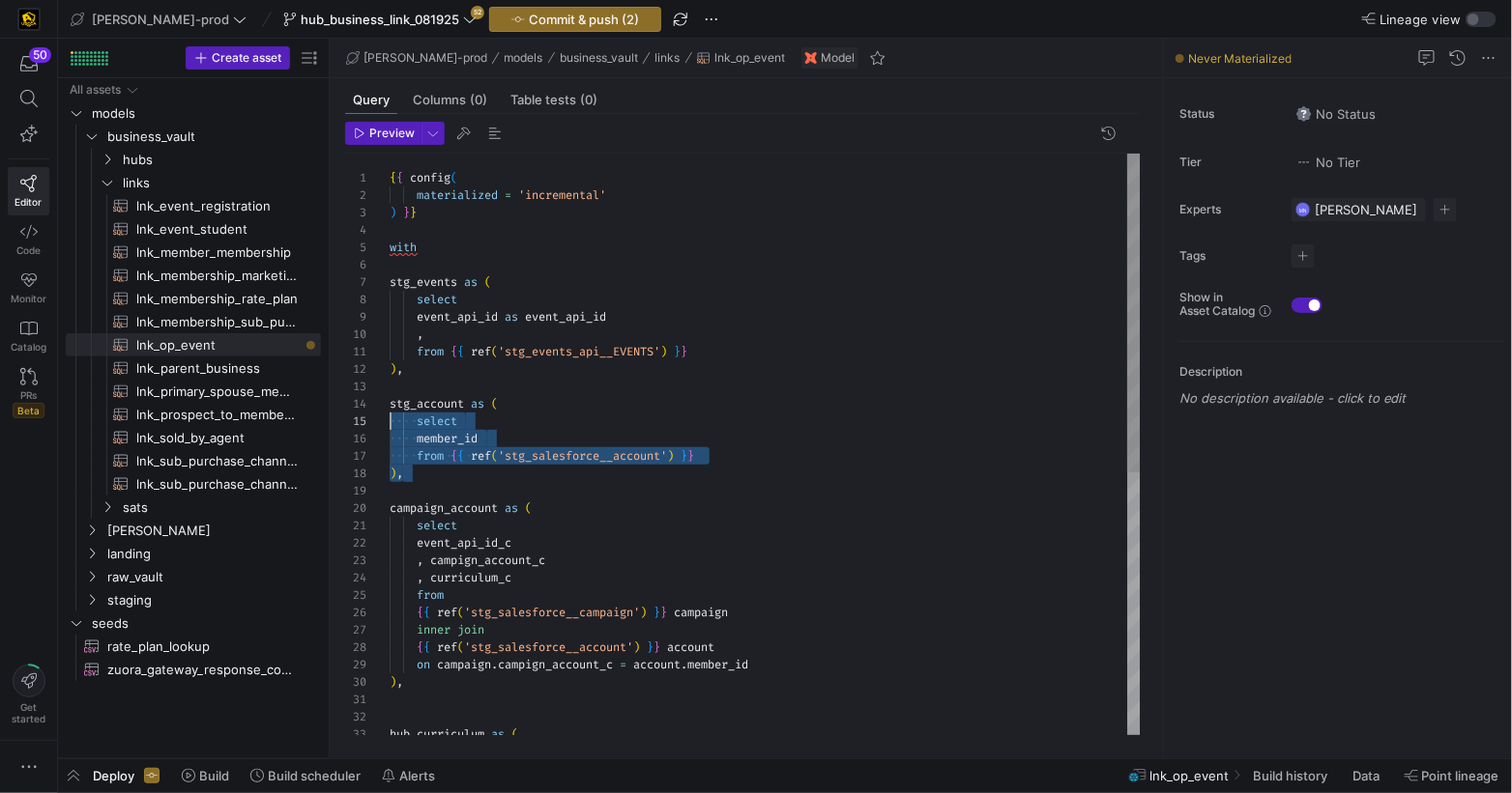
scroll to position [52, 0]
drag, startPoint x: 420, startPoint y: 462, endPoint x: 368, endPoint y: 412, distance: 72.1
click at [390, 412] on div "stg_account as ( hub_curriculum as ( ) , from { { ref ( 'stg_events_api__EVENTS…" at bounding box center [765, 683] width 752 height 1059
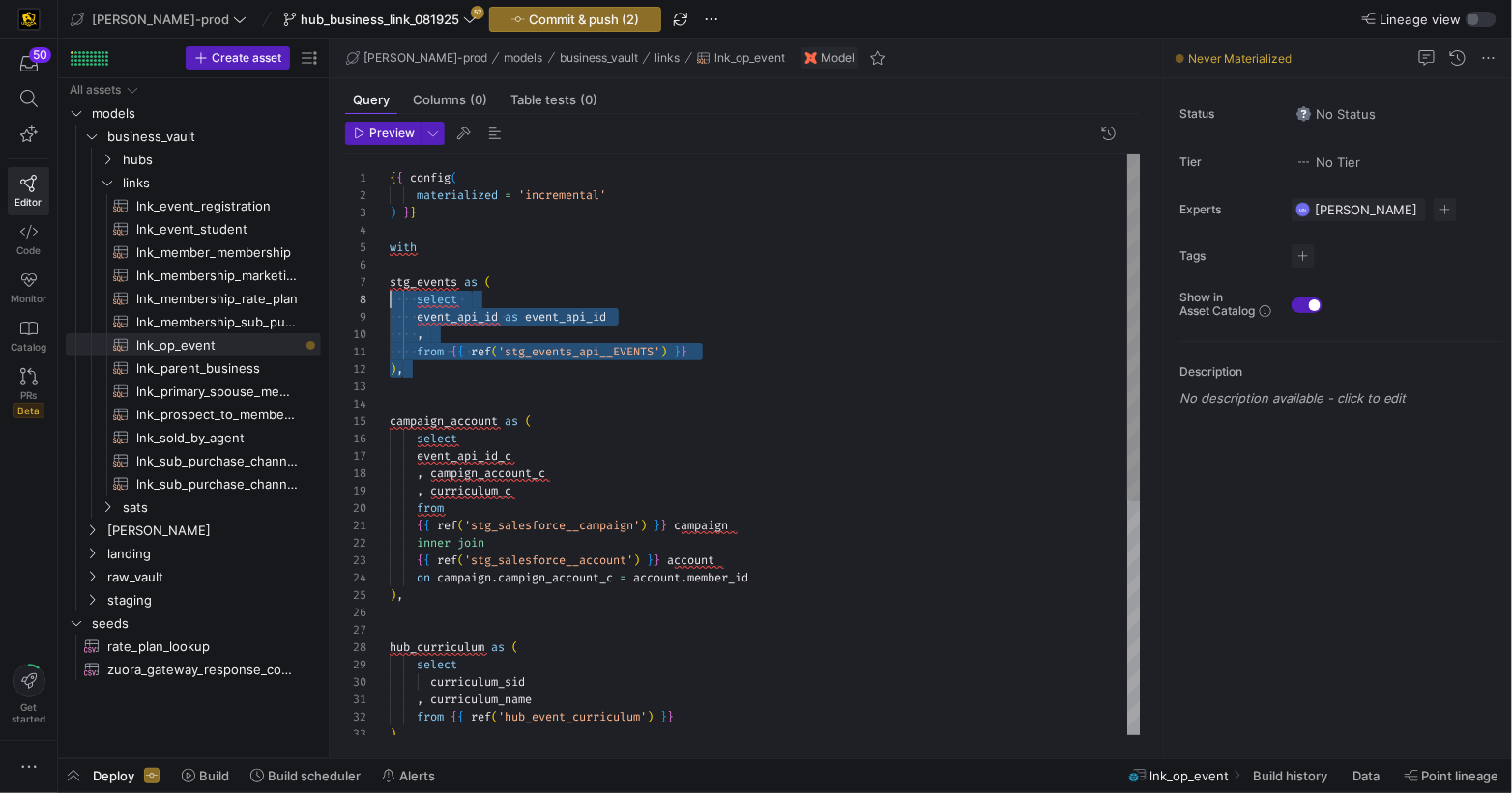
scroll to position [104, 0]
drag, startPoint x: 458, startPoint y: 372, endPoint x: 355, endPoint y: 283, distance: 136.1
click at [355, 283] on div "28 12 11 8 7 6 27 13 14 15 16 20 26 9 10 17 18 19 21 22 23 5 24 25 4 3 2 1 29 3…" at bounding box center [743, 444] width 795 height 582
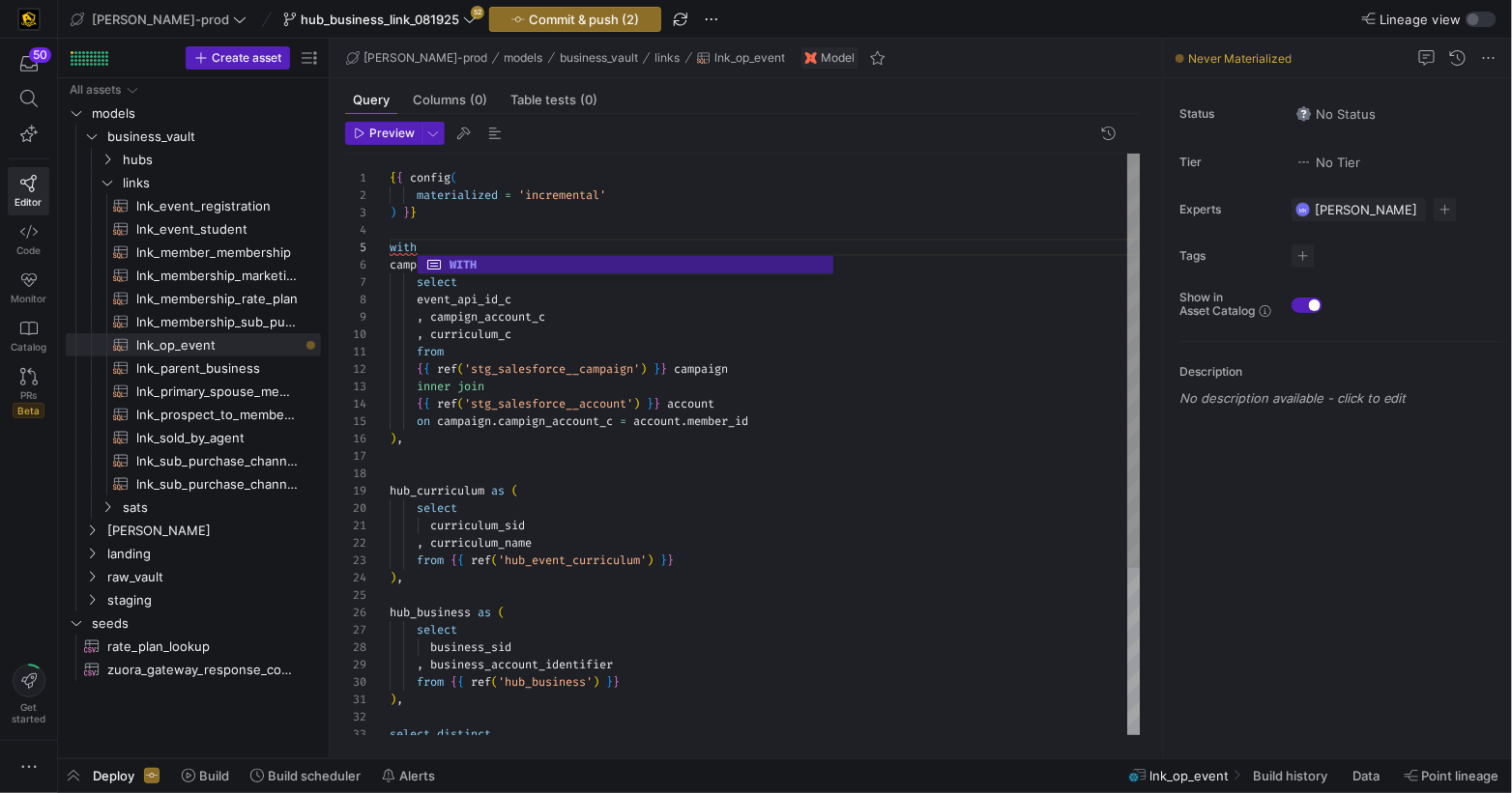
scroll to position [69, 34]
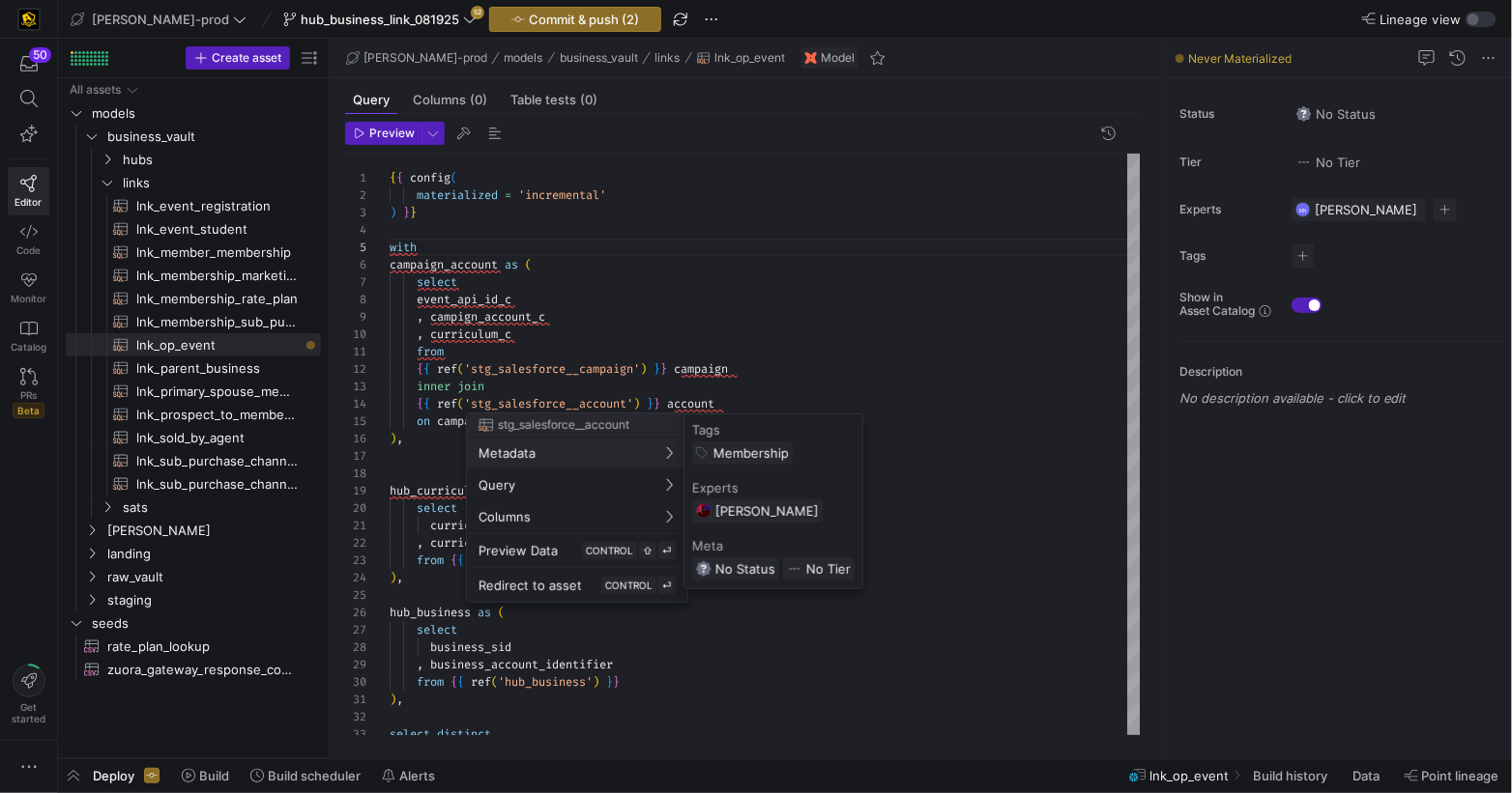
click at [440, 332] on div at bounding box center [756, 396] width 1512 height 793
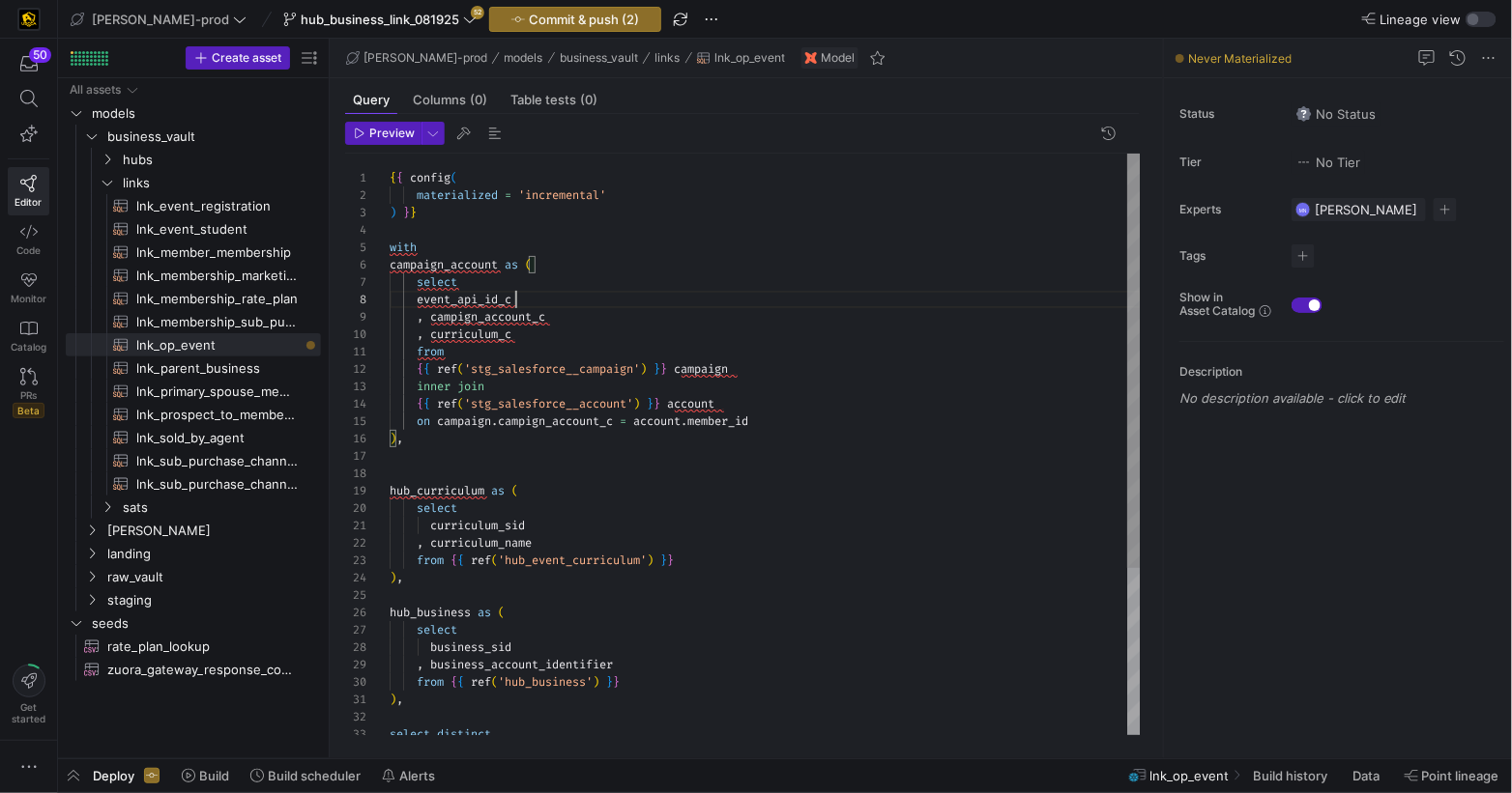
click at [593, 303] on div "hub_curriculum as ( campaign_account as ( select from event_api_id_c , campign_…" at bounding box center [765, 561] width 752 height 815
click at [605, 317] on div "hub_curriculum as ( campaign_account as ( select from event_api_id_c , campign_…" at bounding box center [765, 561] width 752 height 815
drag, startPoint x: 587, startPoint y: 334, endPoint x: 607, endPoint y: 331, distance: 20.2
click at [589, 332] on div ", curriculum_c" at bounding box center [765, 334] width 752 height 17
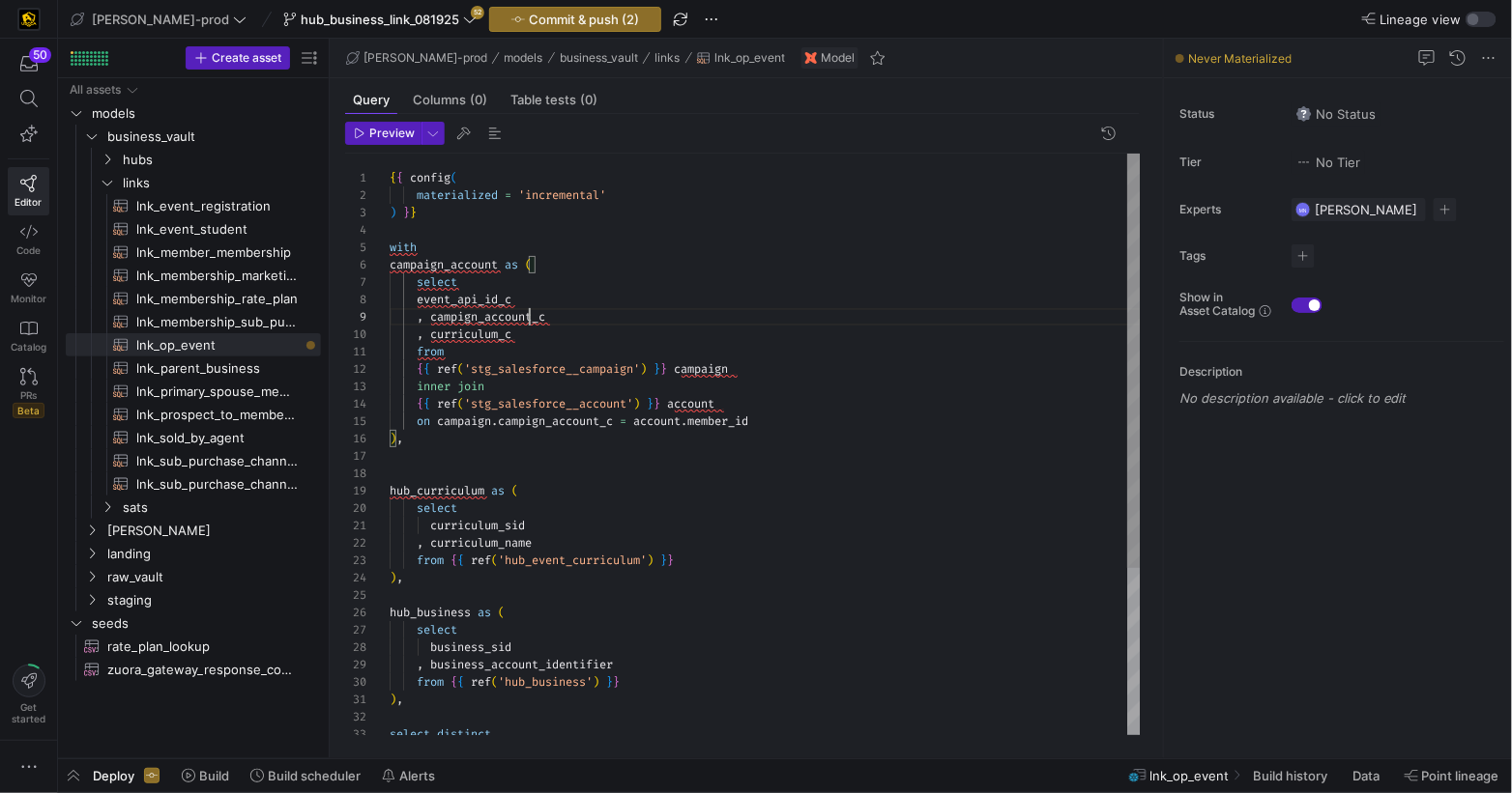
click at [530, 318] on div "hub_curriculum as ( campaign_account as ( select from event_api_id_c , campign_…" at bounding box center [765, 561] width 752 height 815
click at [530, 317] on div "hub_curriculum as ( campaign_account as ( select from event_api_id_c , campign_…" at bounding box center [765, 561] width 752 height 815
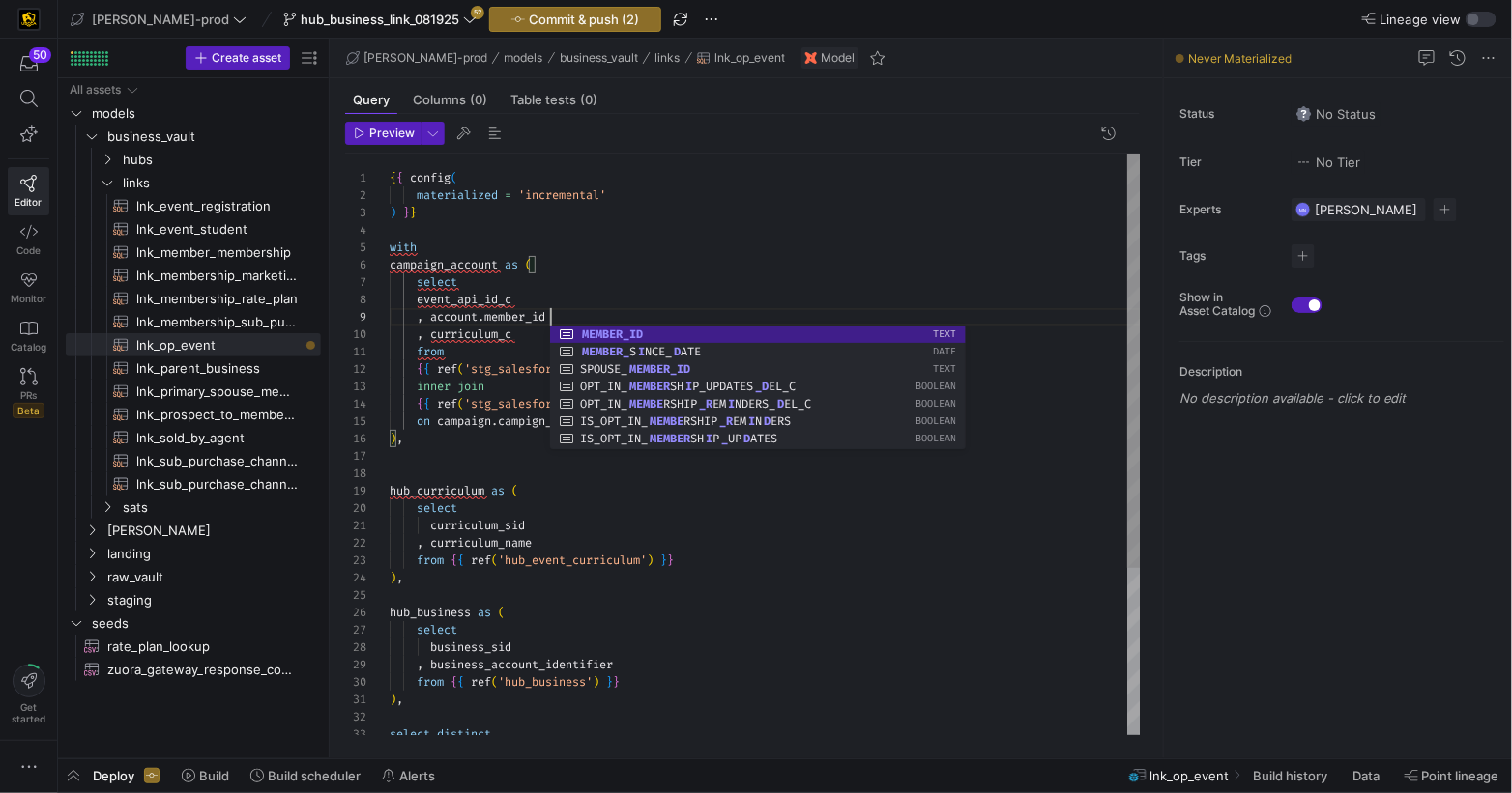
drag, startPoint x: 504, startPoint y: 293, endPoint x: 563, endPoint y: 297, distance: 59.1
click at [506, 294] on span "event_api_id_c" at bounding box center [464, 299] width 94 height 16
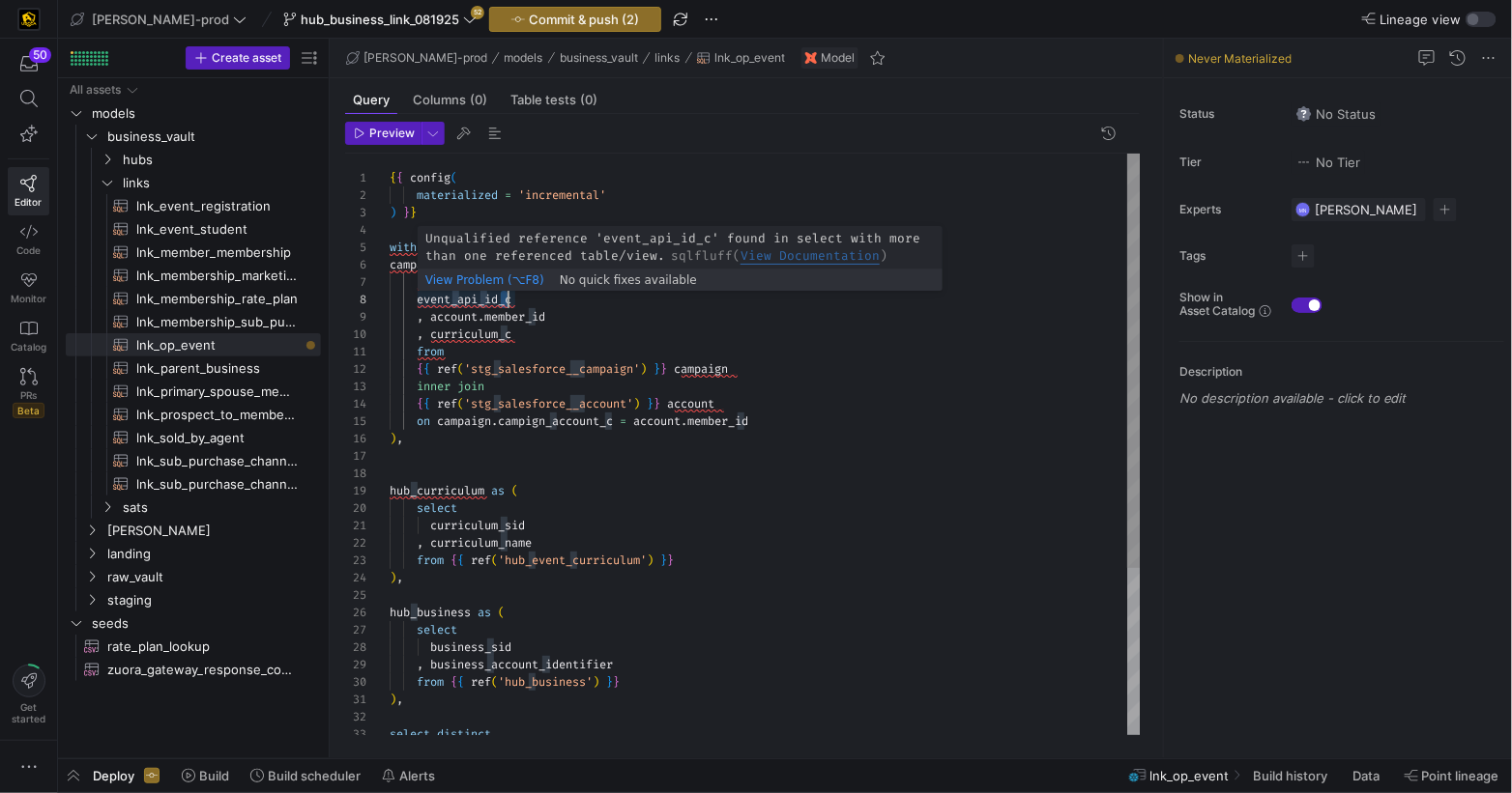
scroll to position [121, 28]
drag, startPoint x: 420, startPoint y: 302, endPoint x: 622, endPoint y: 293, distance: 202.2
click at [420, 302] on div "hub_curriculum as ( campaign_account as ( select from event_api_id_c , account …" at bounding box center [765, 561] width 752 height 815
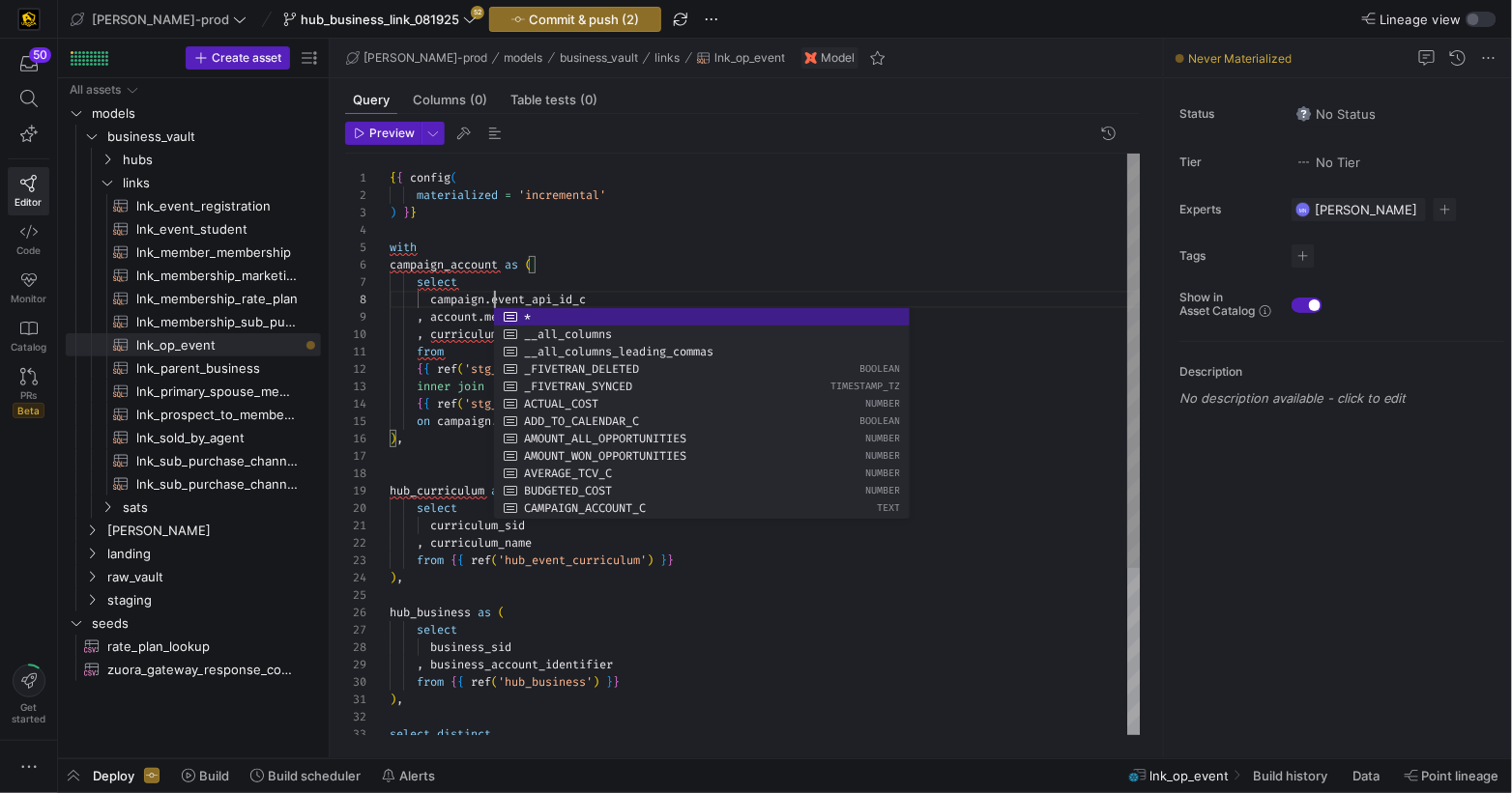
scroll to position [69, 34]
drag, startPoint x: 848, startPoint y: 242, endPoint x: 745, endPoint y: 255, distance: 103.8
click at [848, 242] on div "hub_curriculum as ( campaign_account as ( select from campaign . event_api_id_c…" at bounding box center [765, 561] width 752 height 815
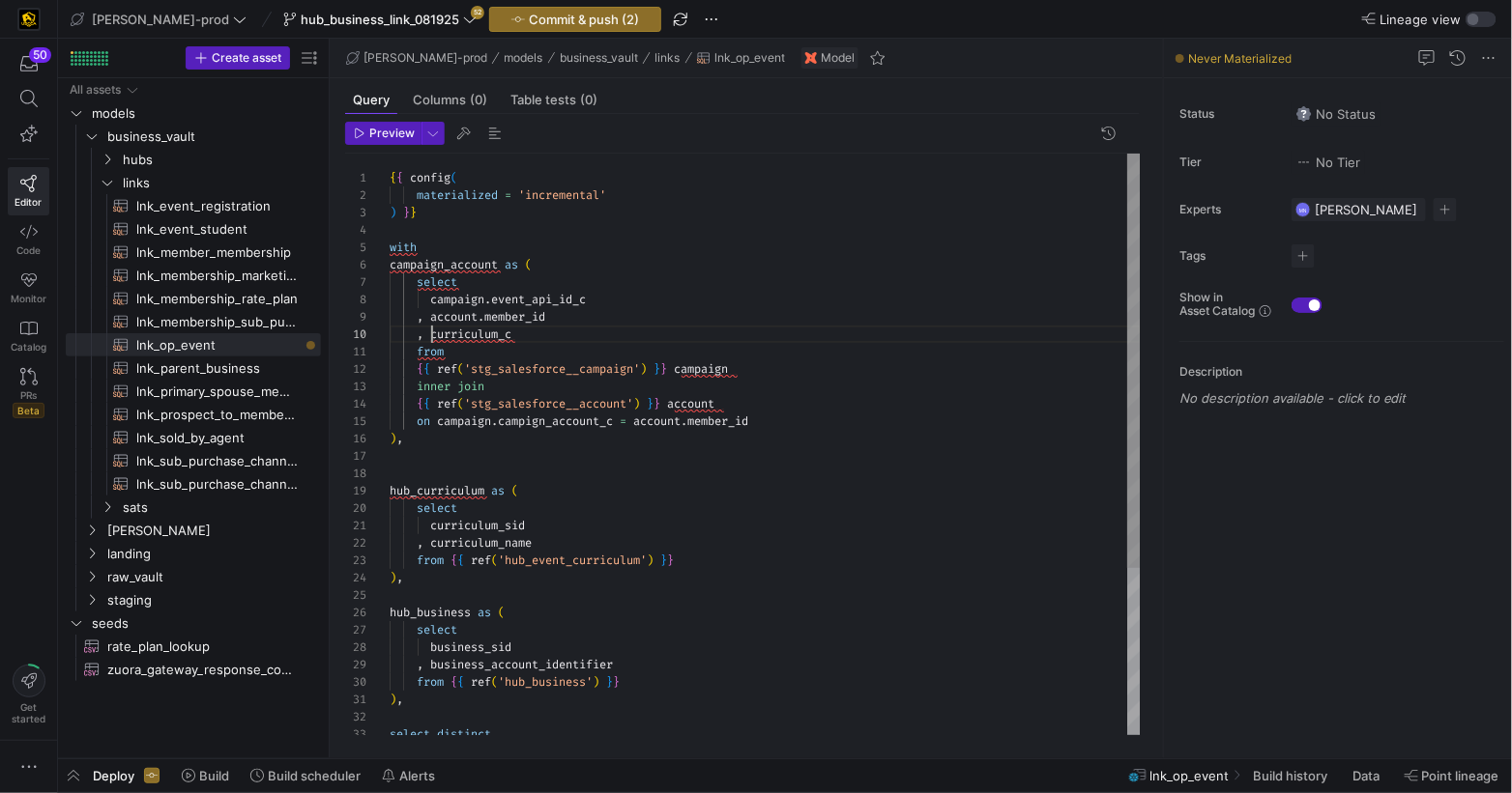
drag, startPoint x: 432, startPoint y: 331, endPoint x: 776, endPoint y: 296, distance: 345.8
click at [434, 331] on span "curriculum_c" at bounding box center [472, 334] width 82 height 16
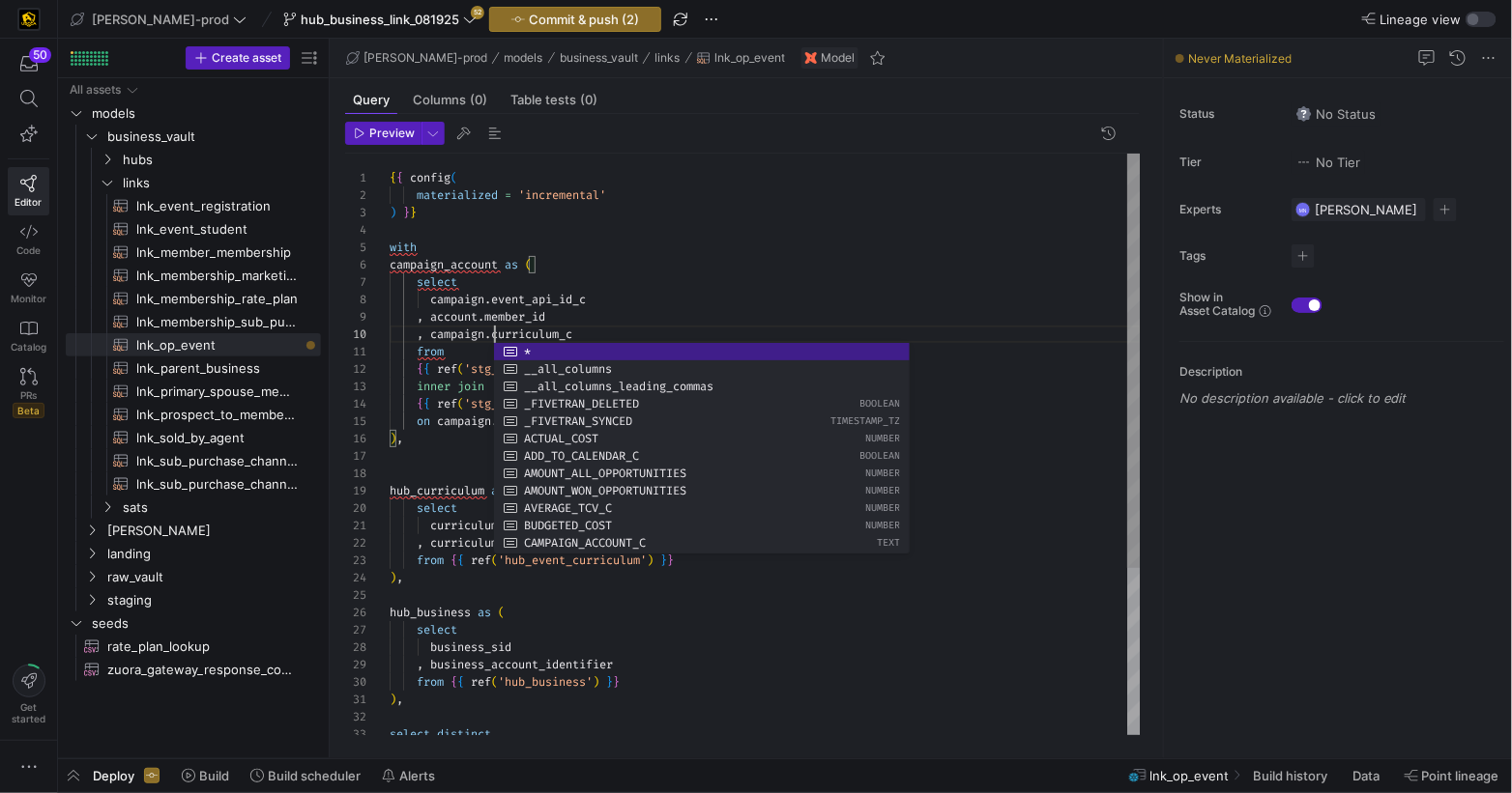
scroll to position [52, 0]
click at [918, 224] on div "hub_curriculum as ( campaign_account as ( select from campaign . event_api_id_c…" at bounding box center [765, 561] width 752 height 815
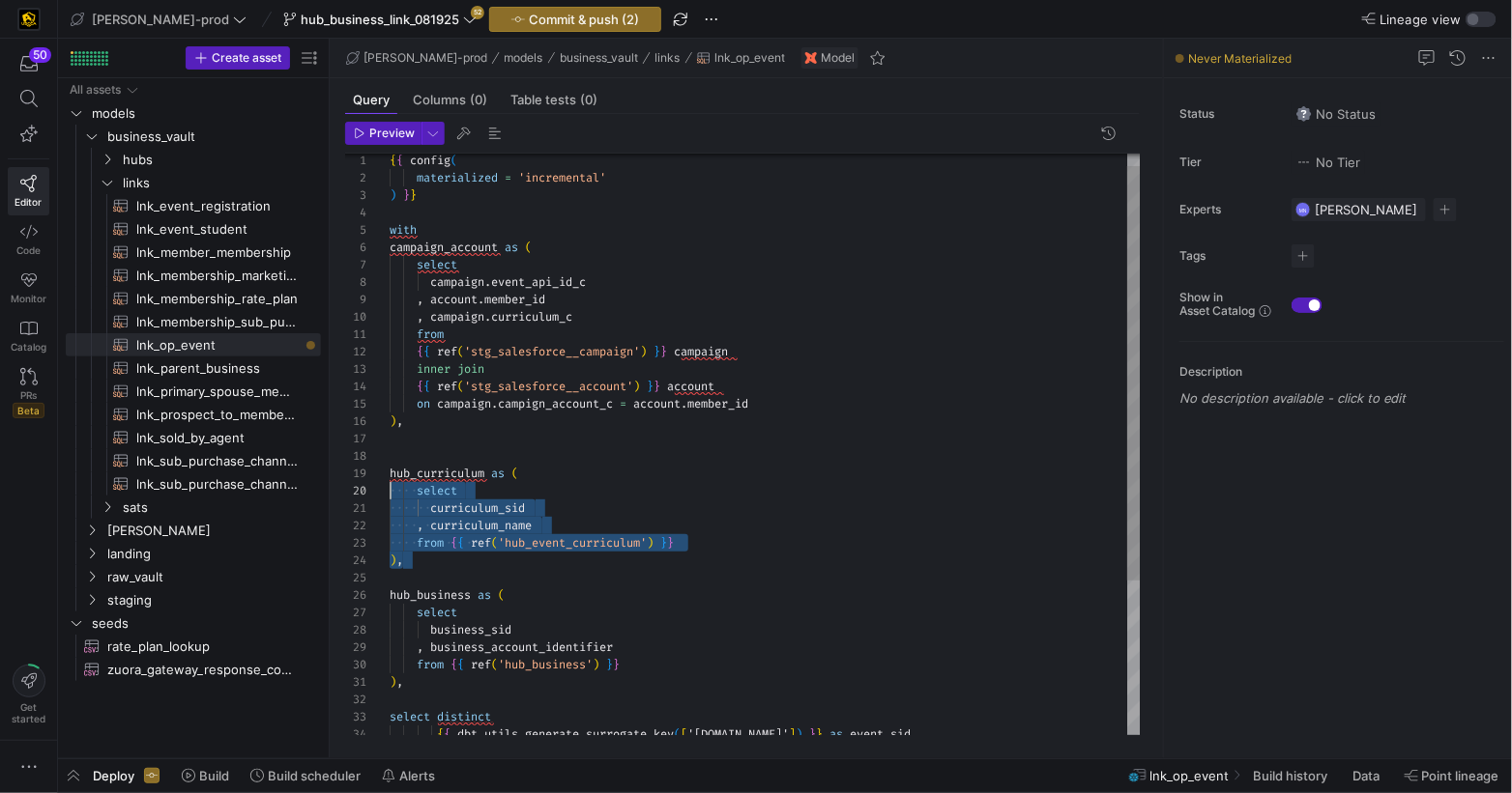
scroll to position [139, 0]
drag, startPoint x: 420, startPoint y: 545, endPoint x: 374, endPoint y: 474, distance: 84.6
click at [374, 474] on div "19 18 17 13 14 15 16 20 21 22 23 24 25 26 27 28 29 30 31 32 33 34 12 11 10 9 8 …" at bounding box center [743, 444] width 795 height 582
drag, startPoint x: 441, startPoint y: 578, endPoint x: 459, endPoint y: 572, distance: 19.0
click at [442, 577] on div at bounding box center [765, 578] width 752 height 17
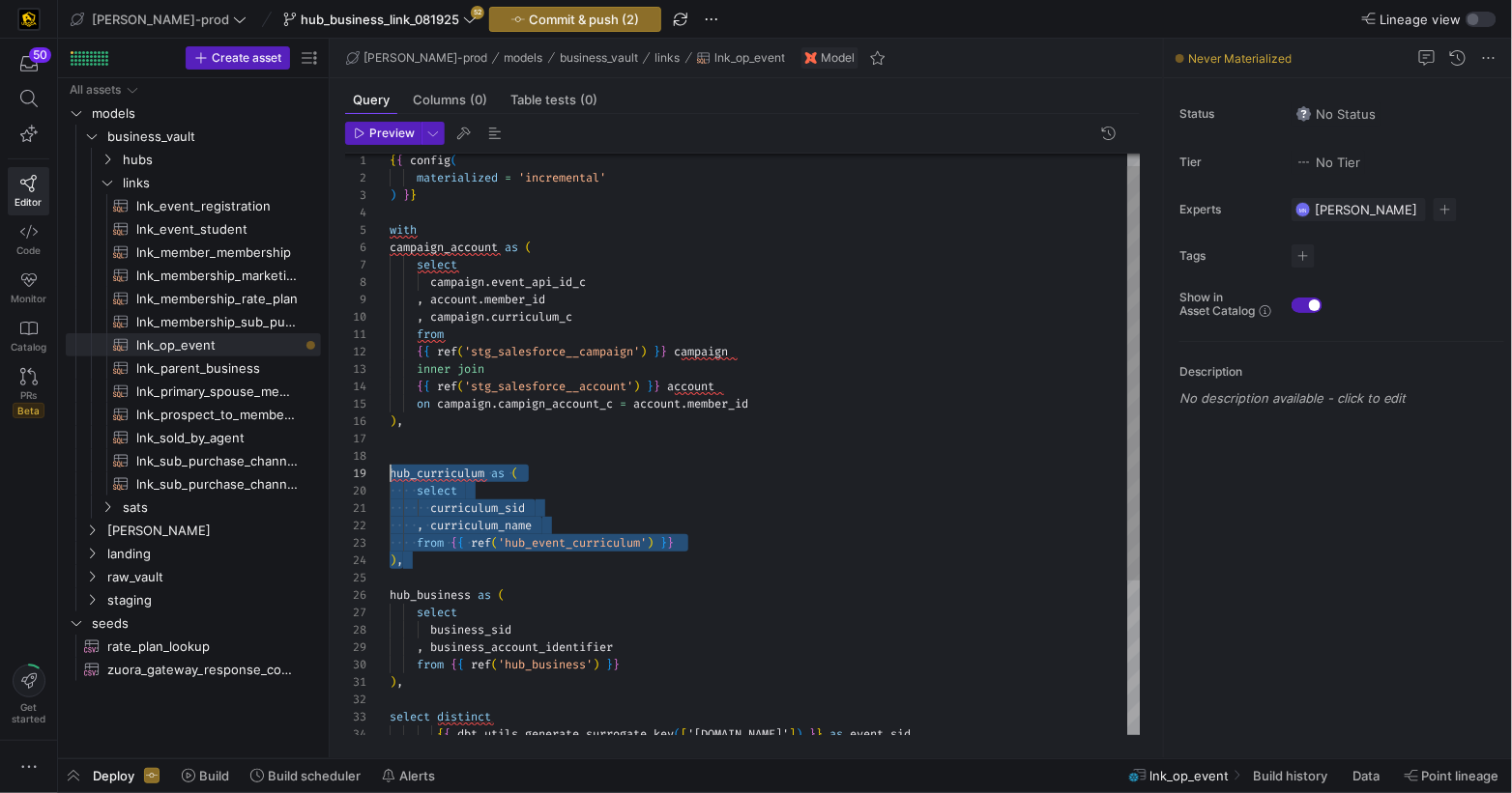
scroll to position [69, 0]
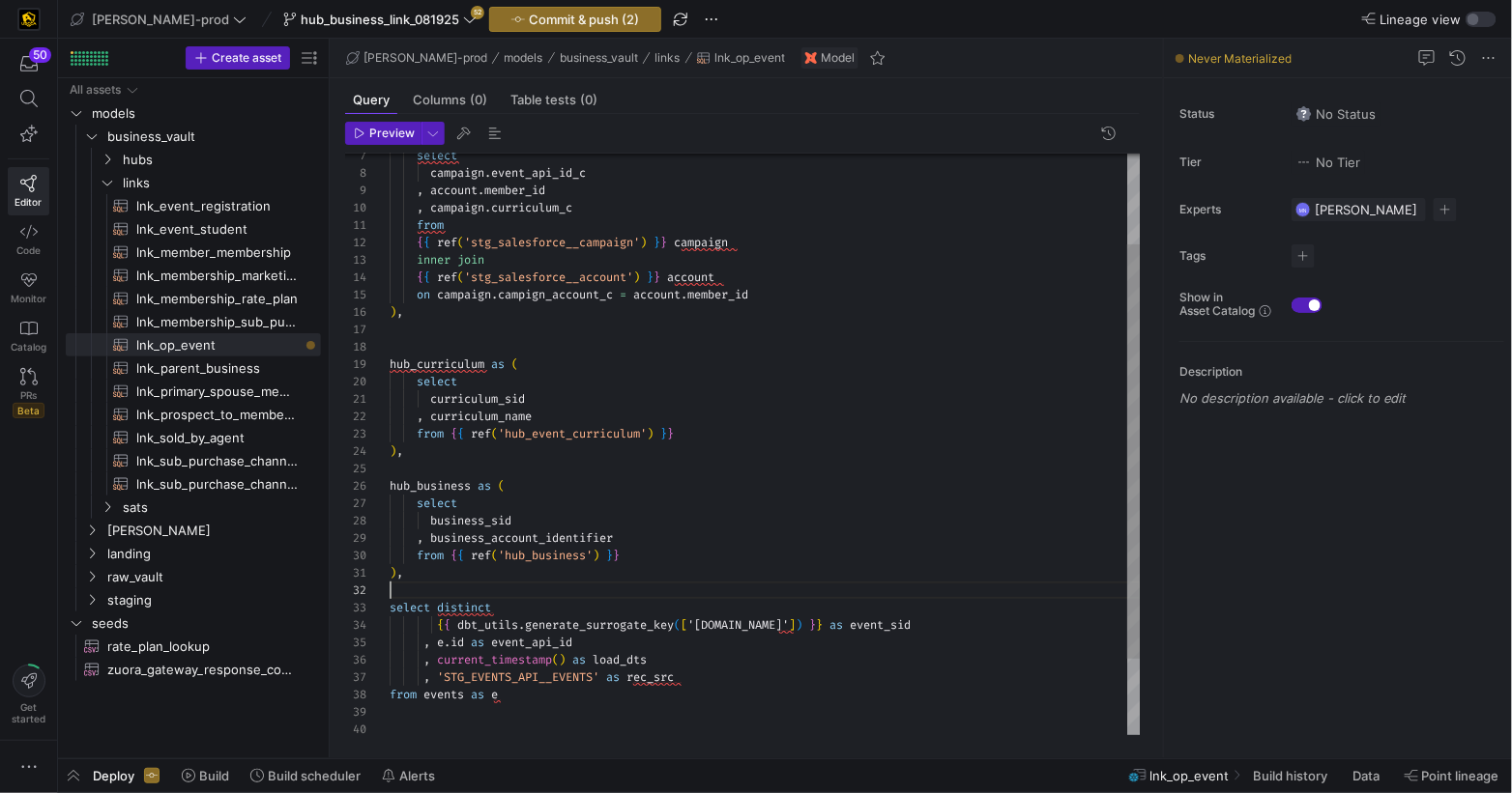
drag, startPoint x: 461, startPoint y: 584, endPoint x: 570, endPoint y: 573, distance: 109.6
click at [461, 584] on div at bounding box center [765, 591] width 752 height 17
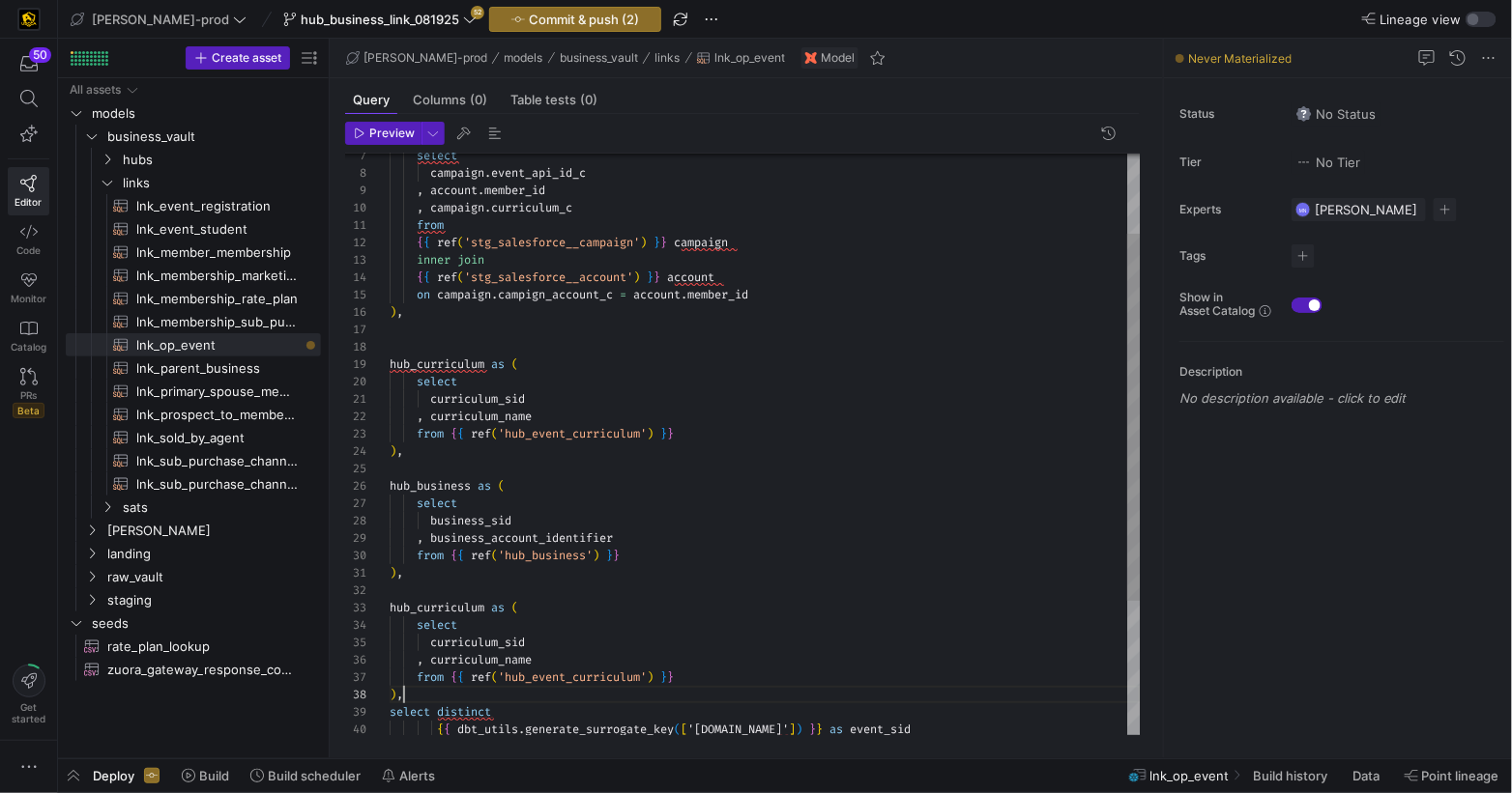
scroll to position [139, 0]
click at [472, 606] on span "hub_curriculum" at bounding box center [437, 605] width 94 height 16
click at [472, 606] on div "hub_curriculum as ( inner join { { ref ( 'stg_salesforce__account' ) } } accoun…" at bounding box center [765, 493] width 752 height 938
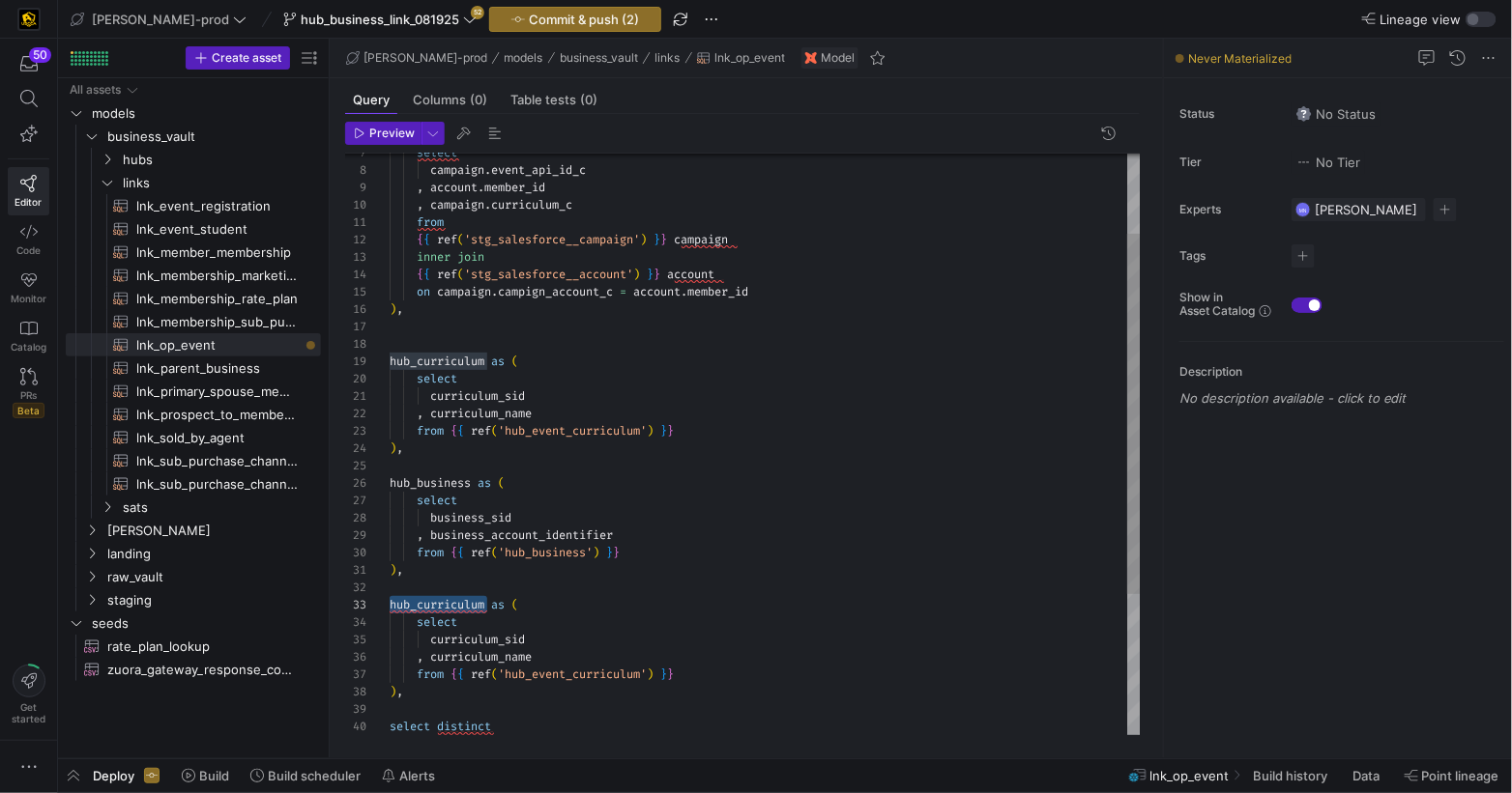
drag, startPoint x: 468, startPoint y: 606, endPoint x: 495, endPoint y: 604, distance: 27.1
click at [471, 604] on span "hub_curriculum" at bounding box center [437, 605] width 94 height 16
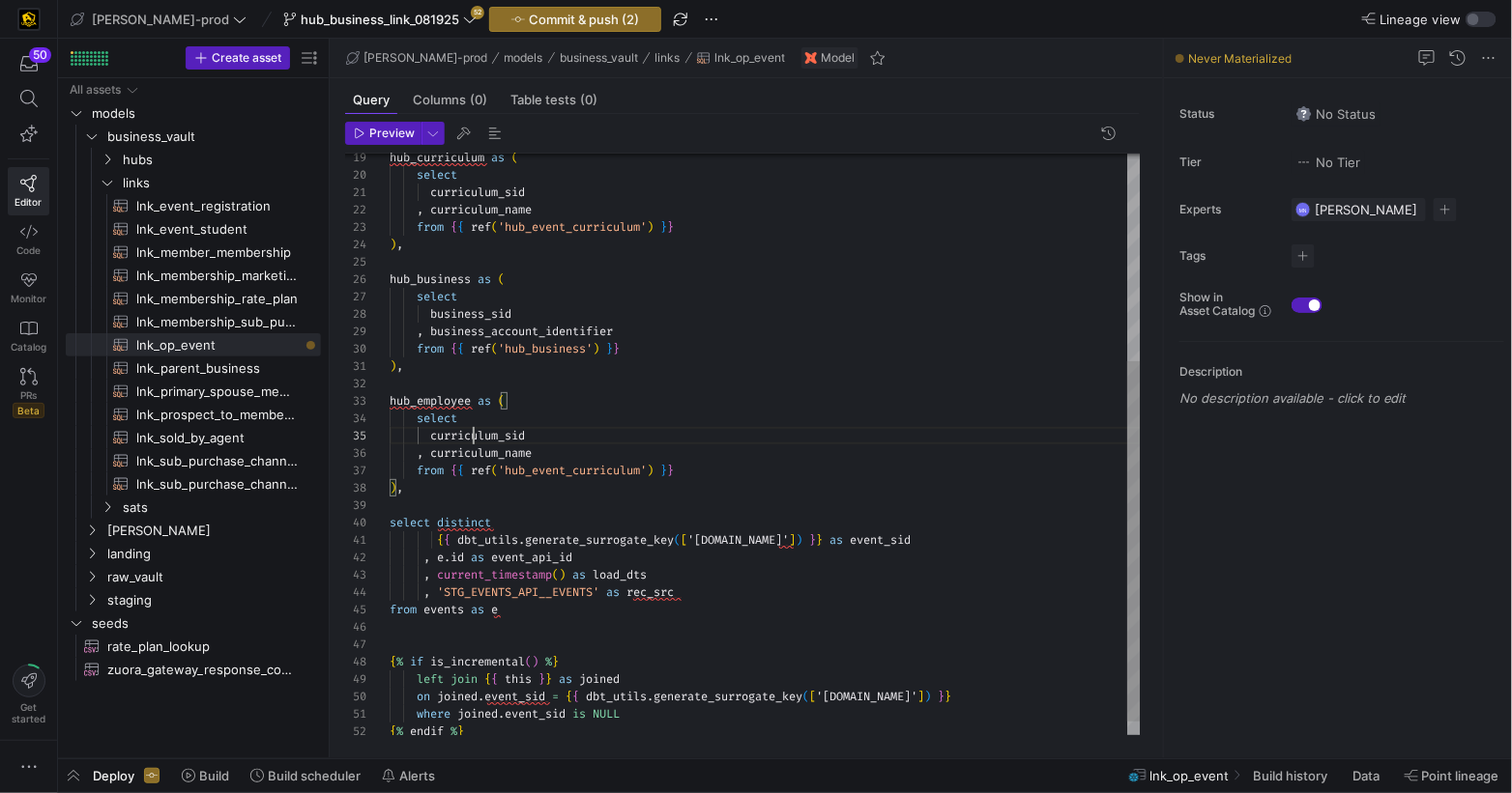
click at [475, 441] on div "hub_curriculum as ( select curriculum_sid , curriculum_name from { { ref ( 'hub…" at bounding box center [765, 289] width 752 height 938
click at [477, 457] on div "hub_curriculum as ( select curriculum_sid , curriculum_name from { { ref ( 'hub…" at bounding box center [765, 292] width 752 height 938
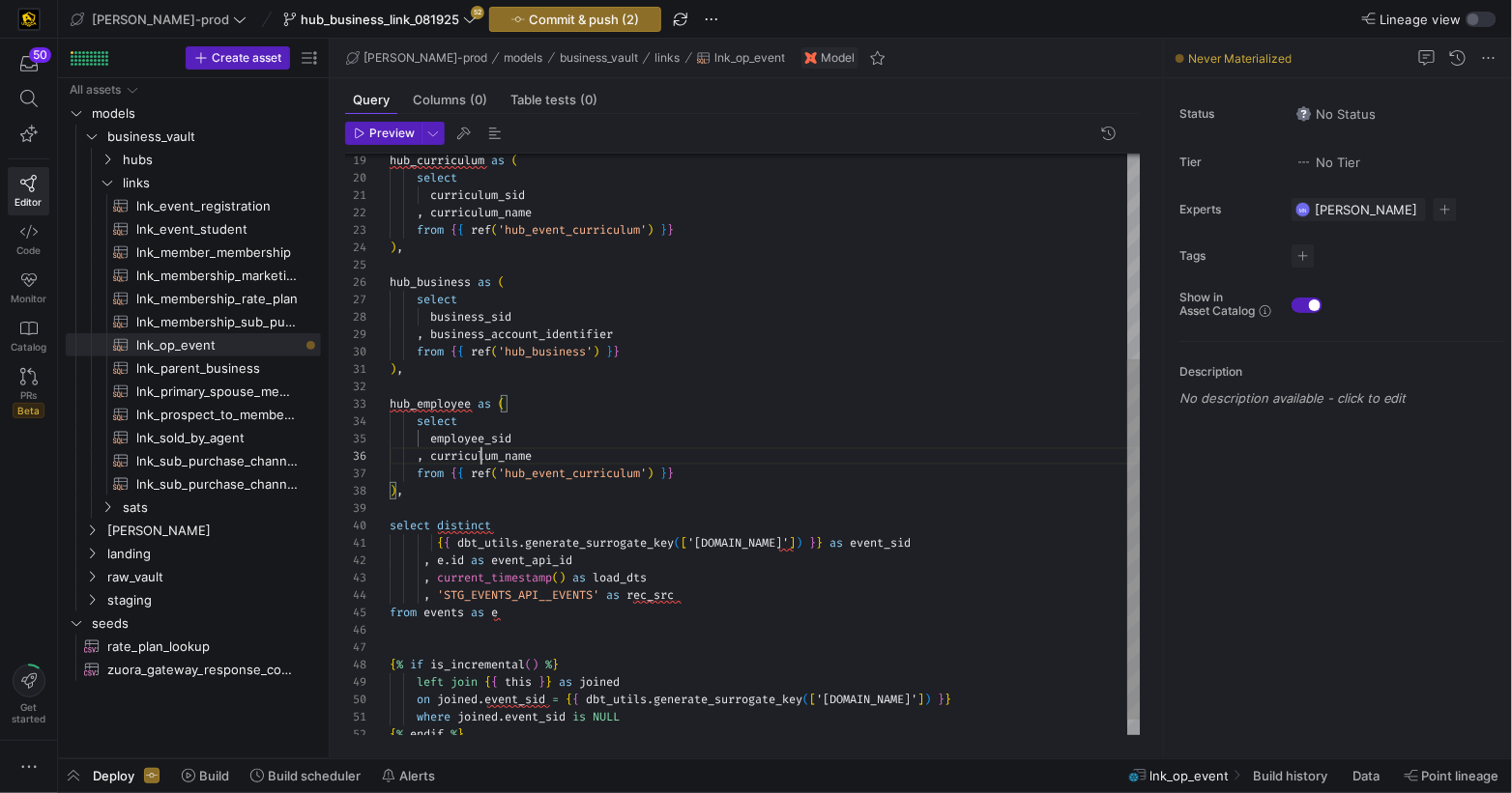
click at [477, 457] on div "hub_curriculum as ( select curriculum_sid , curriculum_name from { { ref ( 'hub…" at bounding box center [765, 292] width 752 height 938
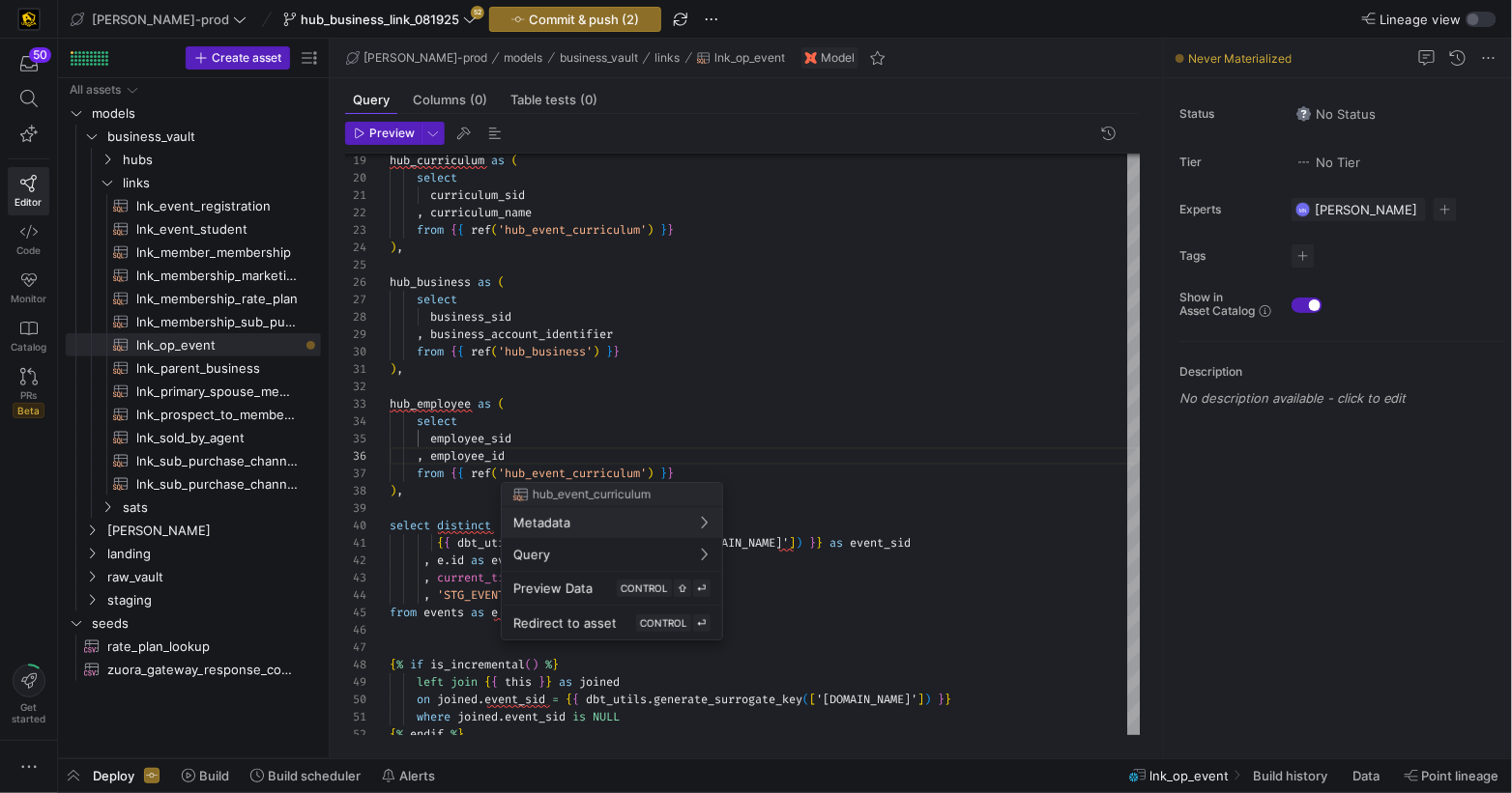
click at [653, 473] on div at bounding box center [756, 396] width 1512 height 793
click at [643, 472] on div at bounding box center [756, 396] width 1512 height 793
click at [648, 471] on div at bounding box center [756, 396] width 1512 height 793
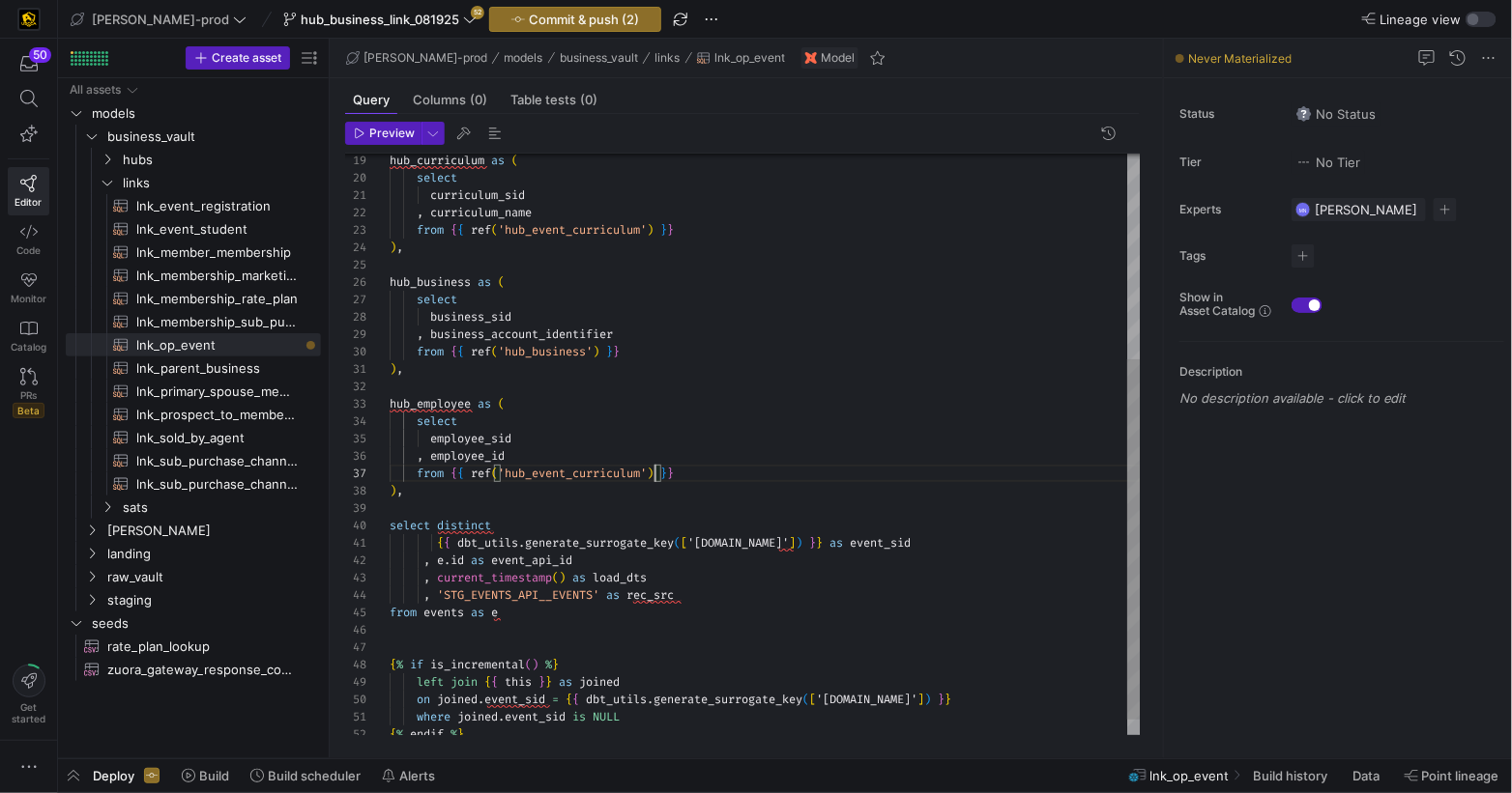
drag, startPoint x: 652, startPoint y: 469, endPoint x: 790, endPoint y: 450, distance: 139.3
click at [905, 386] on div "hub_curriculum as ( select curriculum_sid , curriculum_name from { { ref ( 'hub…" at bounding box center [765, 292] width 752 height 938
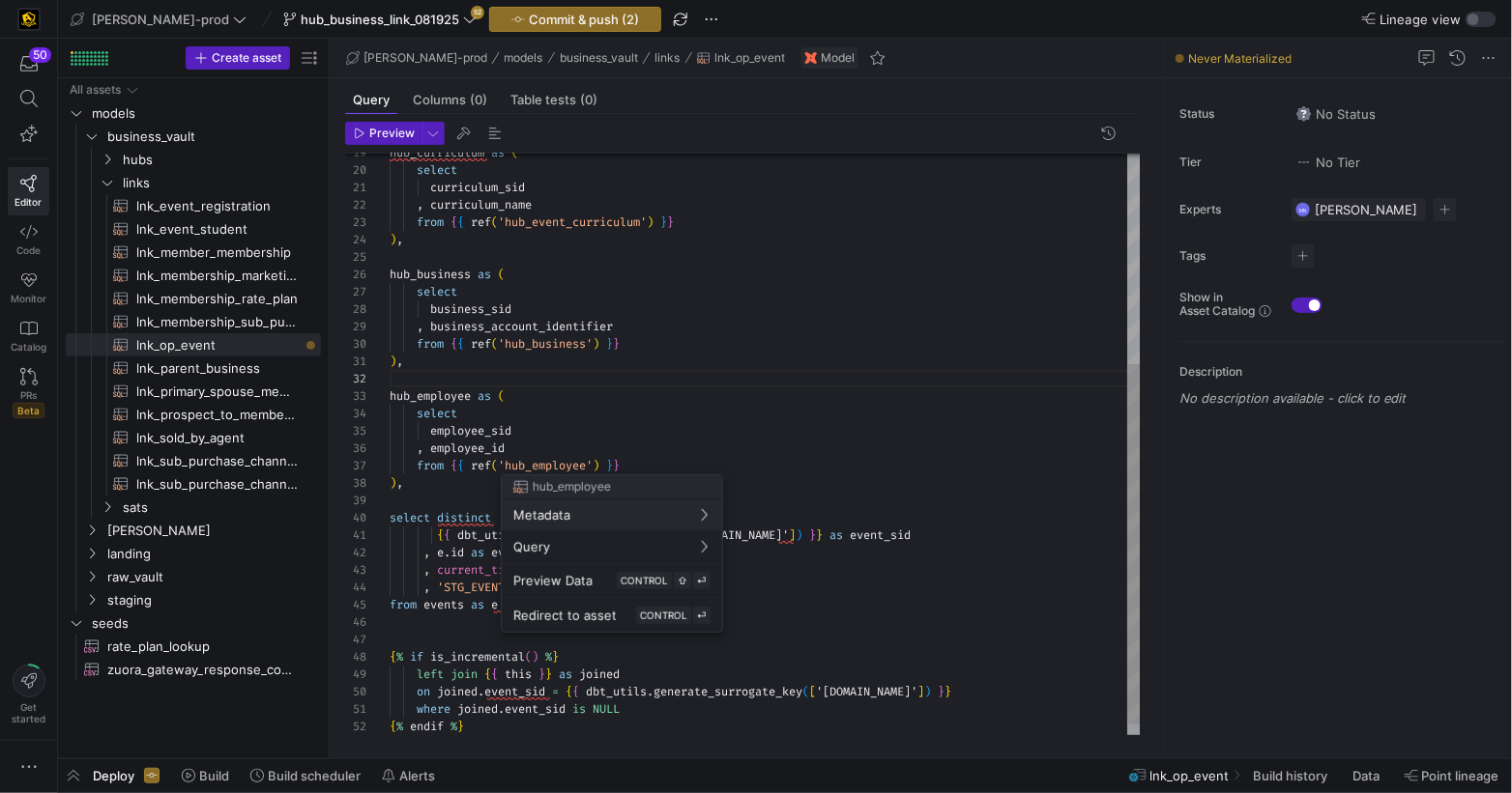
click at [566, 459] on div at bounding box center [756, 396] width 1512 height 793
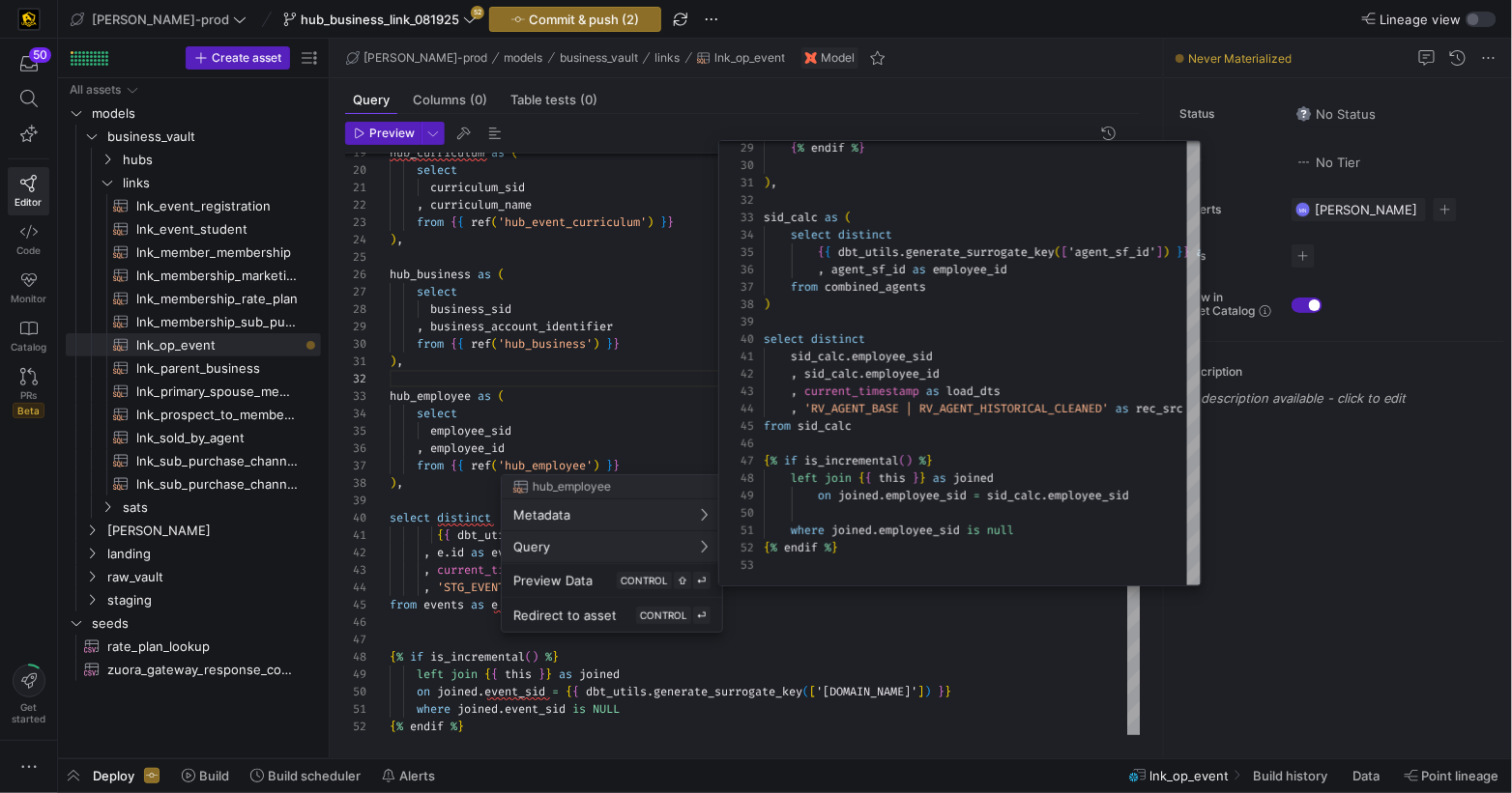
click at [645, 440] on div at bounding box center [756, 396] width 1512 height 793
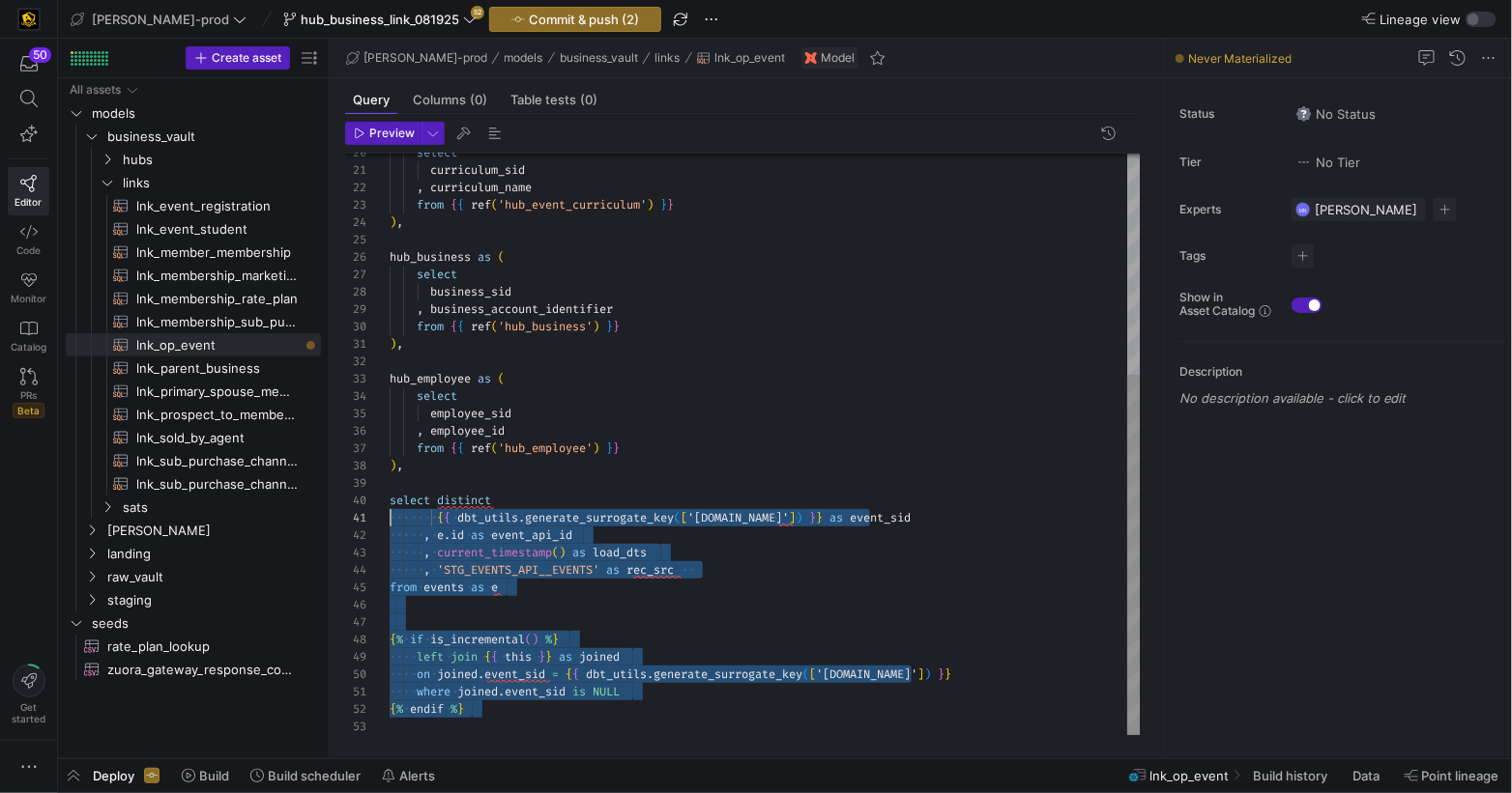
scroll to position [155, 0]
drag, startPoint x: 497, startPoint y: 720, endPoint x: 319, endPoint y: 500, distance: 283.0
click at [390, 499] on div "select curriculum_sid , curriculum_name from { { ref ( 'hub_event_curriculum' )…" at bounding box center [765, 266] width 752 height 938
click at [767, 607] on div at bounding box center [765, 605] width 752 height 17
drag, startPoint x: 488, startPoint y: 692, endPoint x: 376, endPoint y: 504, distance: 218.8
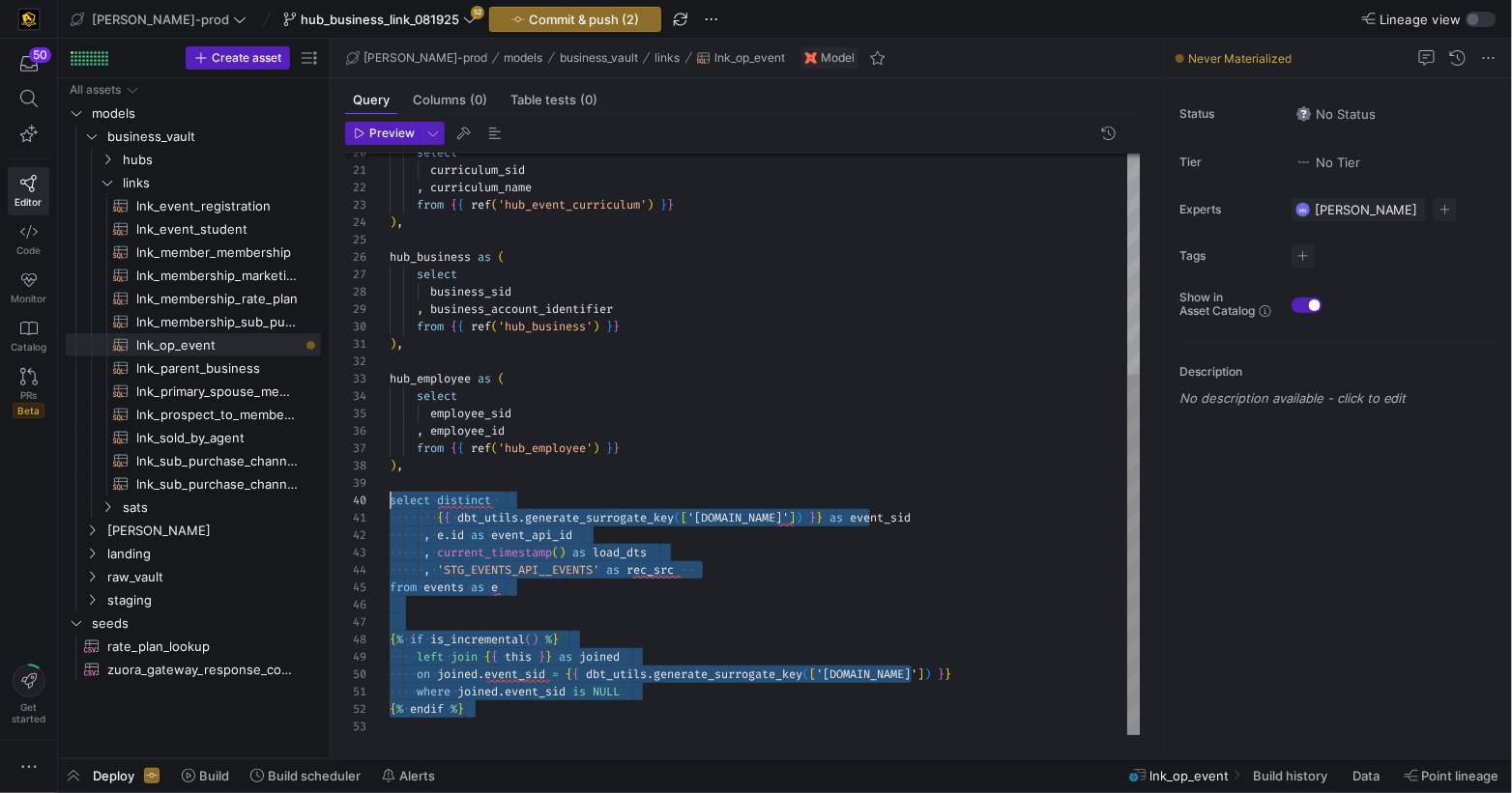
click at [390, 504] on div "select curriculum_sid , curriculum_name from { { ref ( 'hub_event_curriculum' )…" at bounding box center [765, 266] width 752 height 938
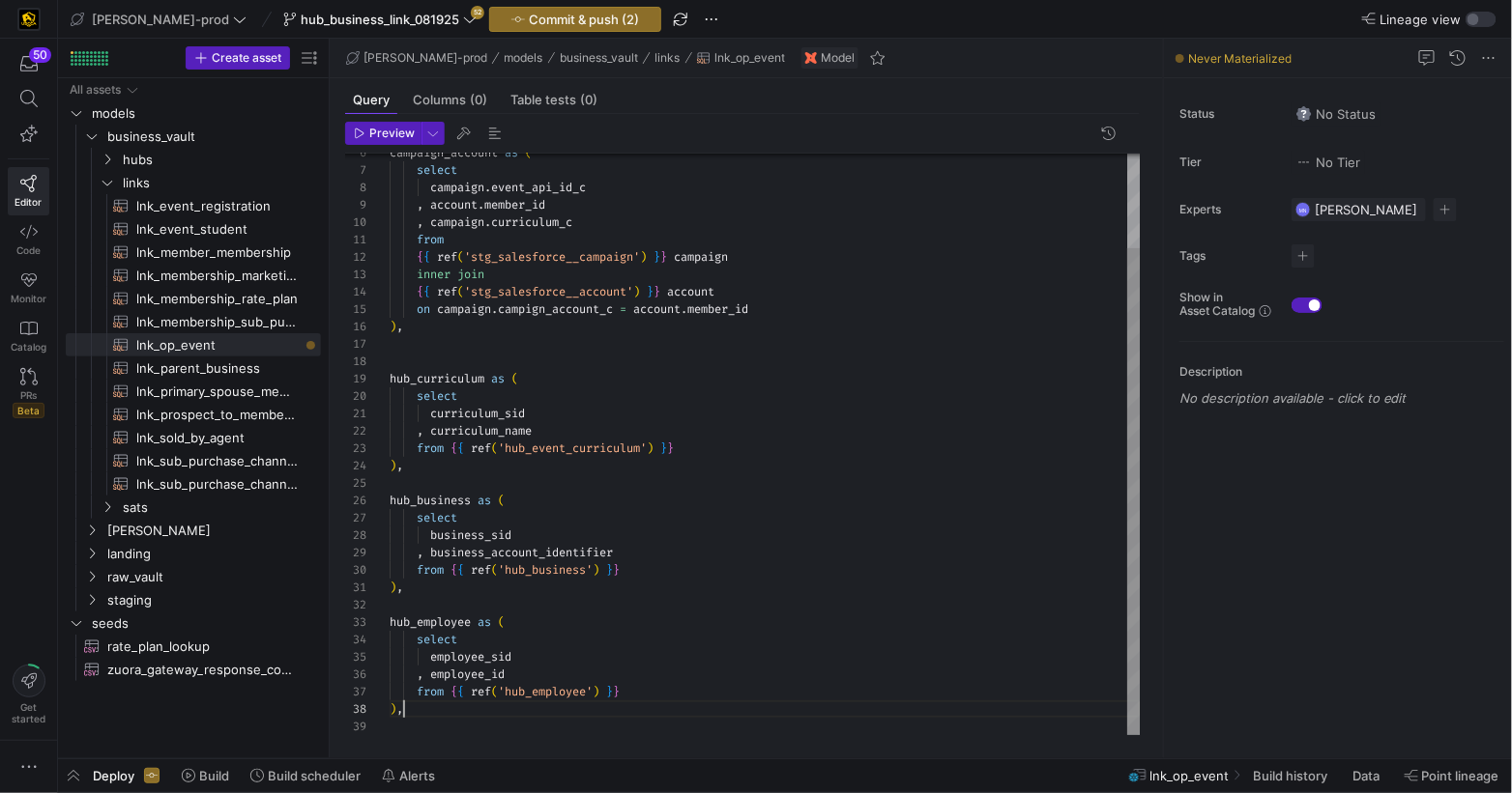
scroll to position [121, 6]
type textarea "curriculum_sid , curriculum_name from {{ ref('hub_event_curriculum') }} ), hub_…"
click at [630, 537] on div "select curriculum_sid , curriculum_name from { { ref ( 'hub_event_curriculum' )…" at bounding box center [765, 389] width 752 height 694
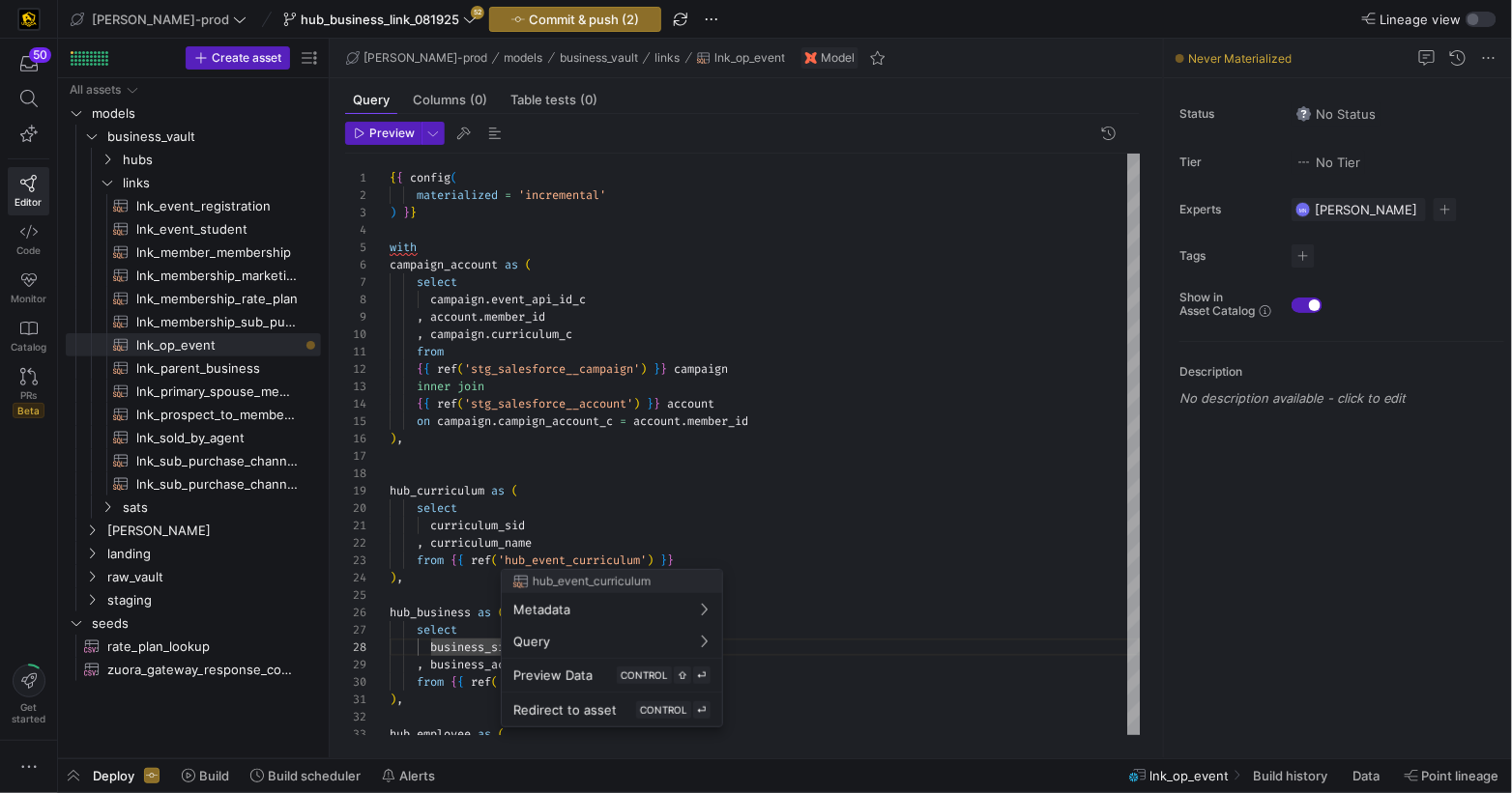
click at [729, 486] on div at bounding box center [756, 396] width 1512 height 793
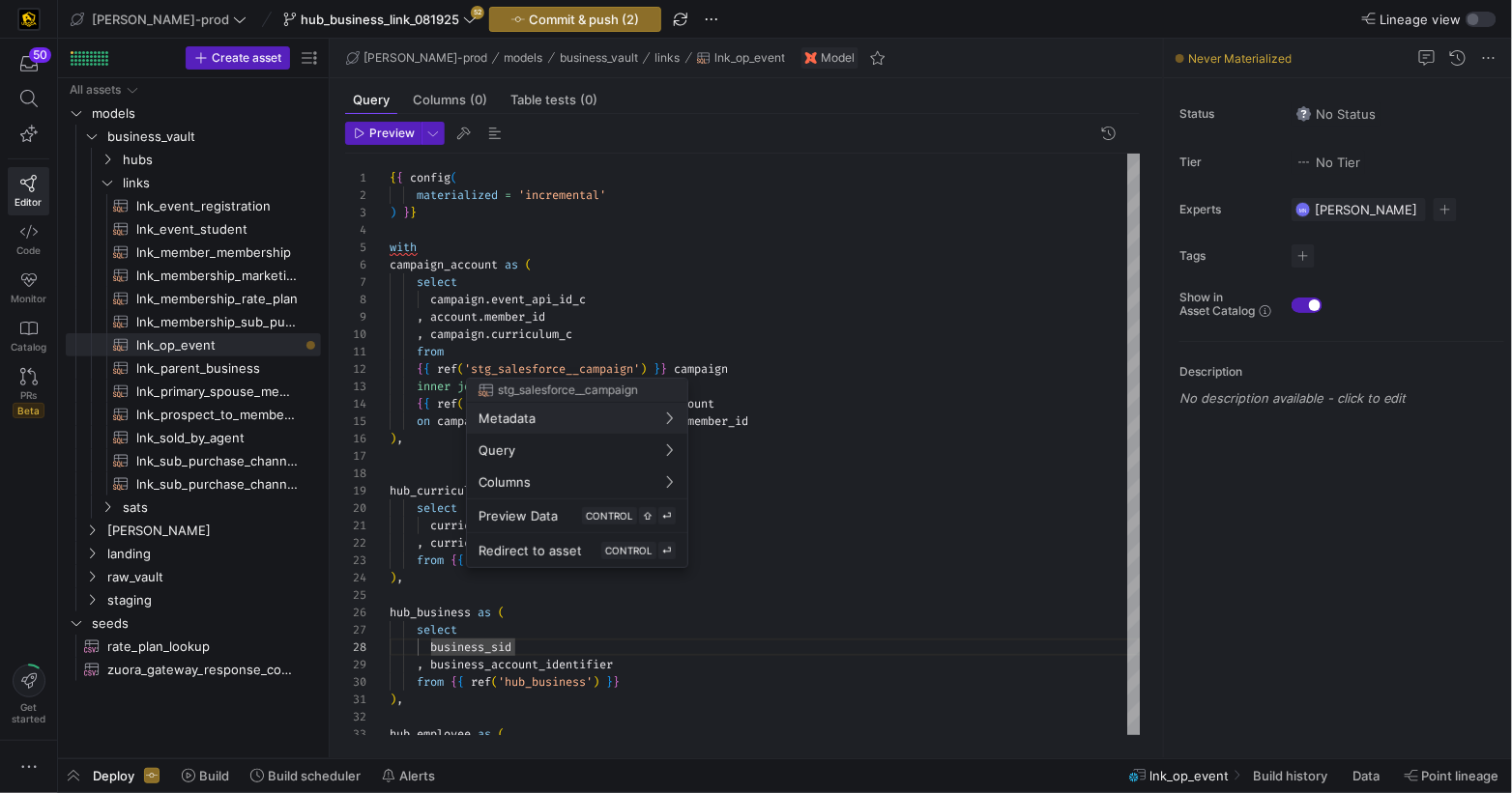
click at [885, 327] on div at bounding box center [756, 396] width 1512 height 793
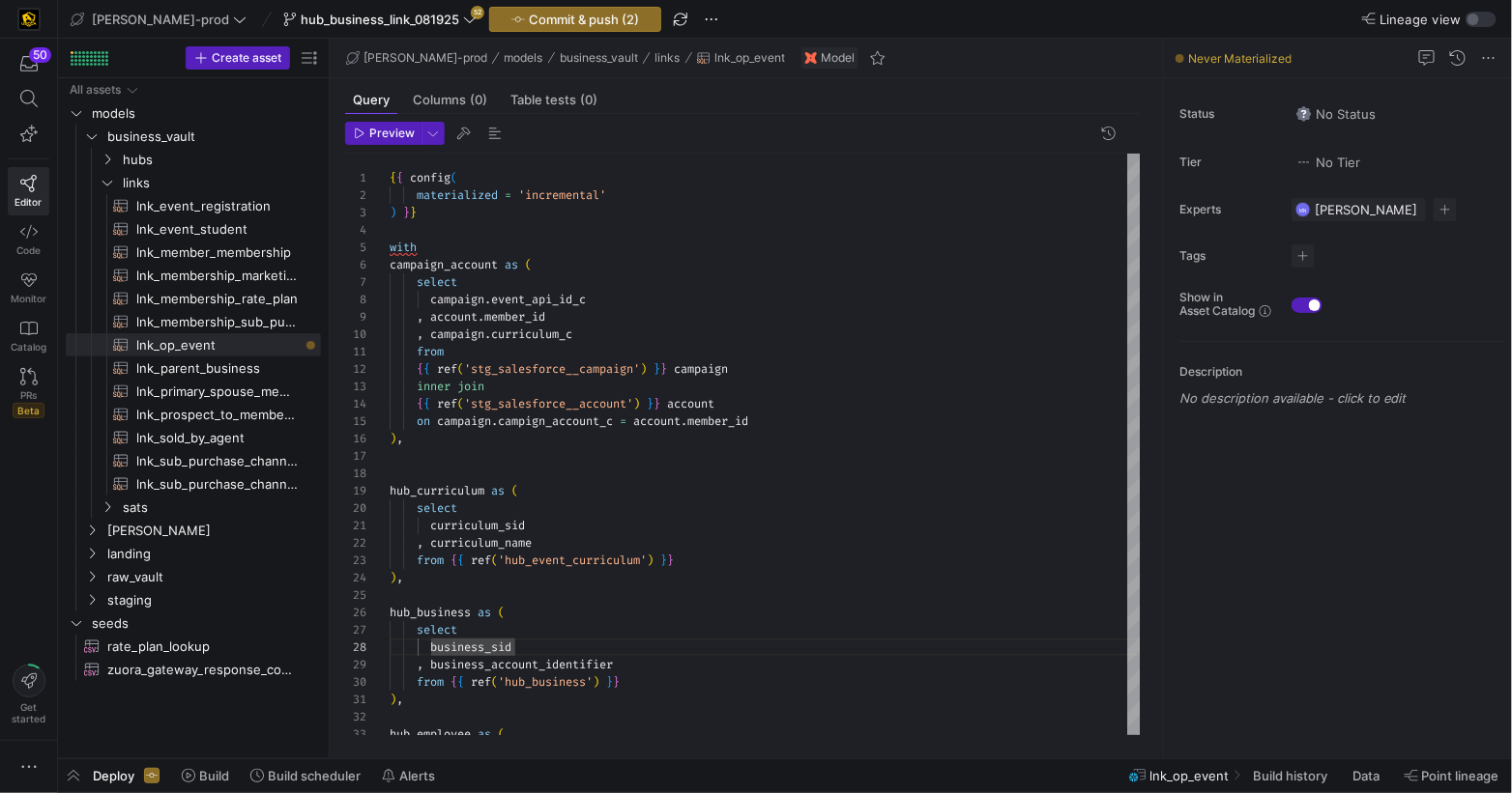
drag, startPoint x: 396, startPoint y: 136, endPoint x: 467, endPoint y: 148, distance: 72.0
click at [396, 136] on span "Preview" at bounding box center [392, 133] width 46 height 14
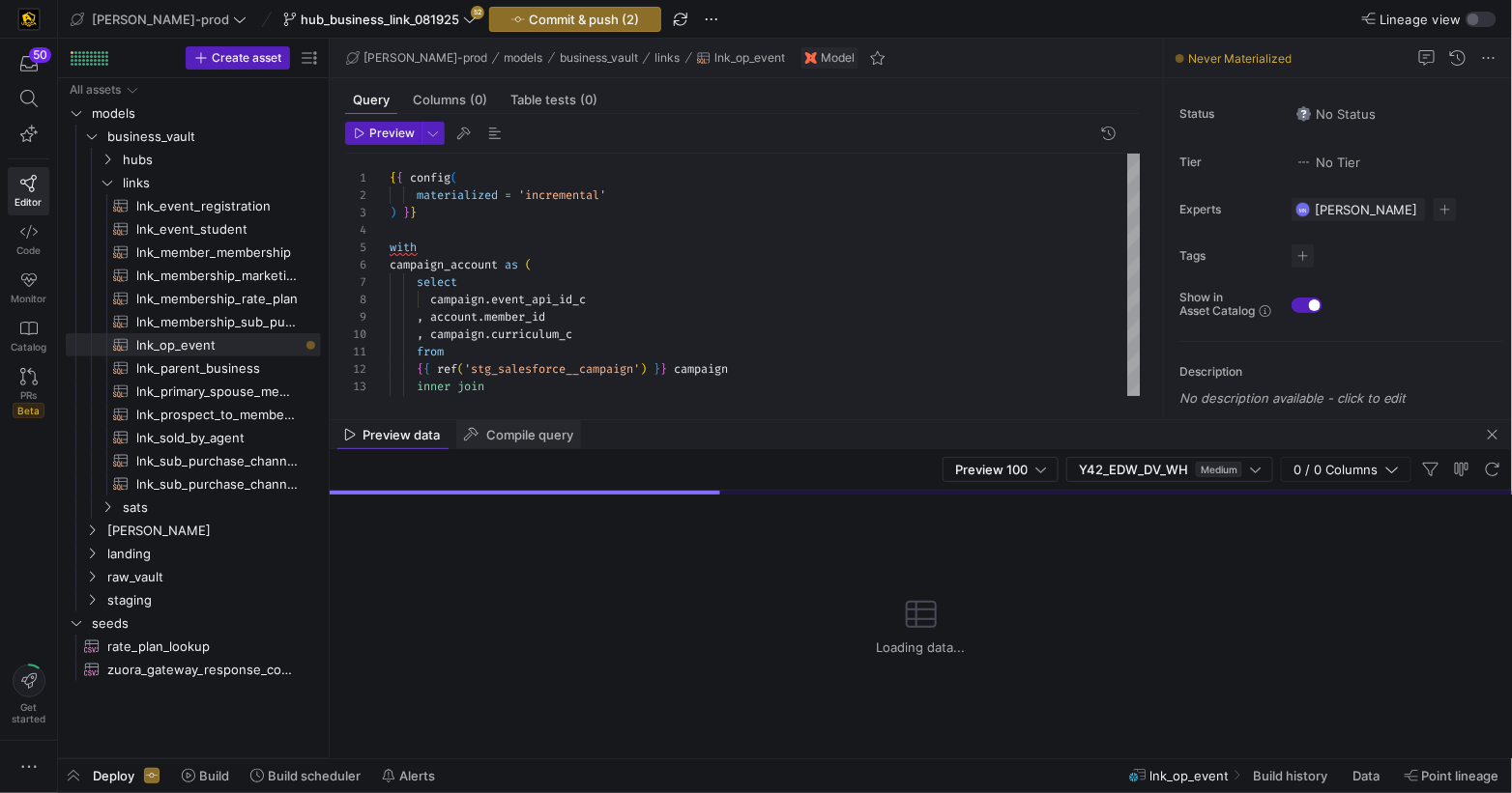
click at [548, 431] on span "Compile query" at bounding box center [529, 435] width 87 height 13
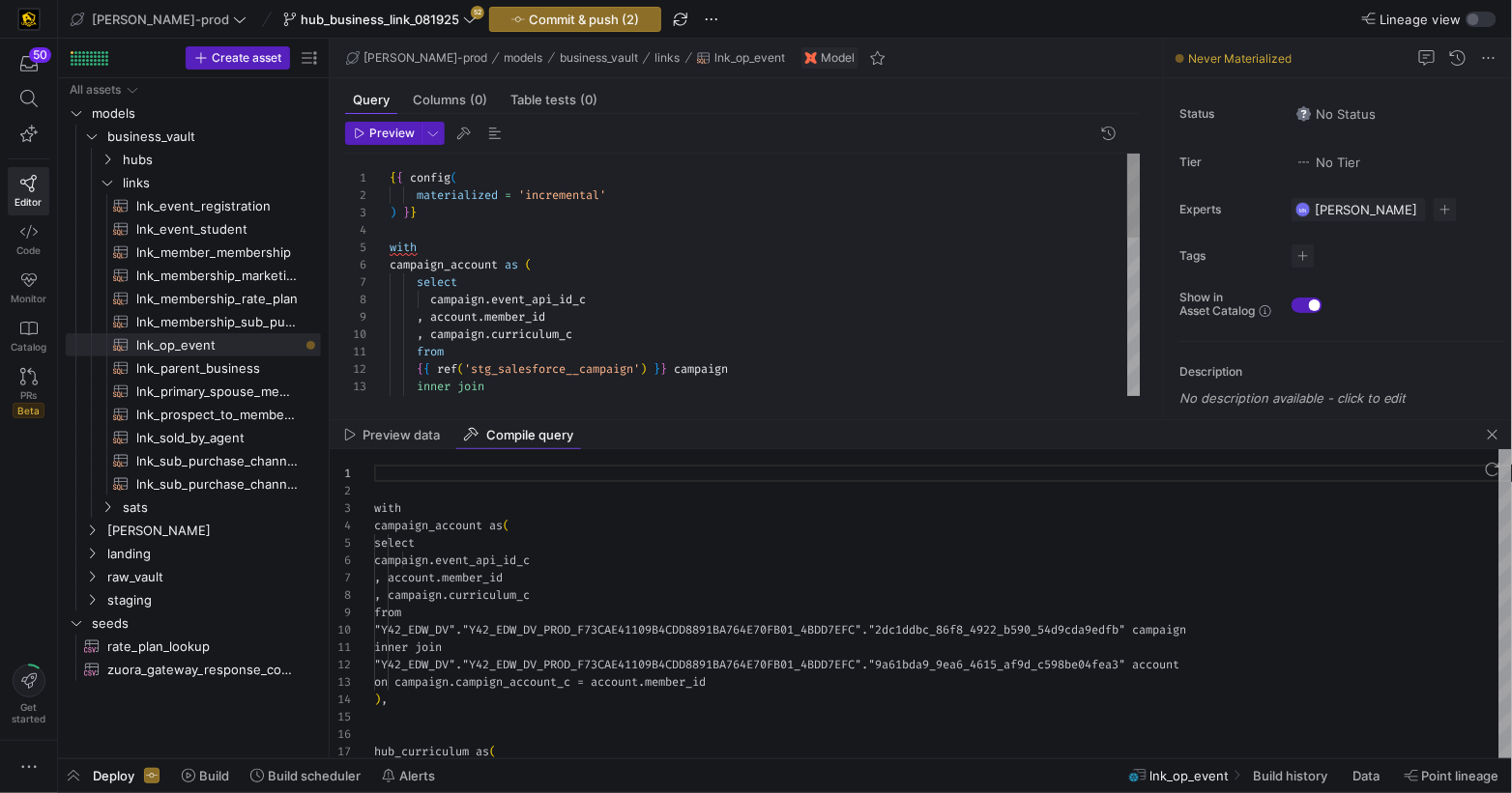
scroll to position [174, 0]
